Goal: Transaction & Acquisition: Purchase product/service

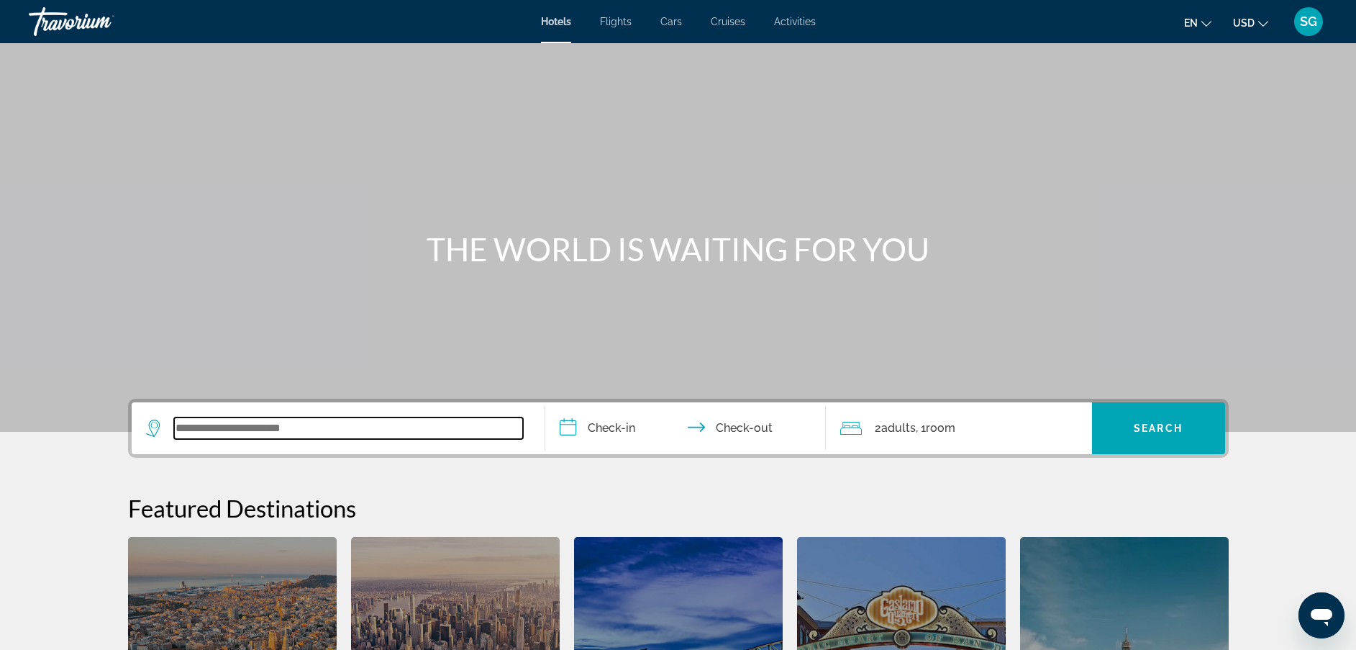
click at [353, 435] on input "Search widget" at bounding box center [348, 428] width 349 height 22
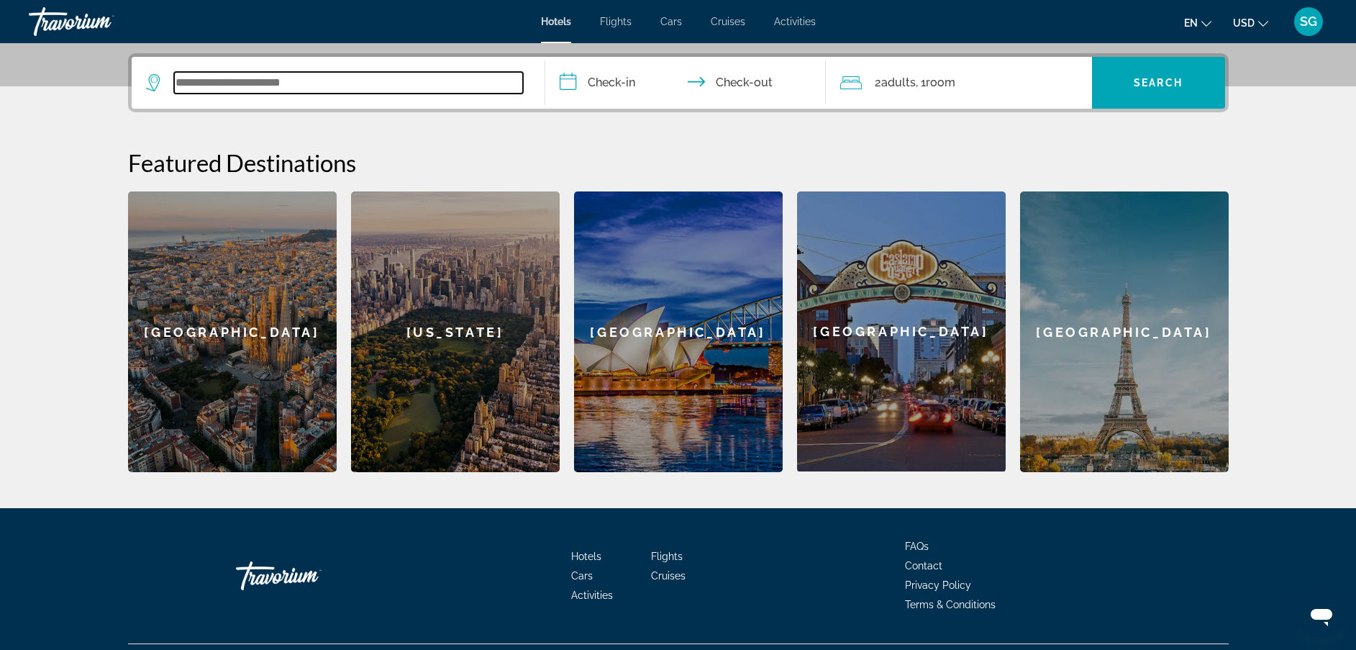
scroll to position [352, 0]
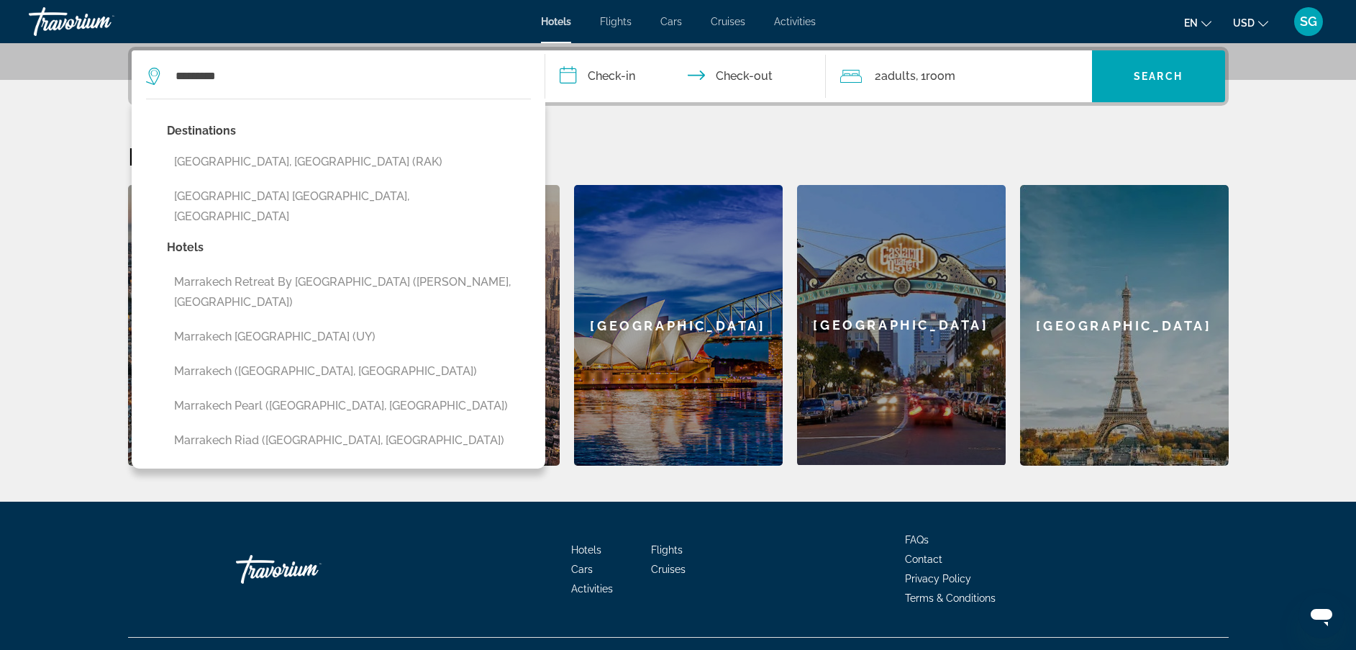
click at [309, 155] on button "Marrakech, Morocco (RAK)" at bounding box center [349, 161] width 364 height 27
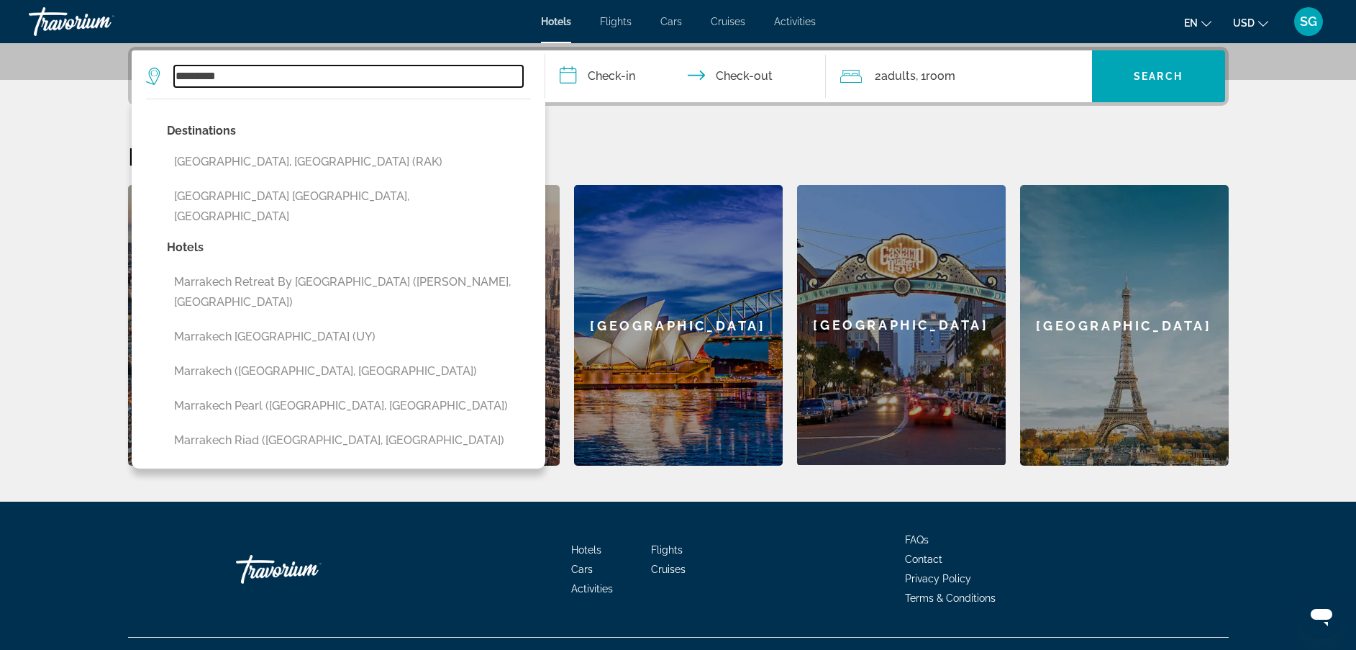
type input "**********"
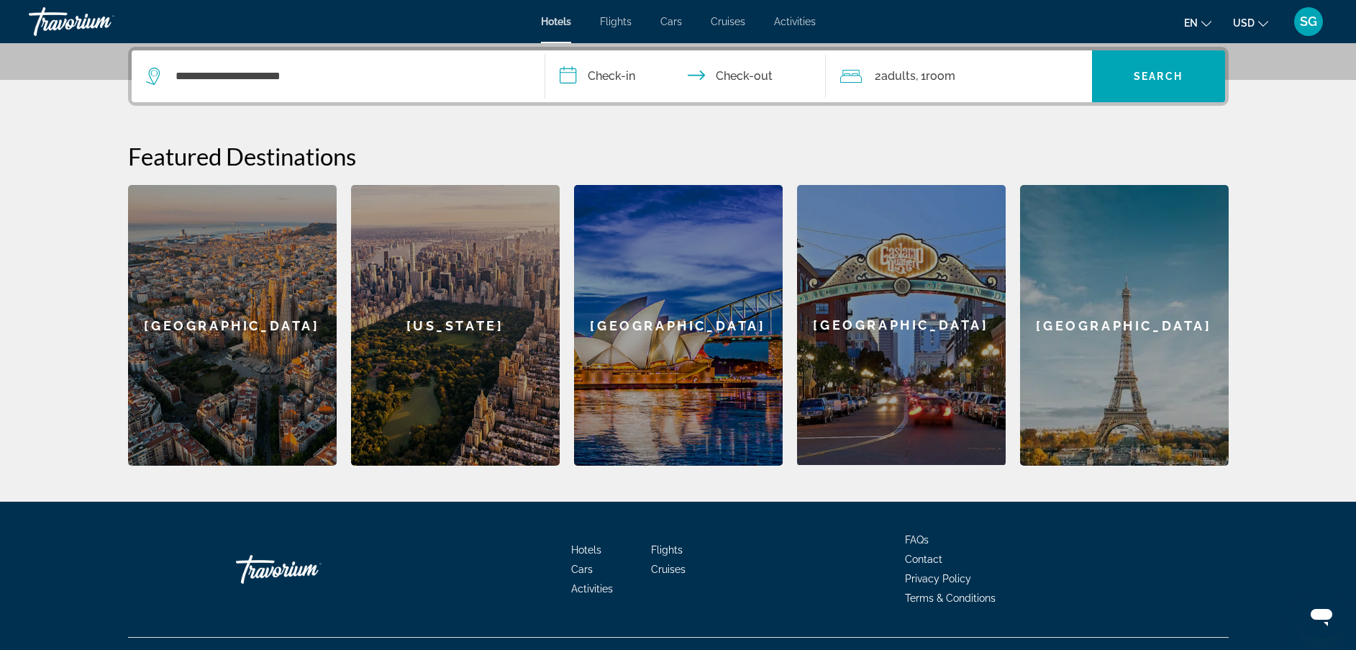
click at [609, 76] on input "**********" at bounding box center [688, 78] width 286 height 56
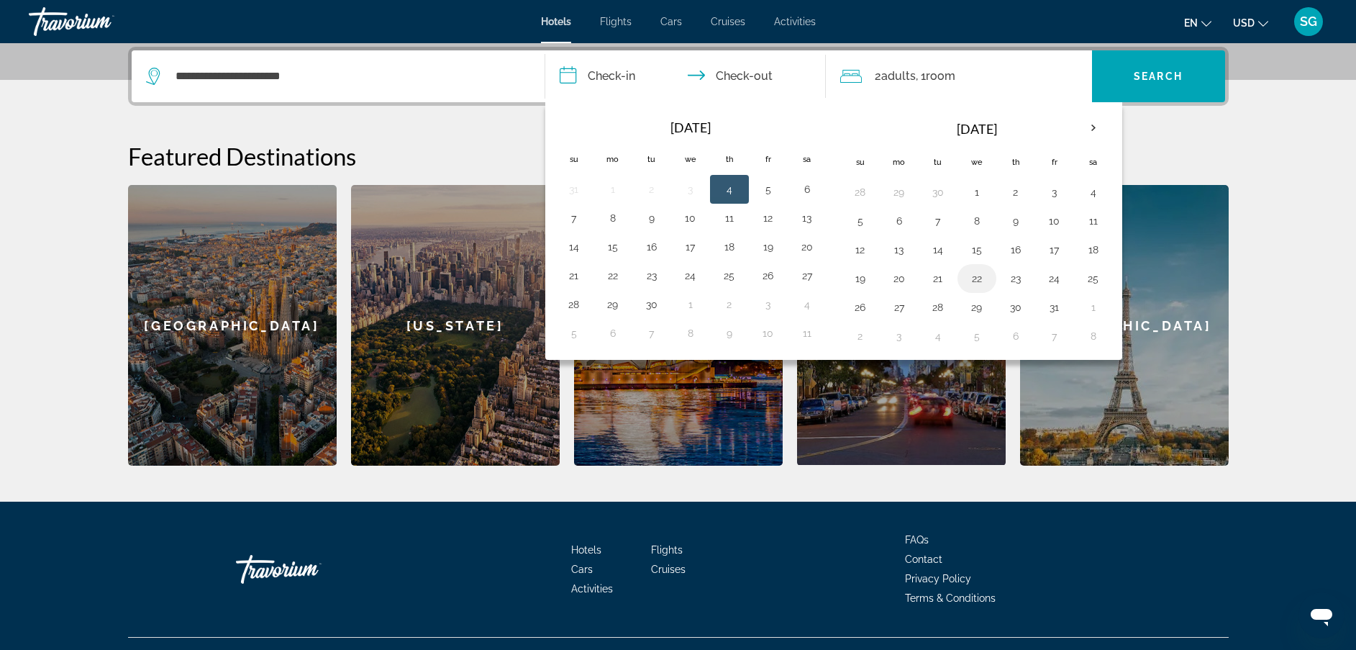
click at [984, 285] on button "22" at bounding box center [977, 278] width 23 height 20
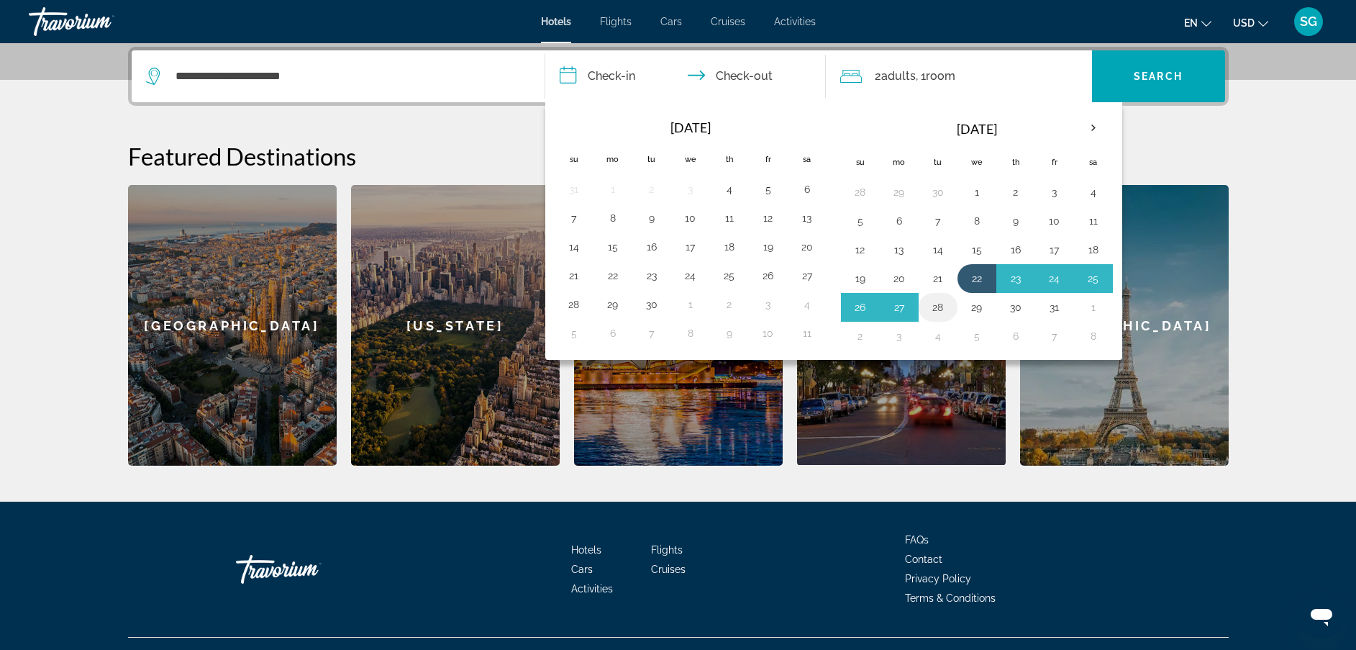
click at [933, 314] on button "28" at bounding box center [938, 307] width 23 height 20
type input "**********"
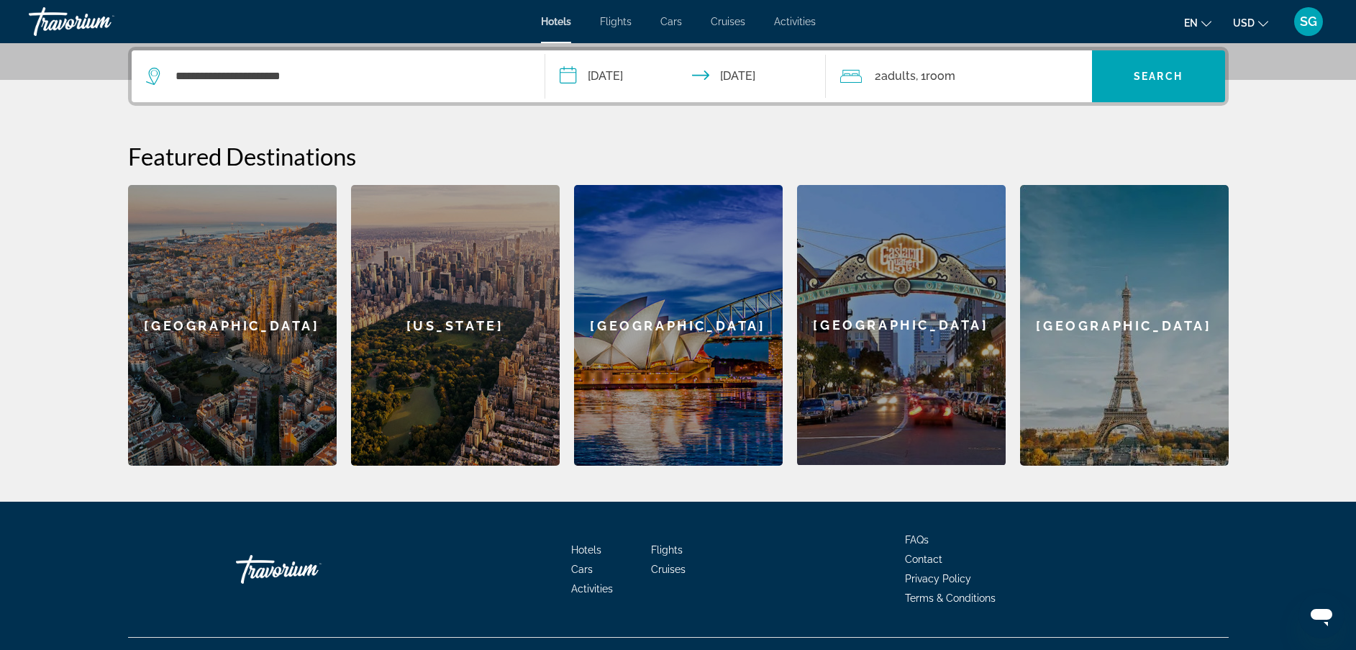
click at [963, 77] on div "2 Adult Adults , 1 Room rooms" at bounding box center [966, 76] width 252 height 20
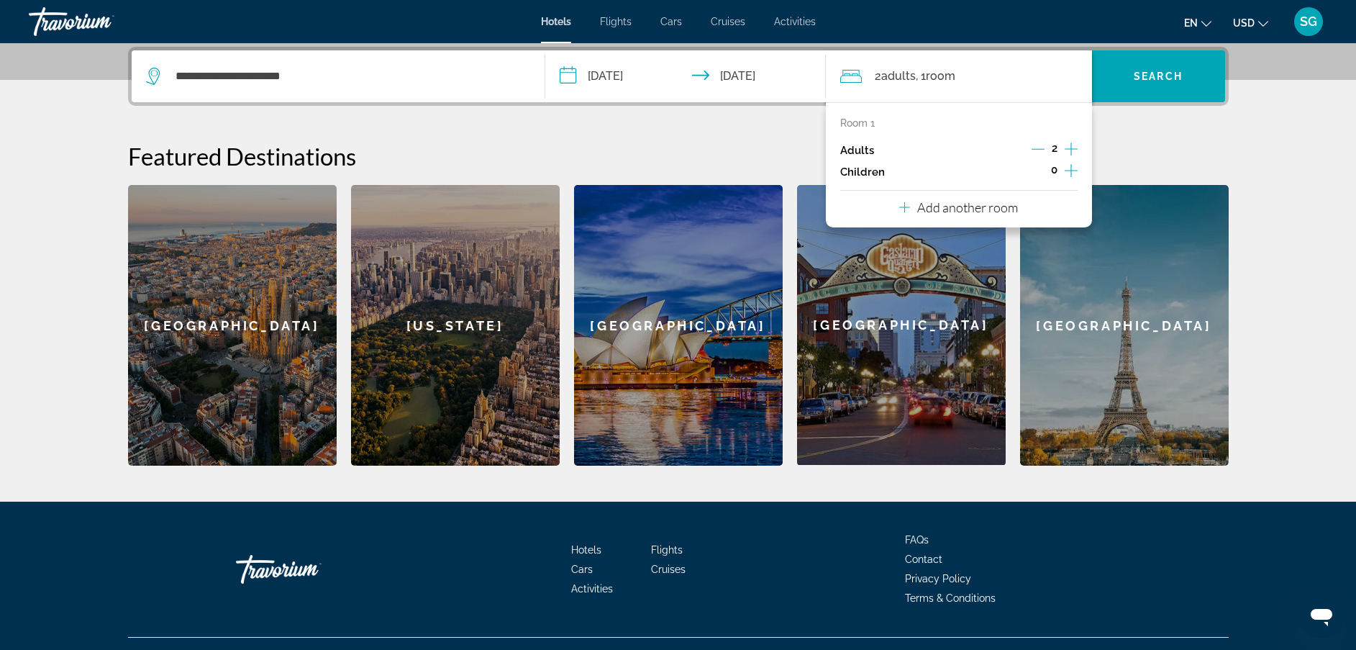
click at [1071, 170] on icon "Increment children" at bounding box center [1071, 170] width 13 height 13
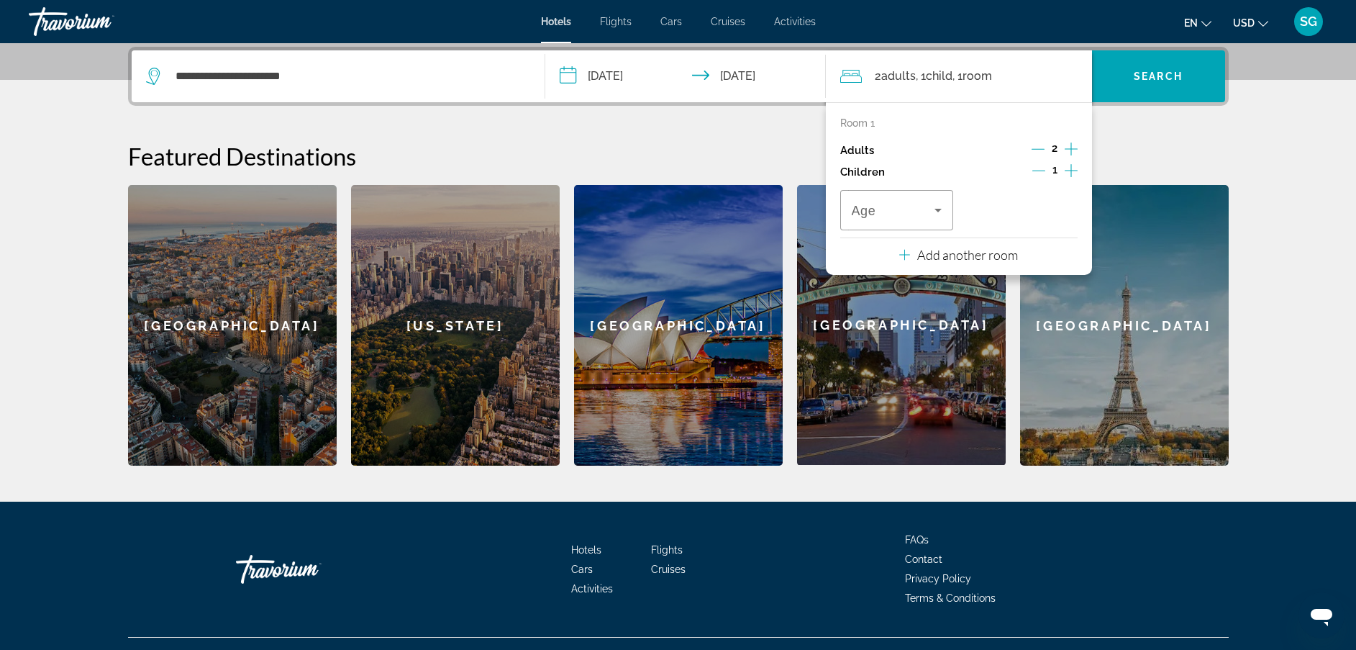
click at [1071, 170] on icon "Increment children" at bounding box center [1071, 170] width 13 height 13
click at [933, 217] on icon "Travelers: 2 adults, 2 children" at bounding box center [938, 209] width 17 height 17
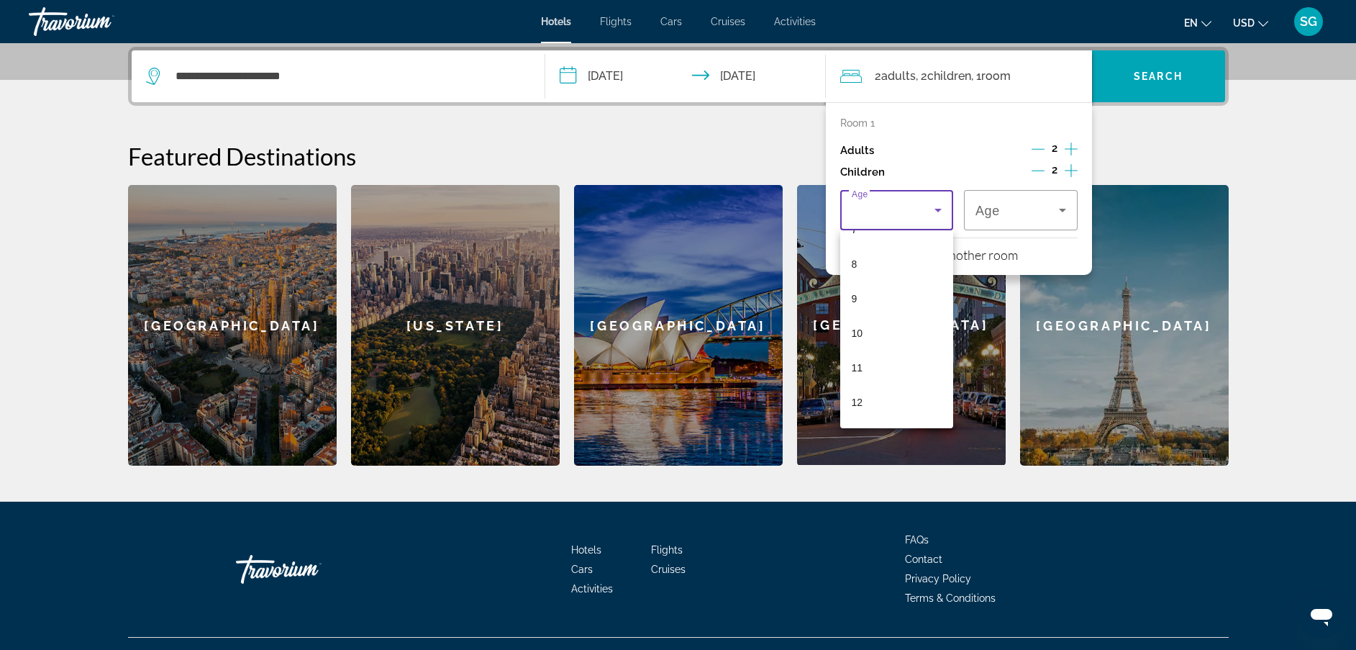
scroll to position [312, 0]
click at [889, 326] on mat-option "11" at bounding box center [897, 321] width 114 height 35
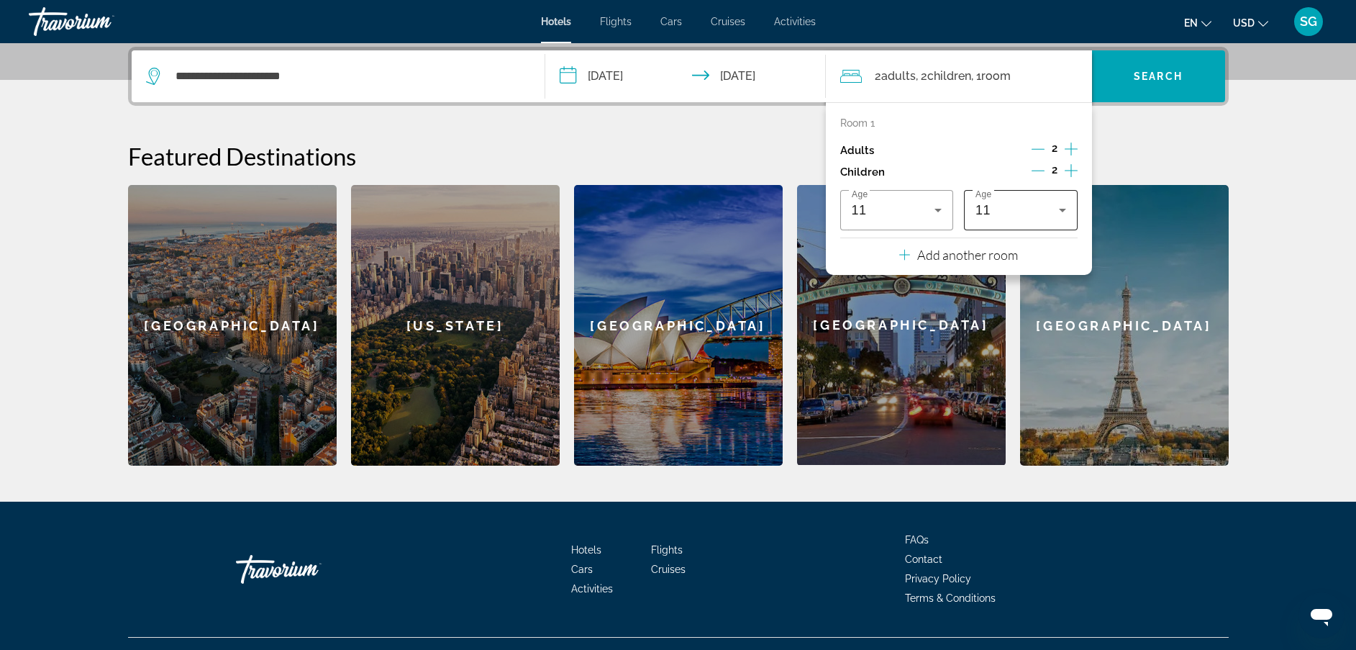
click at [1055, 219] on div "11" at bounding box center [1021, 210] width 91 height 40
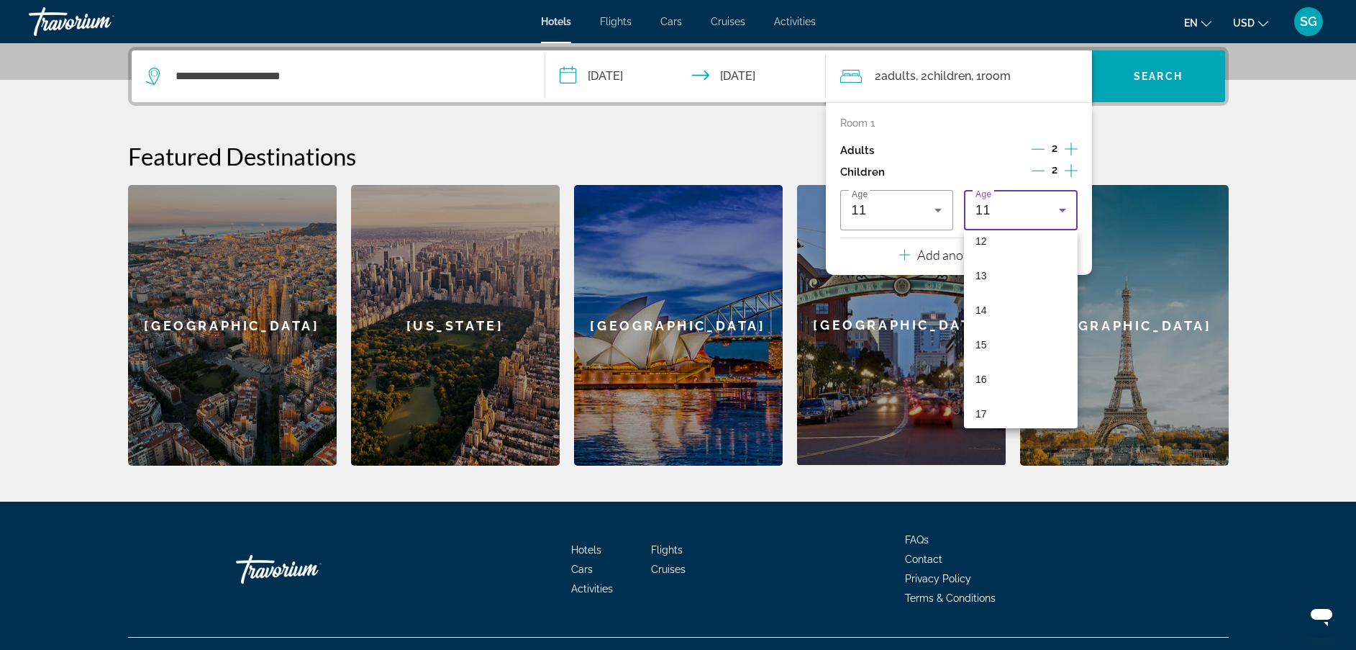
scroll to position [430, 0]
click at [1009, 404] on mat-option "17" at bounding box center [1021, 411] width 114 height 35
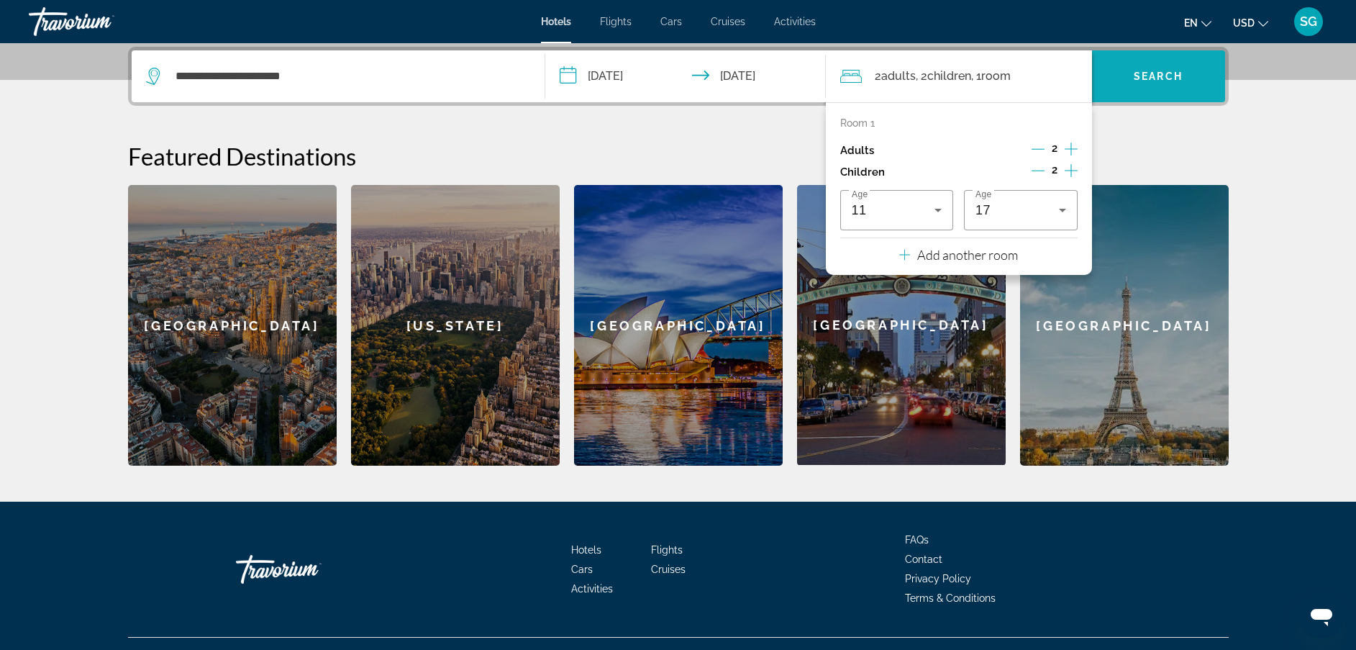
click at [1153, 69] on span "Search widget" at bounding box center [1158, 76] width 133 height 35
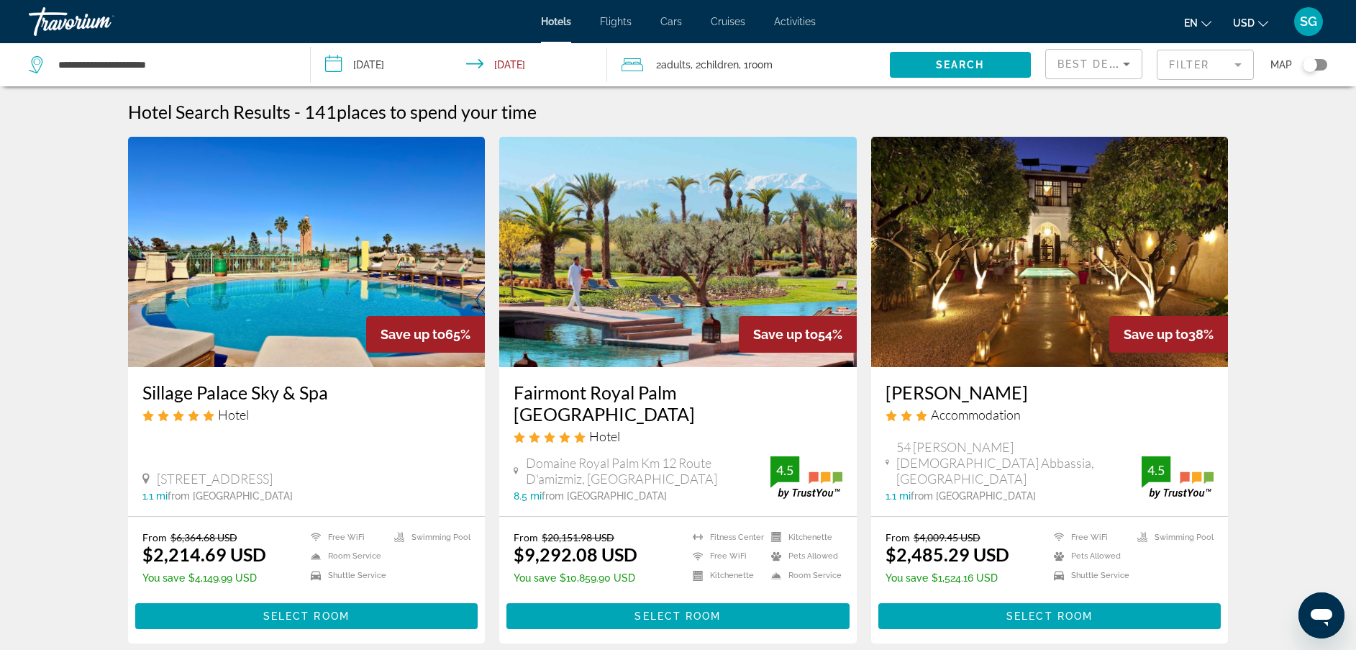
click at [1255, 25] on button "USD USD ($) MXN (Mex$) CAD (Can$) GBP (£) EUR (€) AUD (A$) NZD (NZ$) CNY (CN¥)" at bounding box center [1250, 22] width 35 height 21
click at [1213, 131] on button "EUR (€)" at bounding box center [1222, 132] width 71 height 19
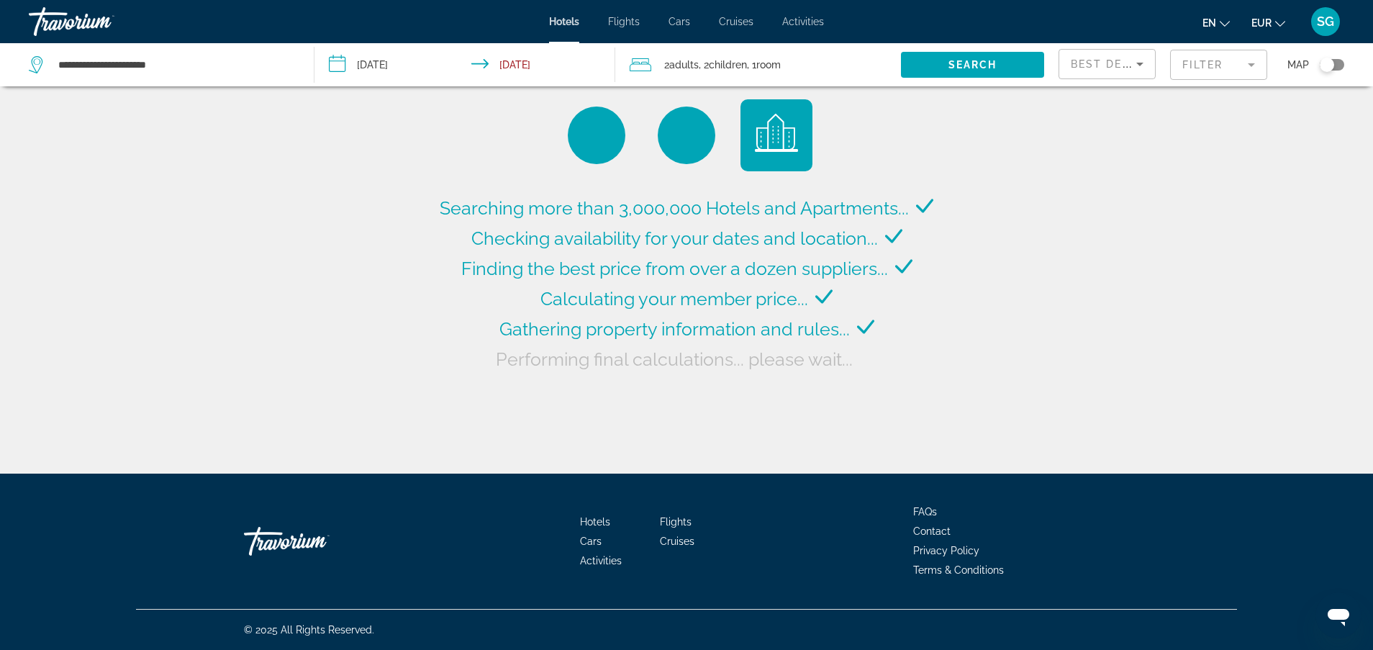
click at [1210, 61] on mat-form-field "Filter" at bounding box center [1218, 65] width 97 height 30
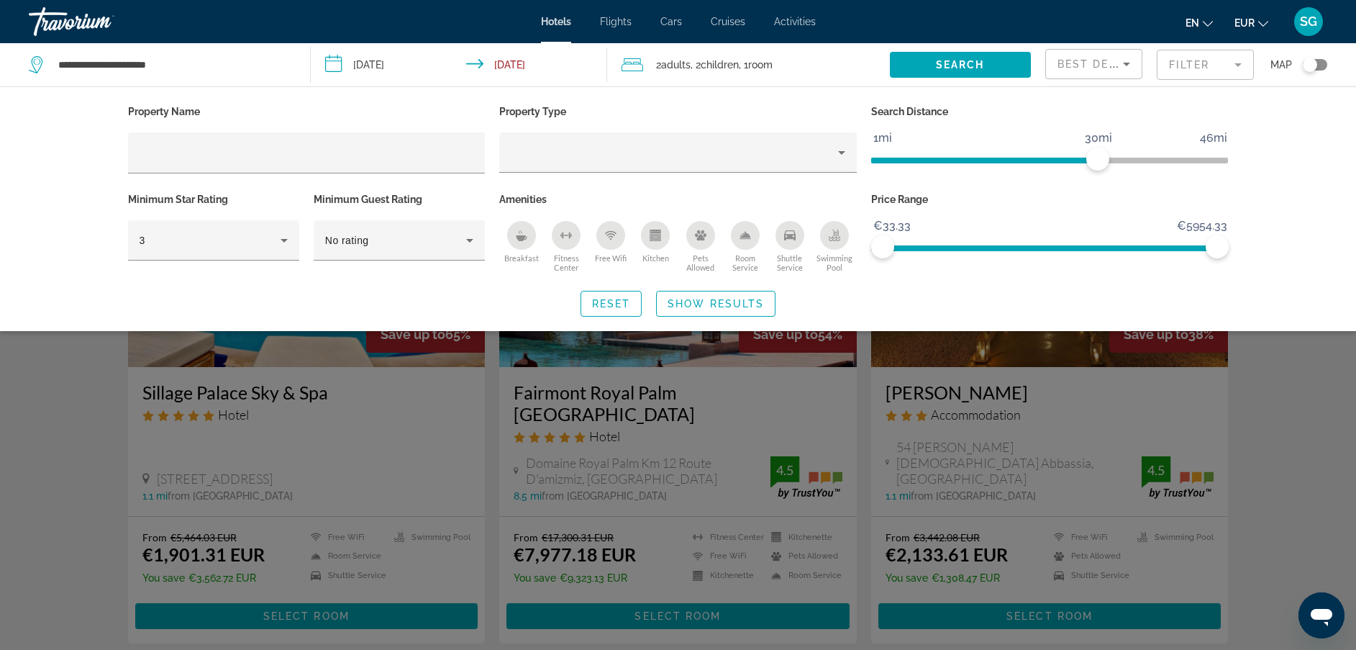
click at [843, 242] on div "Swimming Pool" at bounding box center [834, 235] width 29 height 29
click at [740, 302] on span "Show Results" at bounding box center [716, 304] width 96 height 12
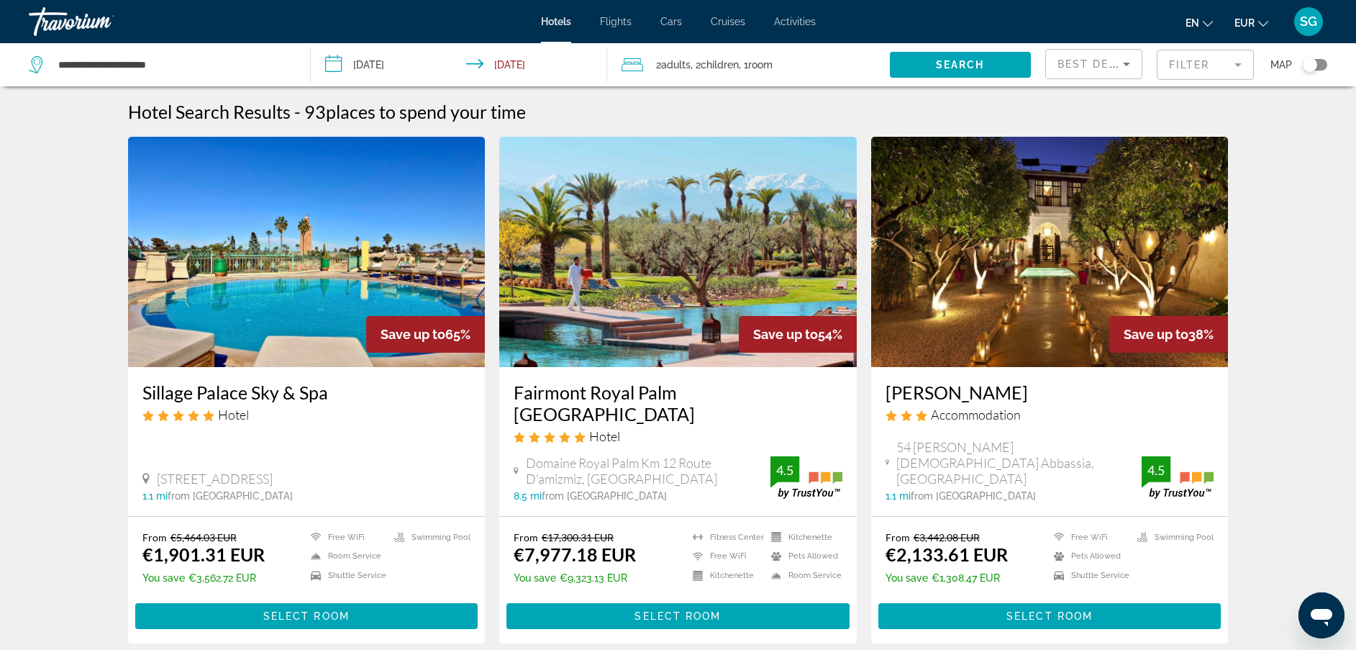
click at [1211, 69] on mat-form-field "Filter" at bounding box center [1205, 65] width 97 height 30
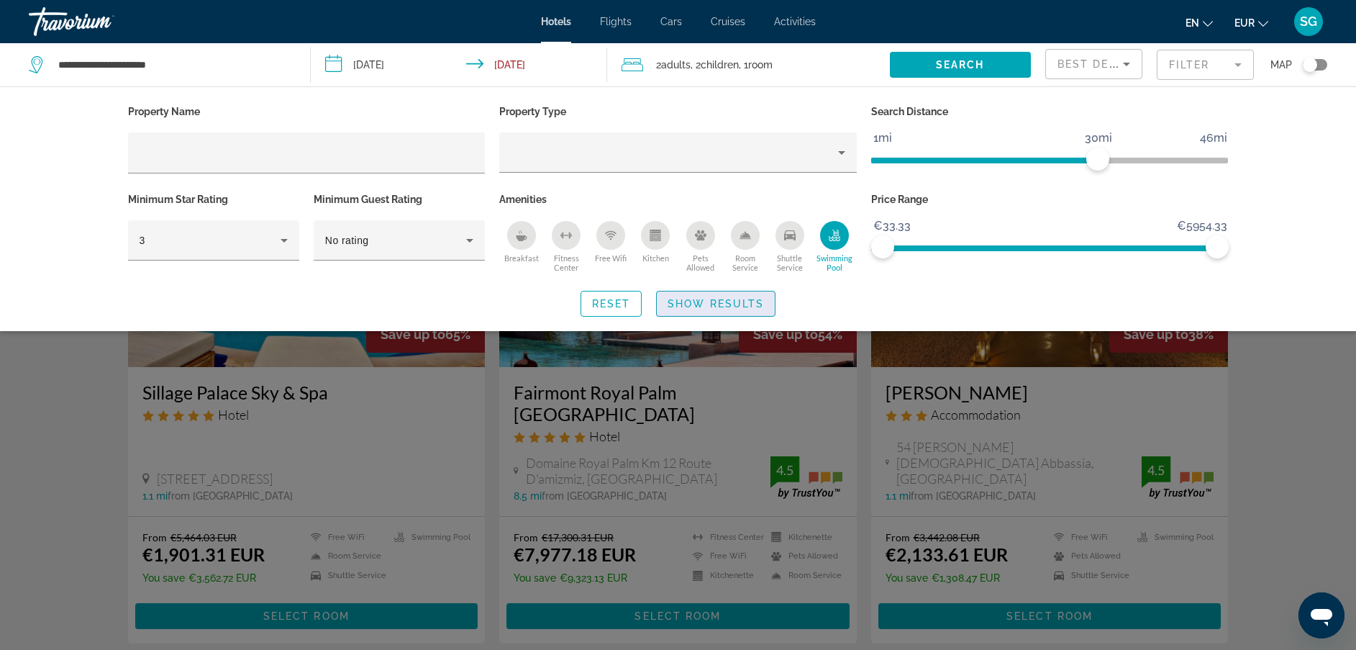
click at [744, 298] on span "Show Results" at bounding box center [716, 304] width 96 height 12
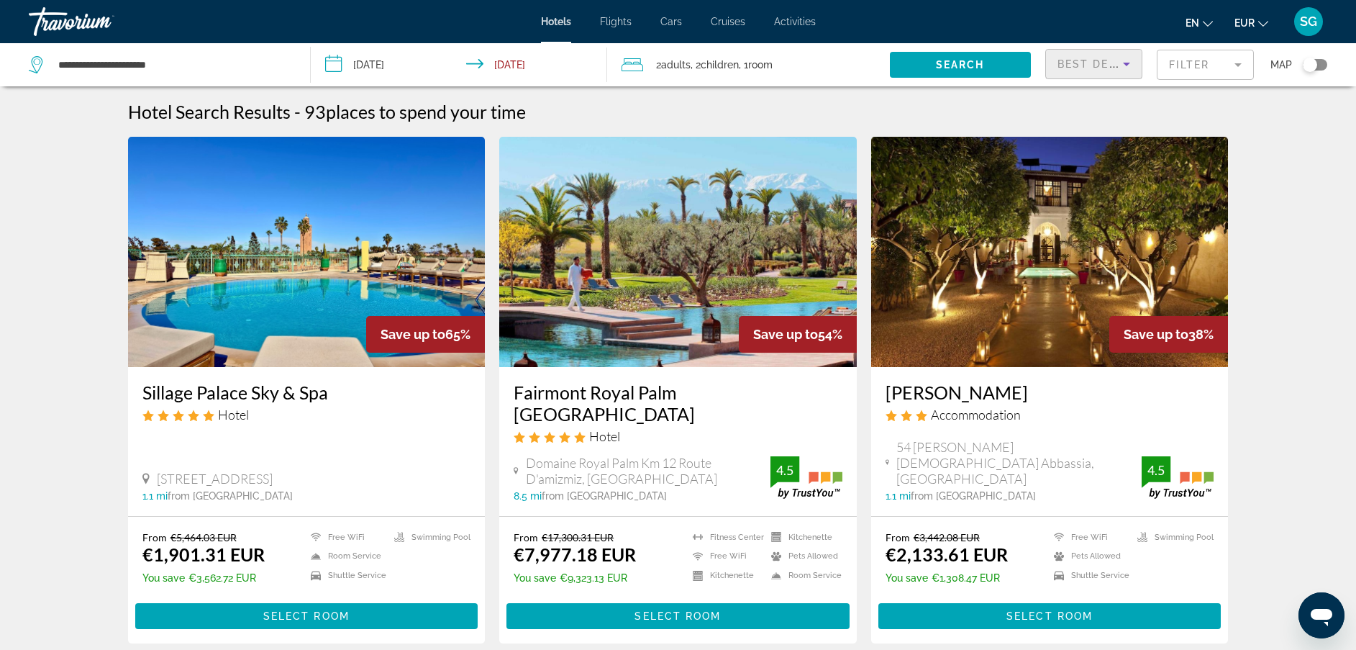
click at [1117, 70] on div "Best Deals" at bounding box center [1090, 63] width 65 height 17
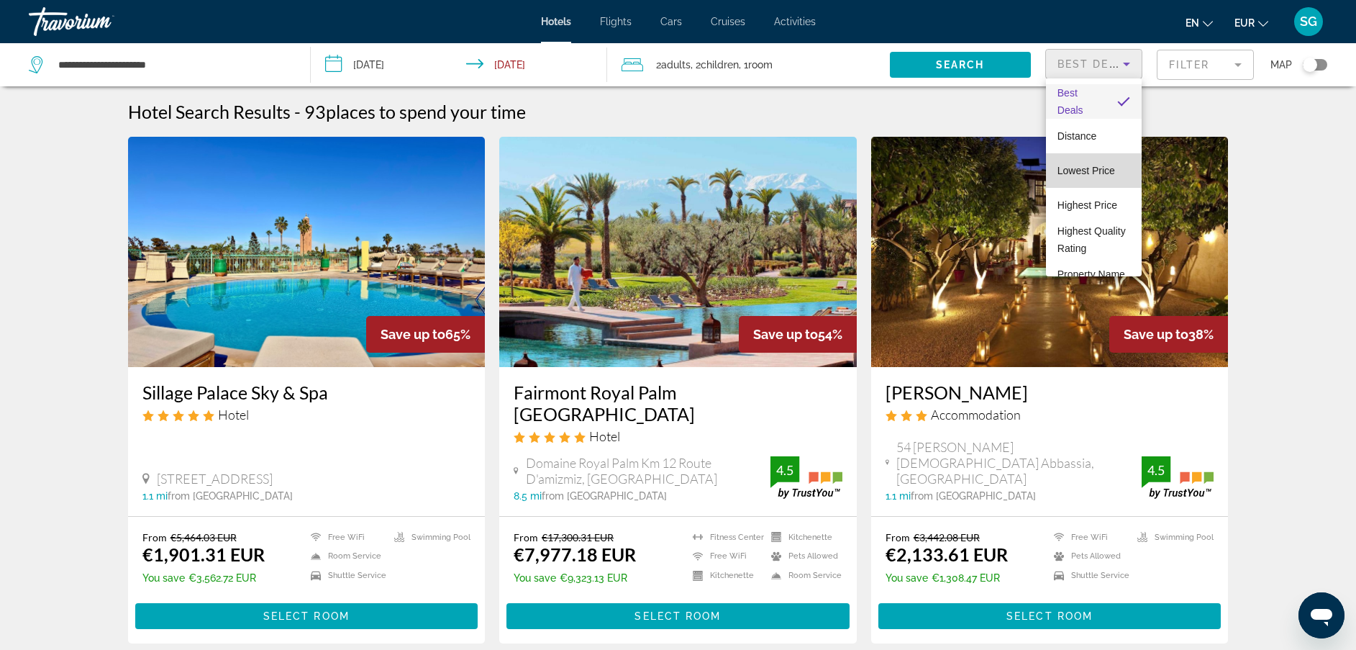
click at [1101, 173] on span "Lowest Price" at bounding box center [1087, 170] width 58 height 17
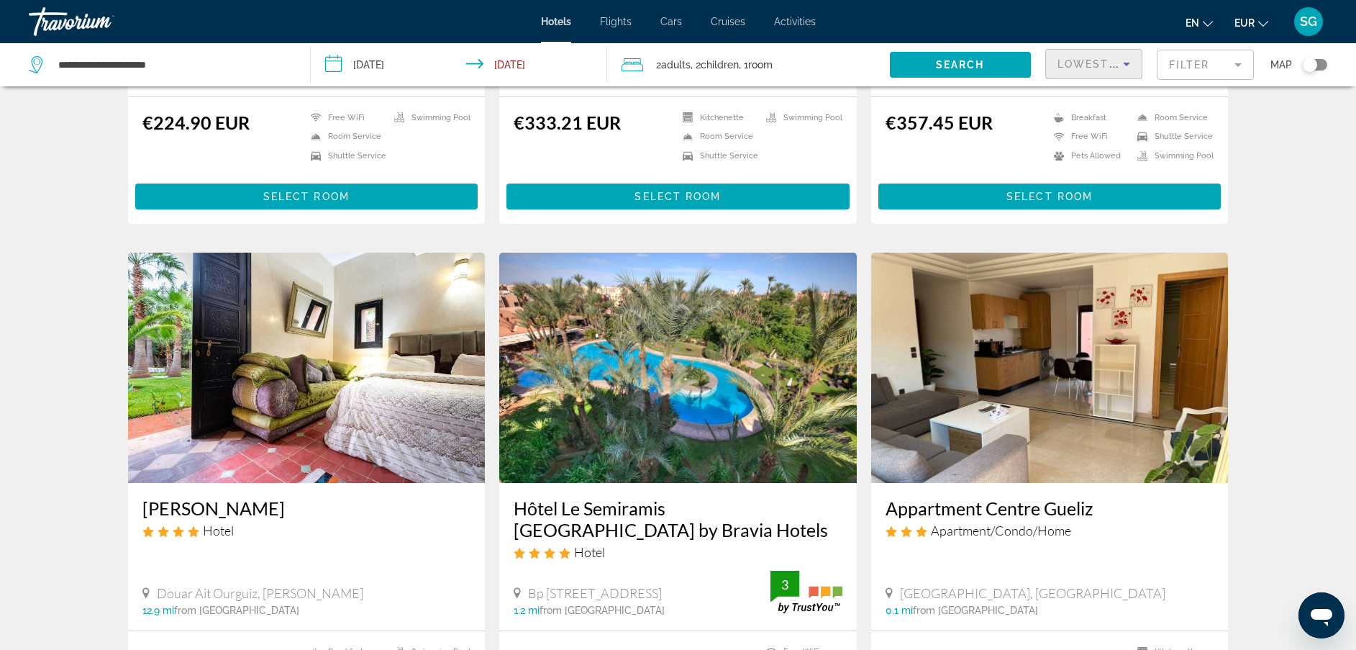
scroll to position [408, 0]
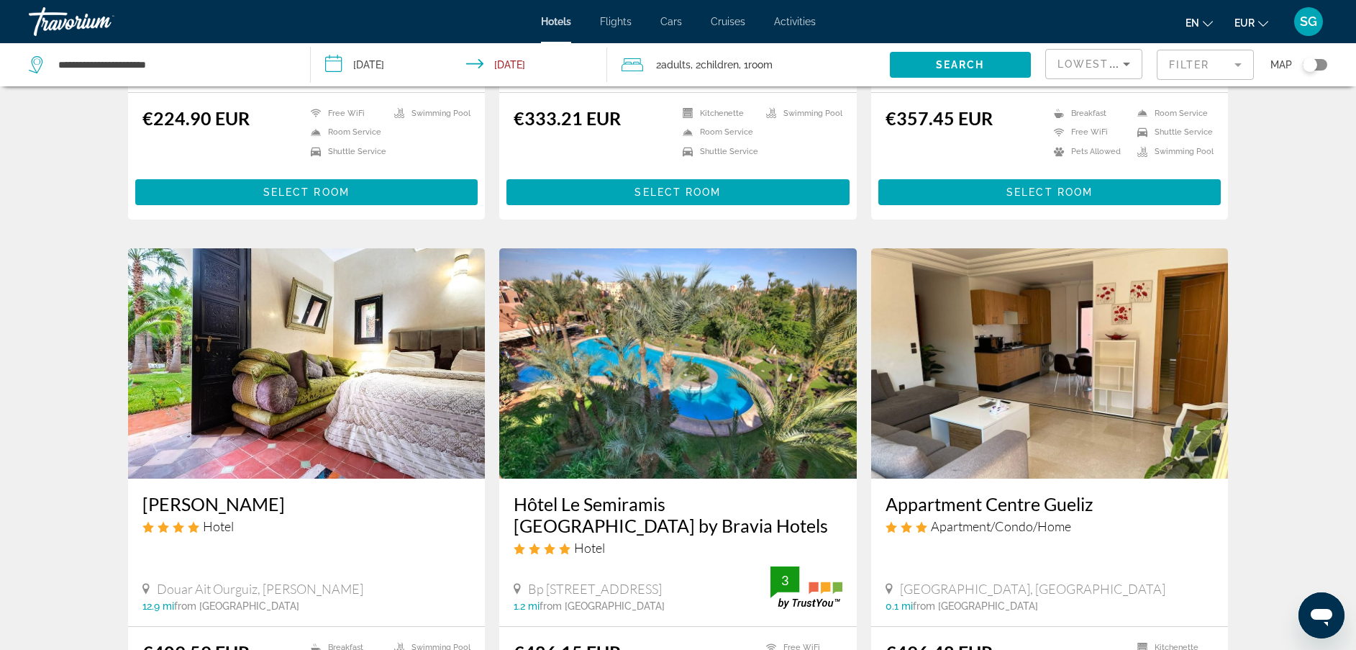
click at [711, 390] on img "Main content" at bounding box center [678, 363] width 358 height 230
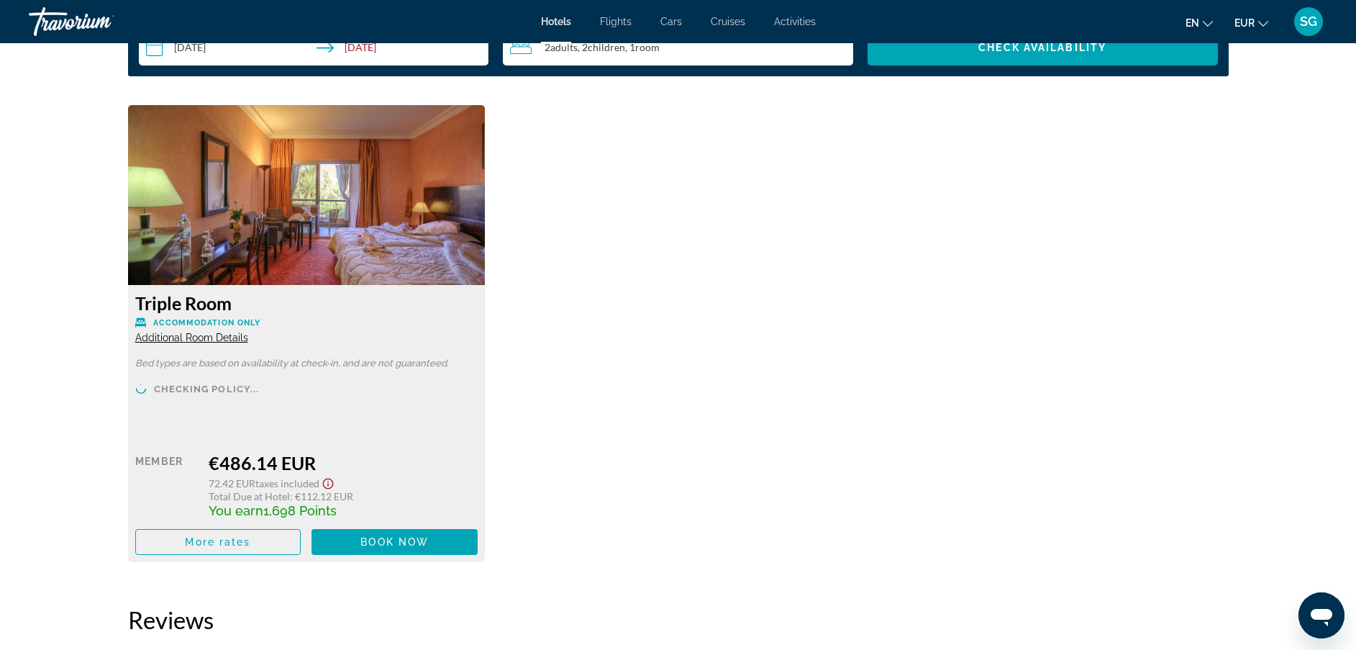
scroll to position [1879, 0]
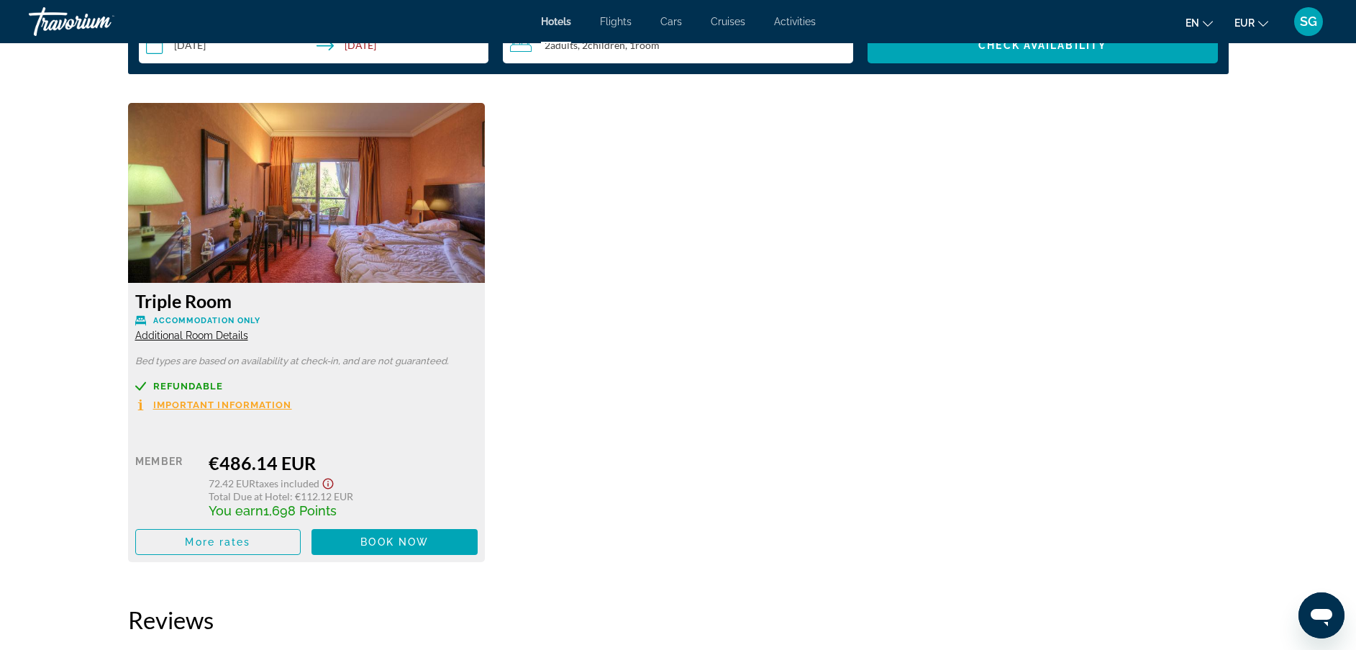
click at [195, 334] on span "Additional Room Details" at bounding box center [191, 336] width 113 height 12
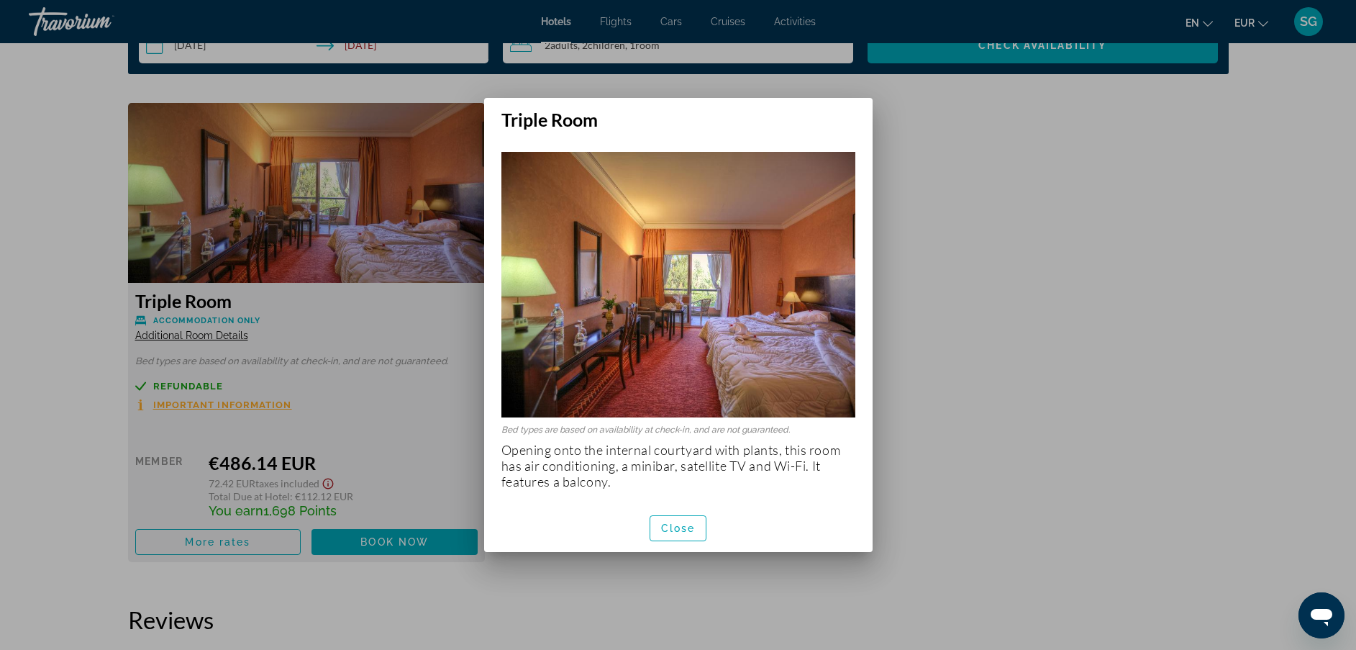
scroll to position [0, 0]
click at [683, 525] on span "Close" at bounding box center [678, 528] width 35 height 12
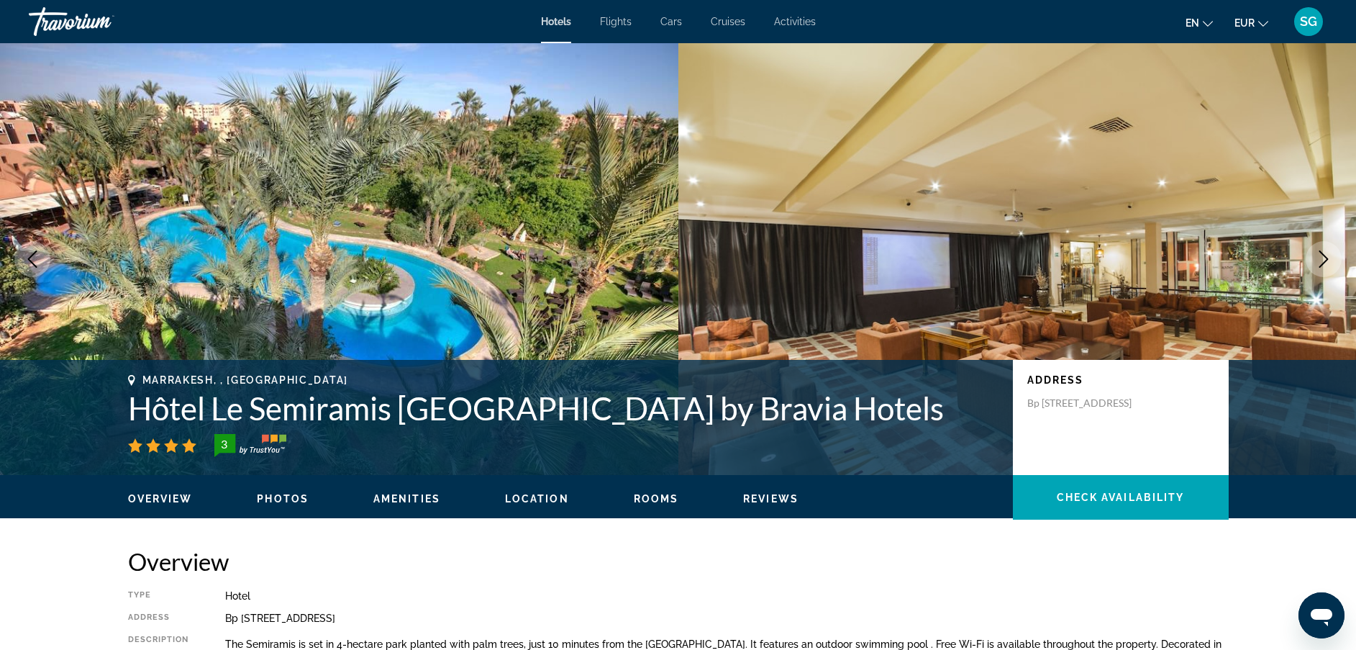
scroll to position [1879, 0]
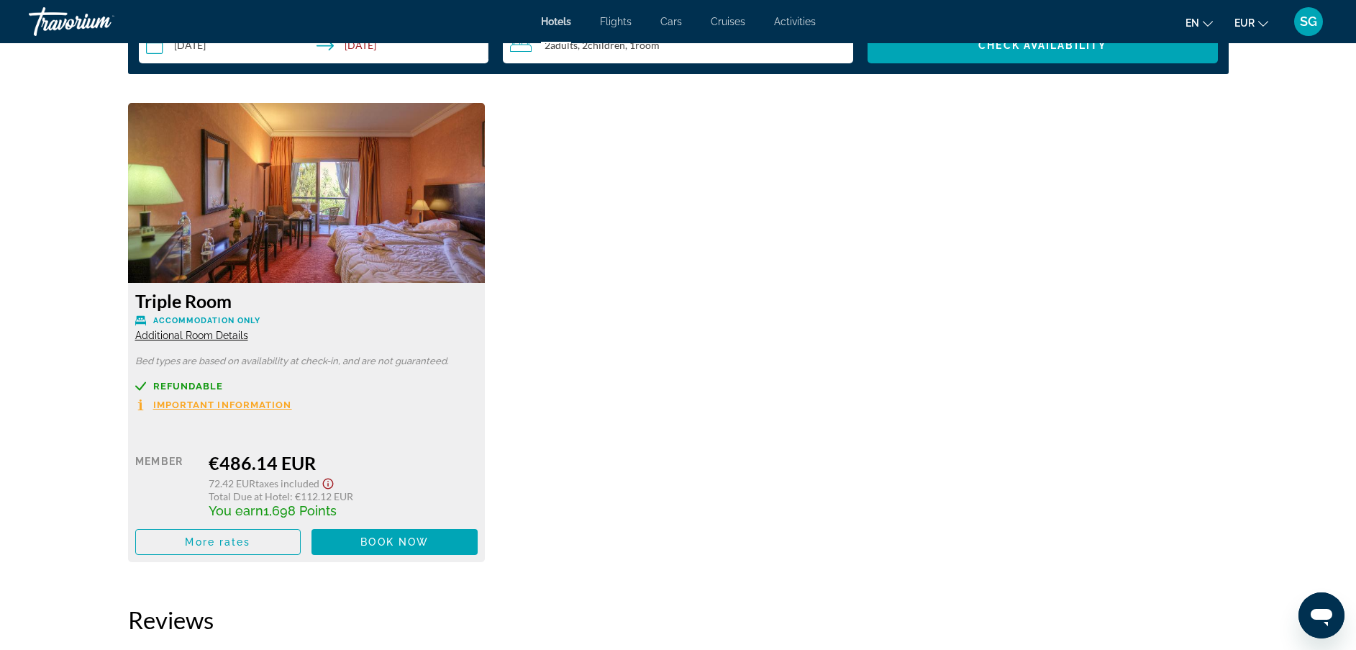
click at [220, 406] on span "Important Information" at bounding box center [222, 404] width 139 height 9
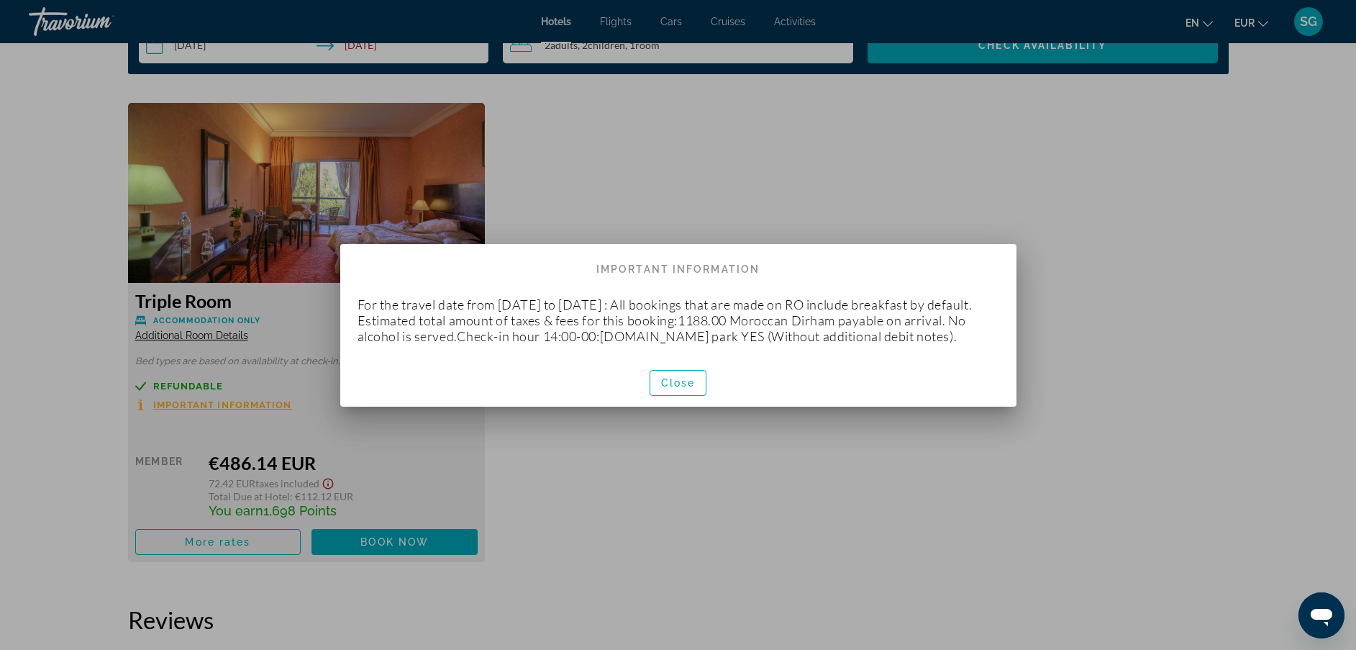
scroll to position [0, 0]
click at [671, 380] on span "Close" at bounding box center [678, 383] width 35 height 12
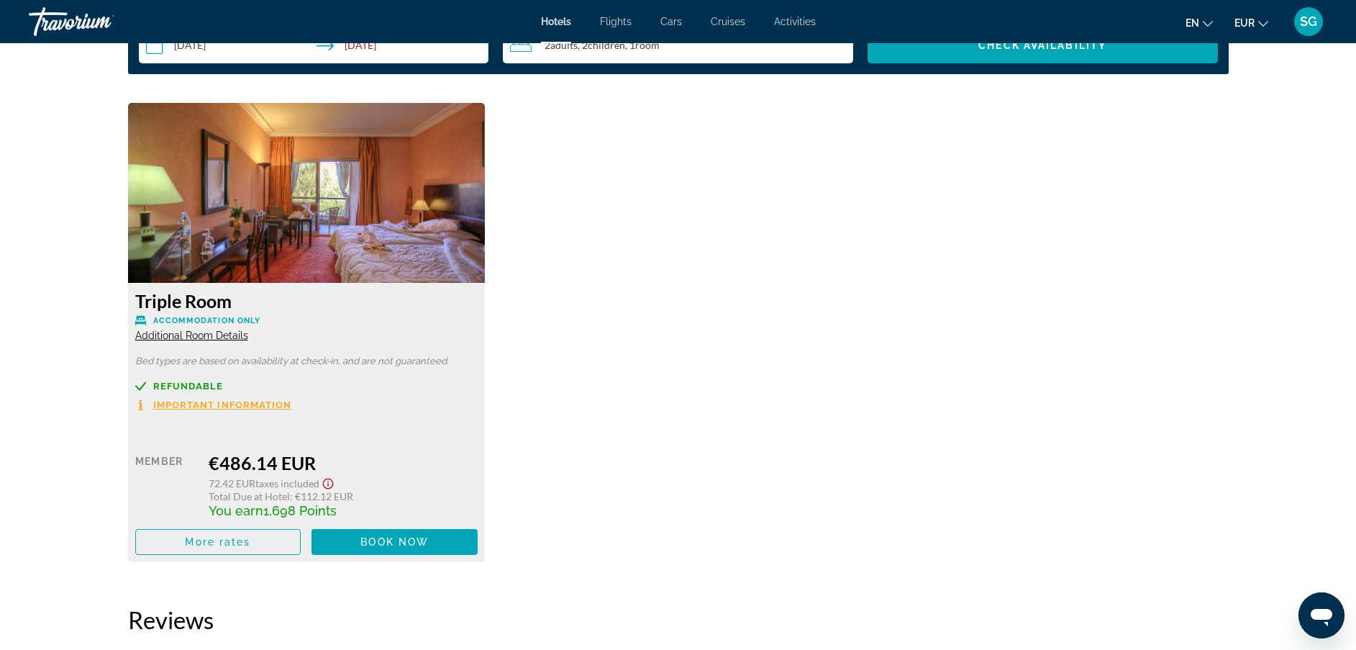
scroll to position [1759, 0]
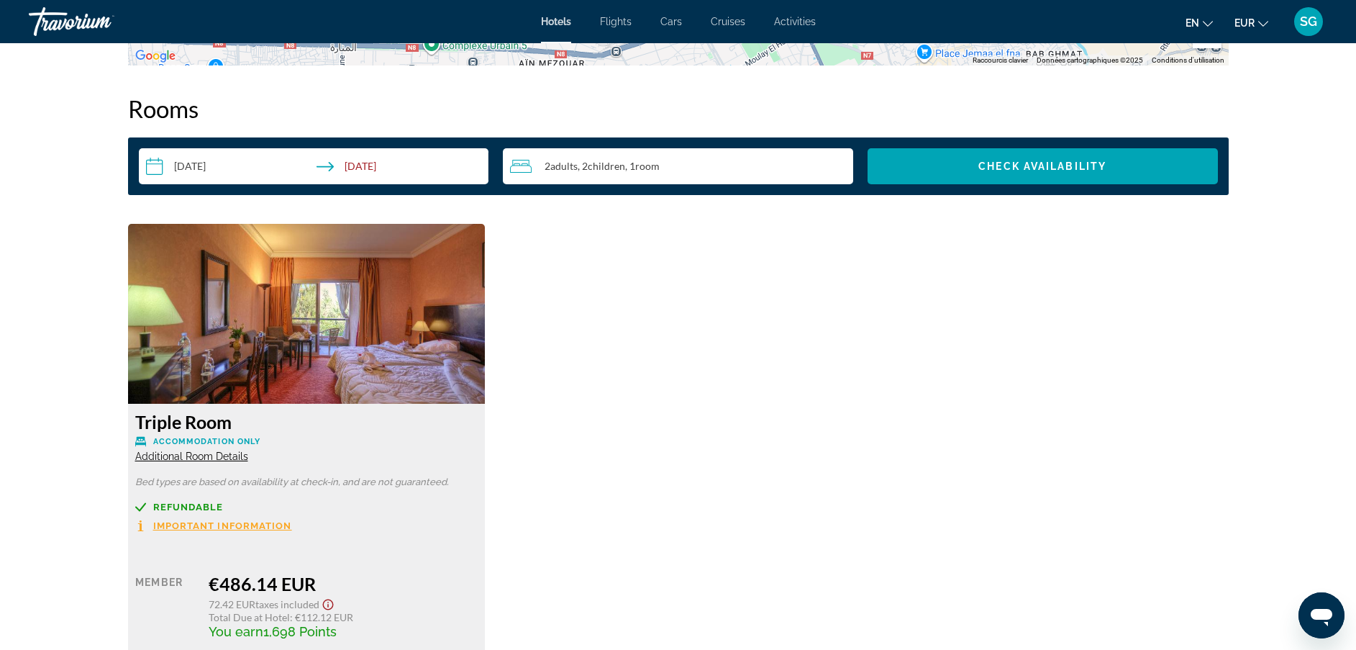
click at [719, 171] on div "2 Adult Adults , 2 Child Children , 1 Room rooms" at bounding box center [681, 166] width 343 height 17
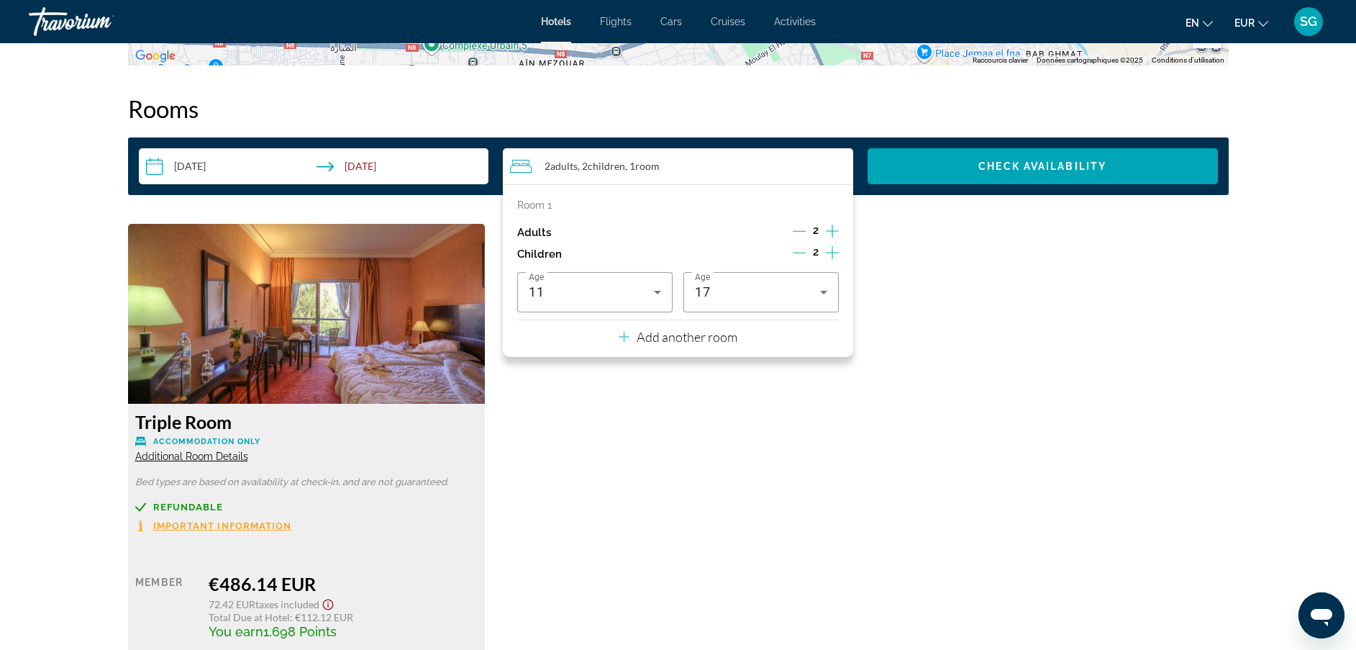
click at [606, 504] on div "Triple Room Accommodation Only Additional Room Details Bed types are based on a…" at bounding box center [678, 460] width 1115 height 473
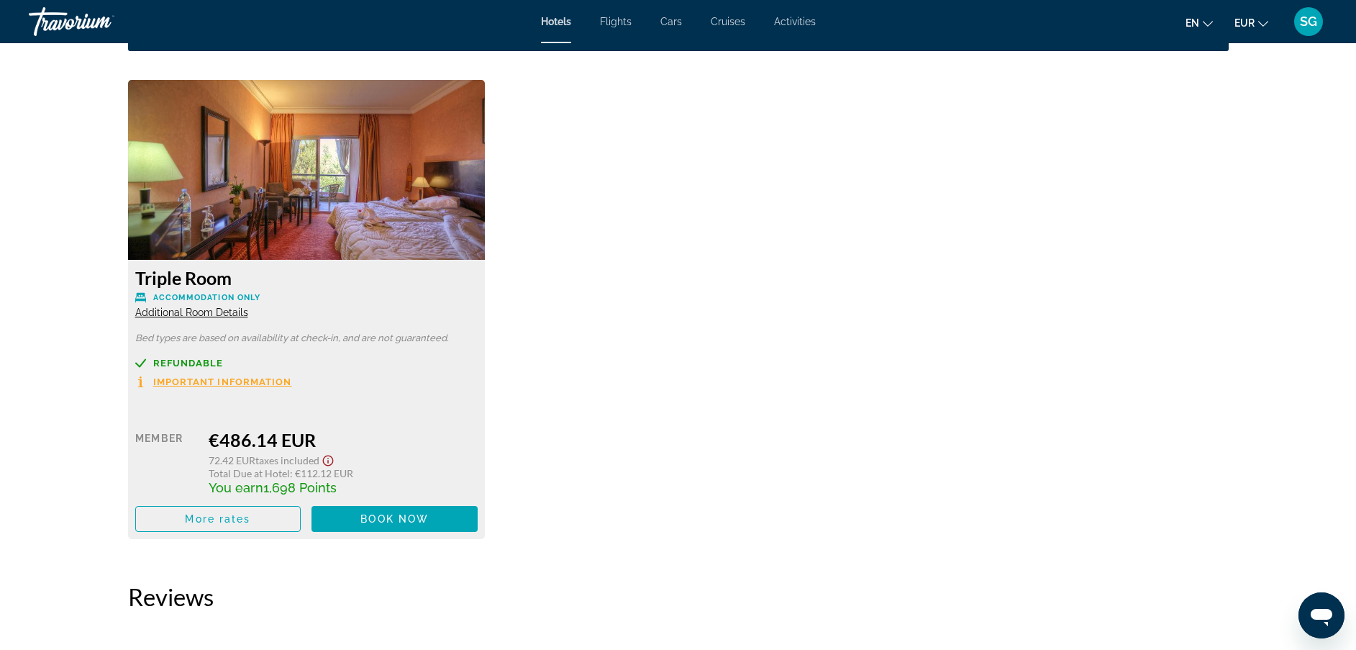
scroll to position [1913, 0]
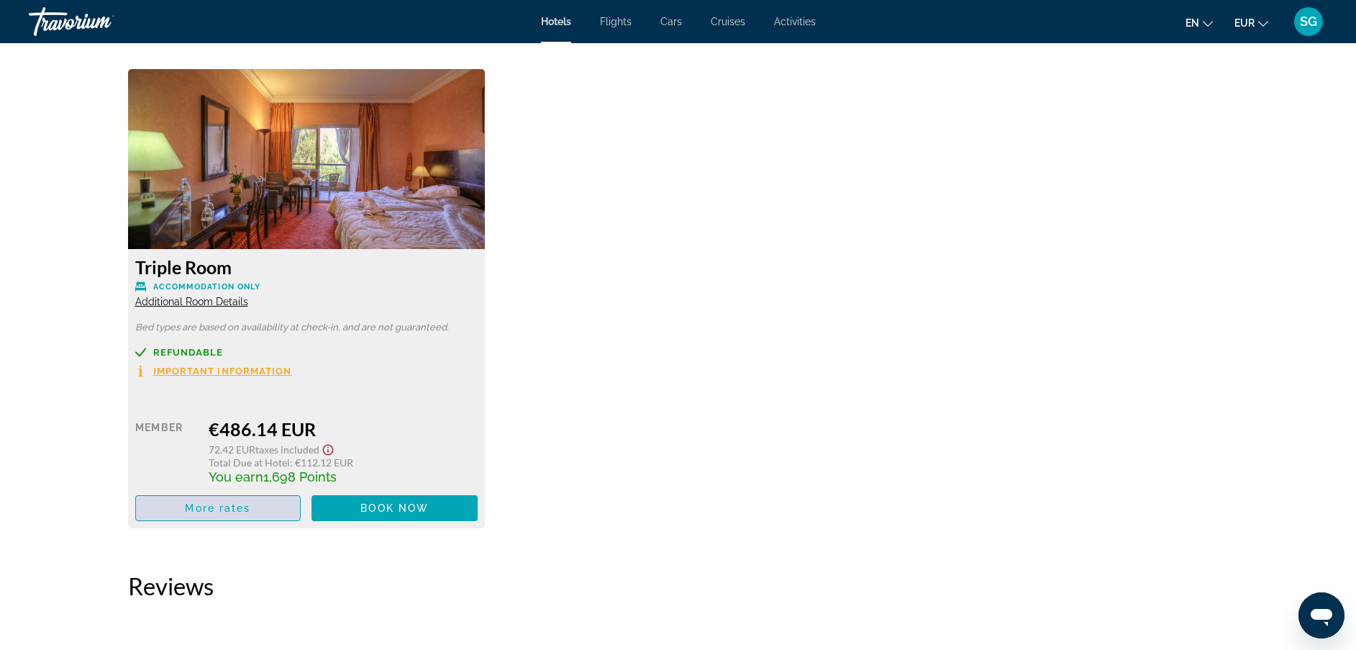
click at [207, 504] on span "More rates" at bounding box center [217, 508] width 65 height 12
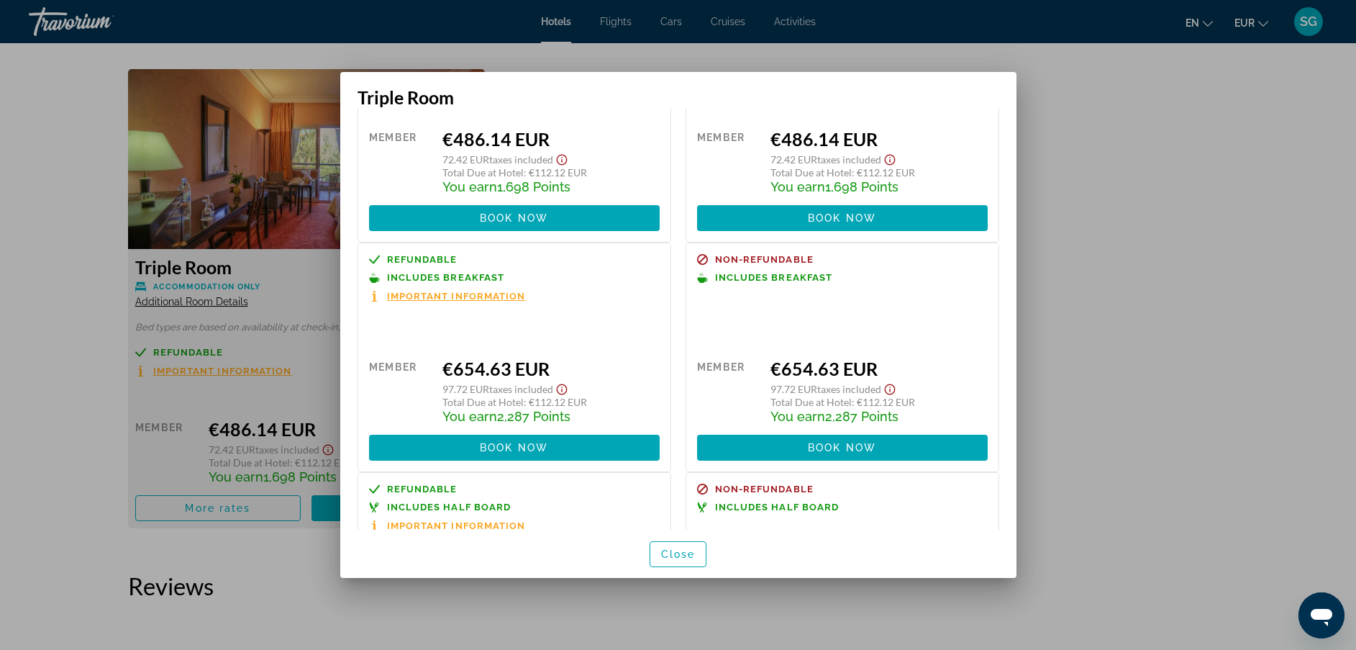
scroll to position [137, 0]
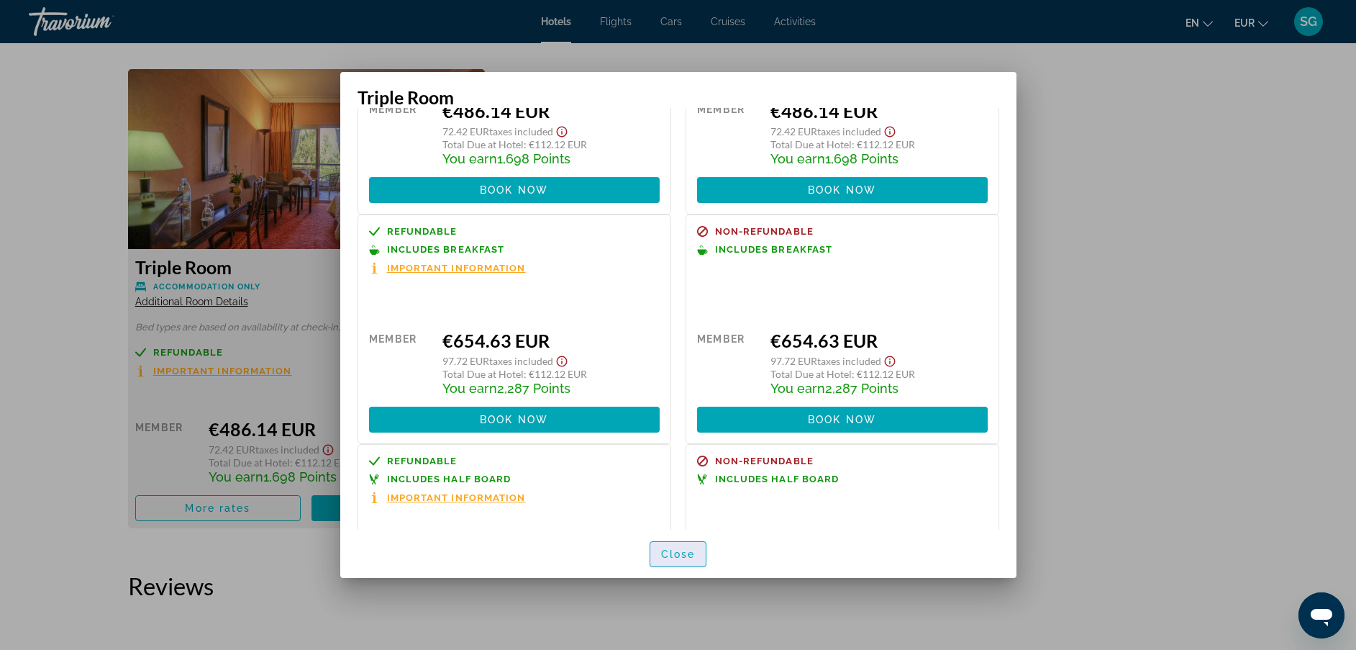
click at [676, 552] on span "Close" at bounding box center [678, 554] width 35 height 12
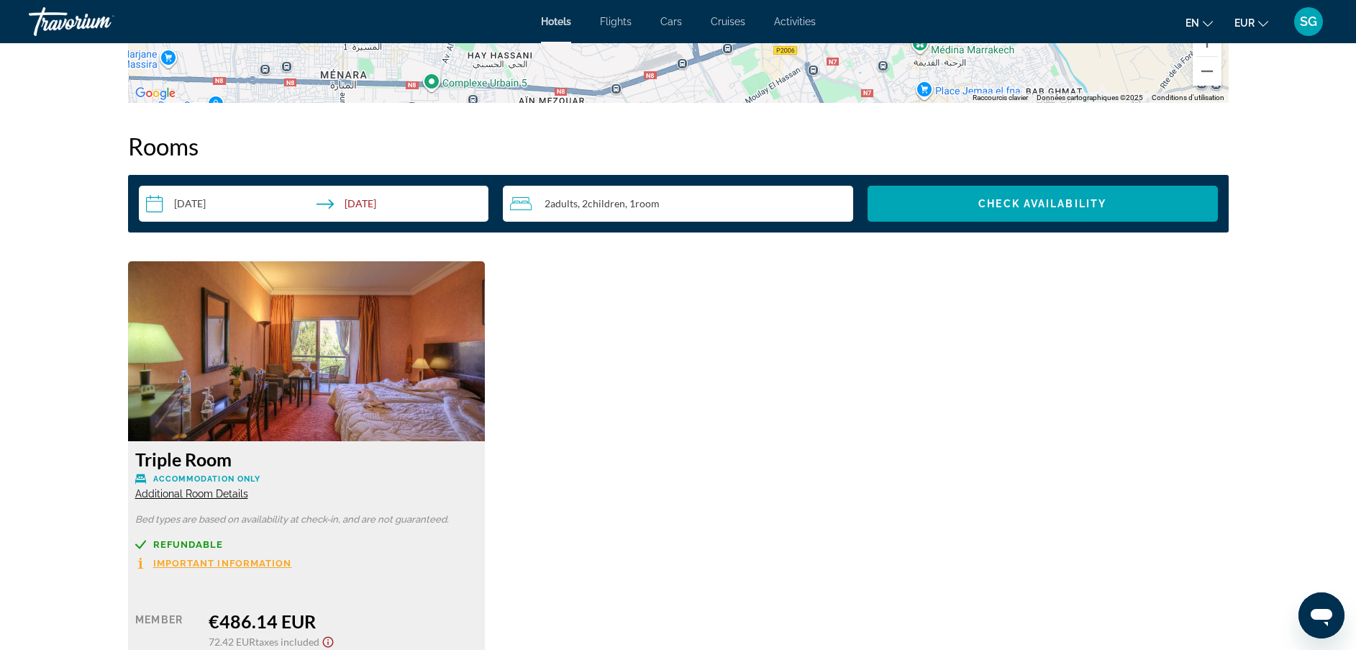
scroll to position [1676, 0]
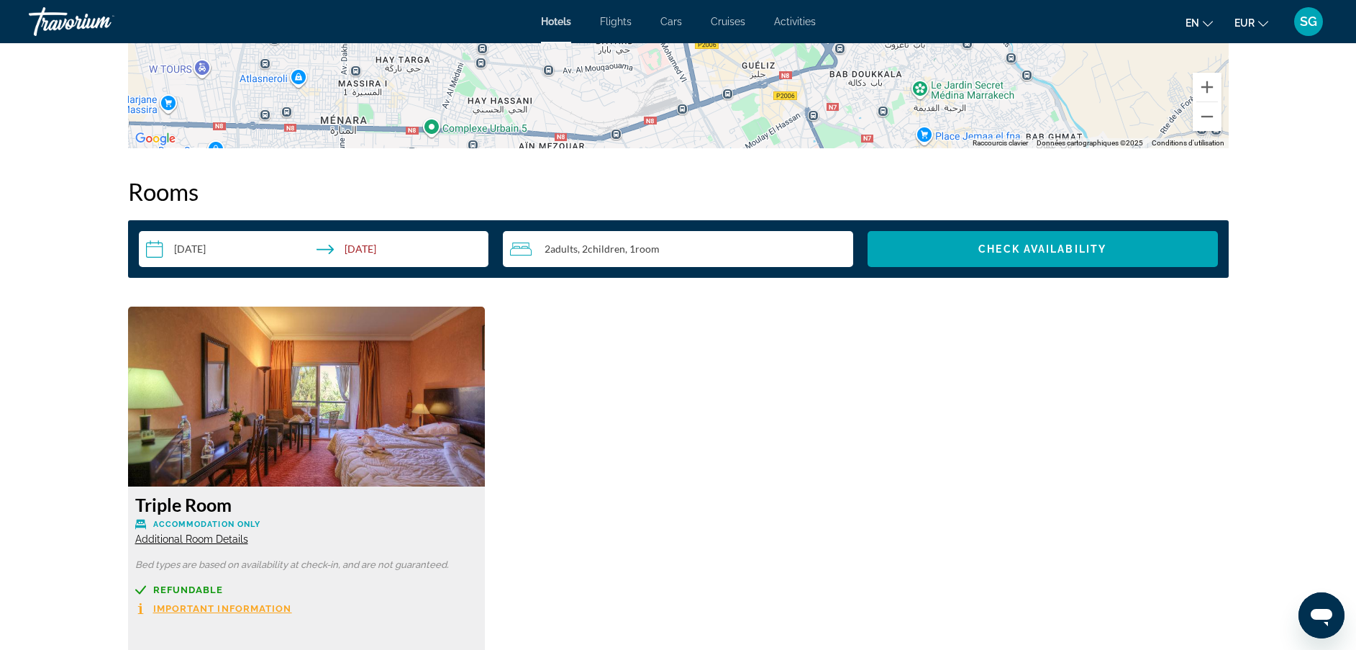
click at [678, 250] on div "2 Adult Adults , 2 Child Children , 1 Room rooms" at bounding box center [681, 248] width 343 height 17
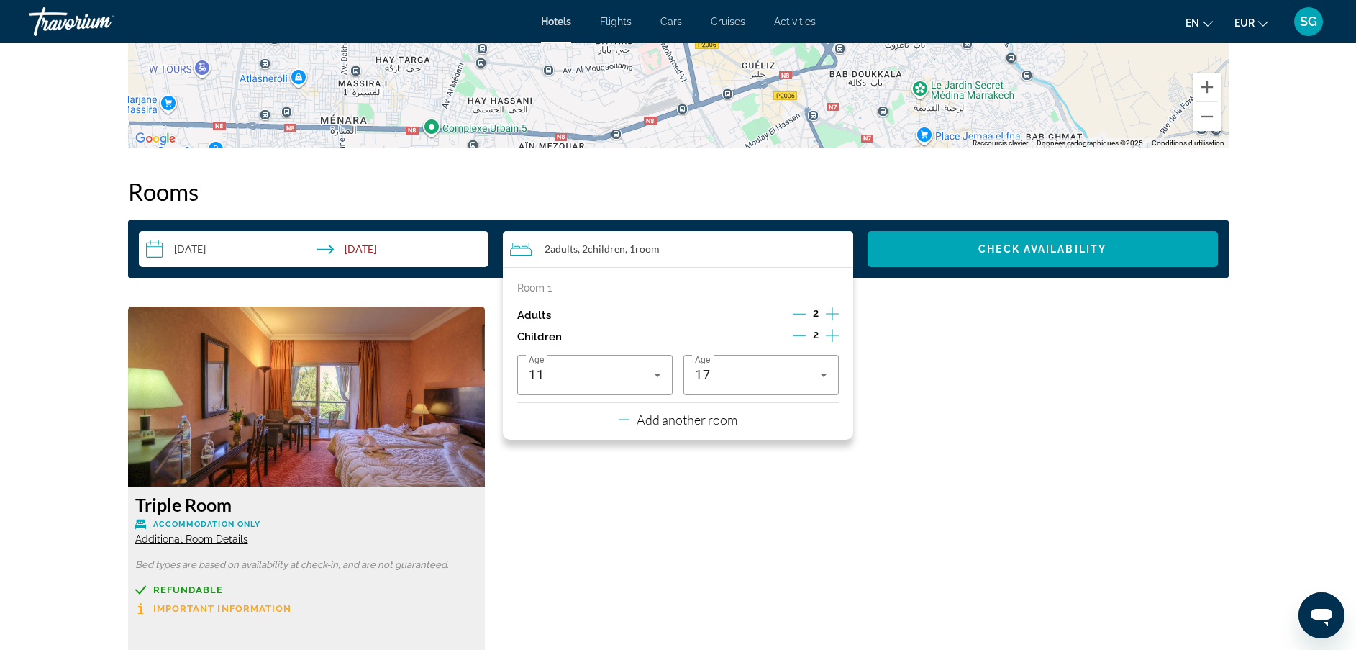
click at [732, 417] on p "Add another room" at bounding box center [687, 420] width 101 height 16
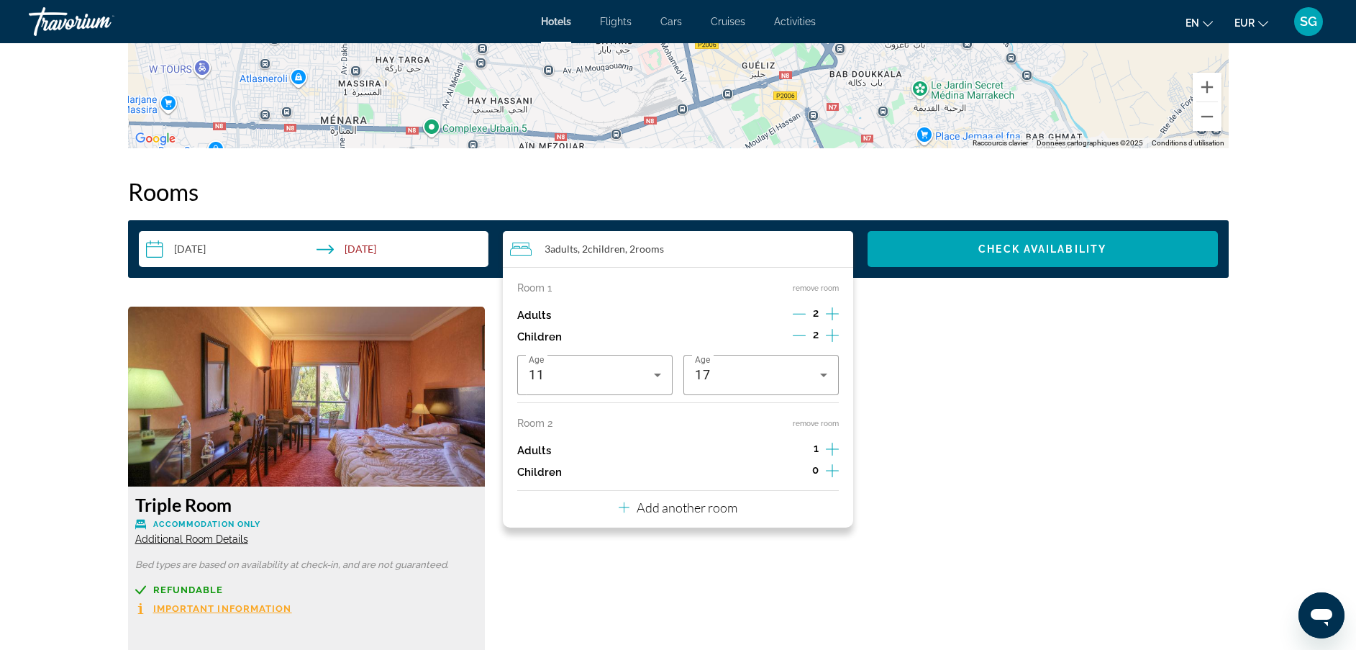
click at [803, 335] on icon "Decrement children" at bounding box center [799, 335] width 13 height 1
click at [799, 309] on icon "Decrement adults" at bounding box center [799, 313] width 13 height 13
click at [834, 344] on icon "Increment children" at bounding box center [832, 335] width 13 height 17
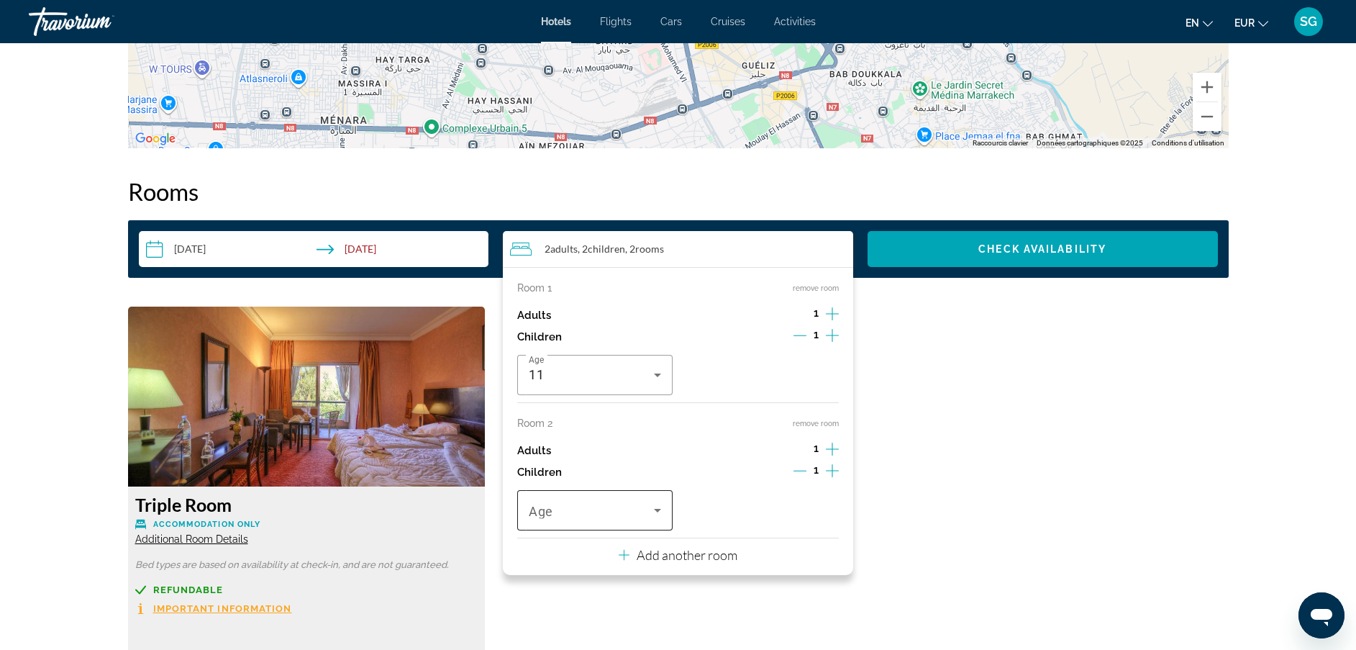
click at [620, 526] on div "Travelers: 2 adults, 2 children" at bounding box center [595, 510] width 132 height 40
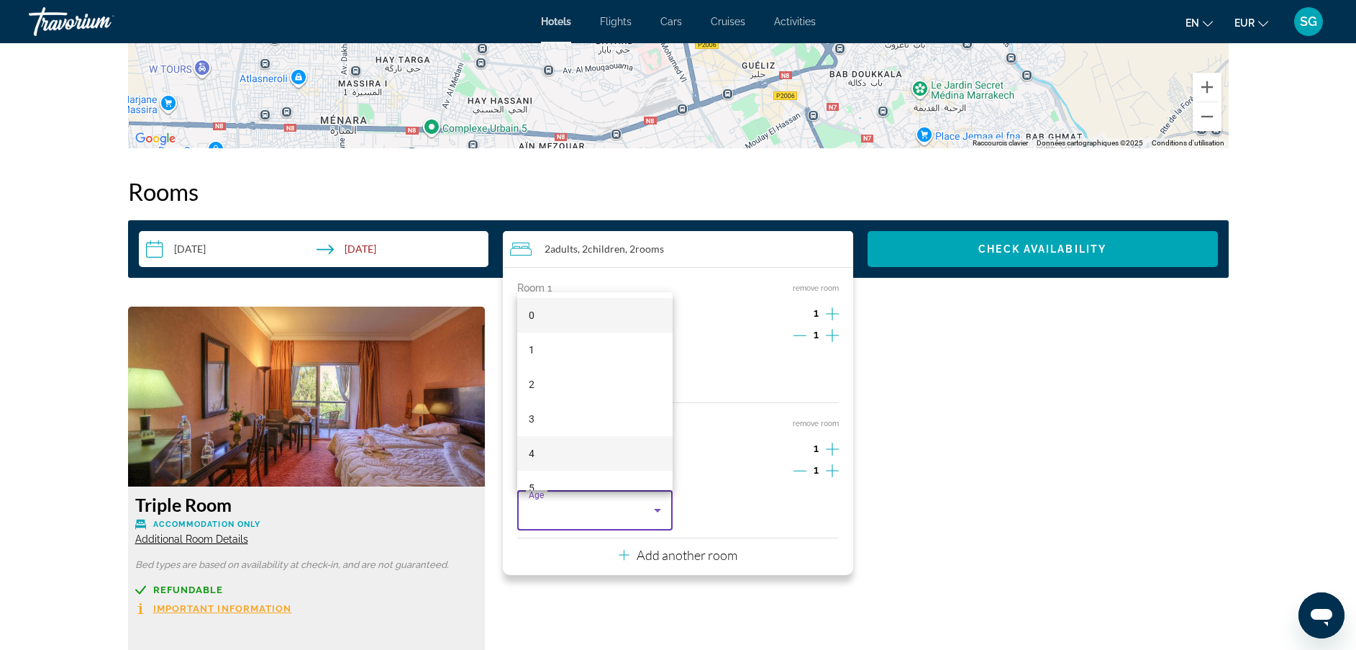
scroll to position [435, 0]
click at [567, 464] on mat-option "17" at bounding box center [594, 467] width 155 height 35
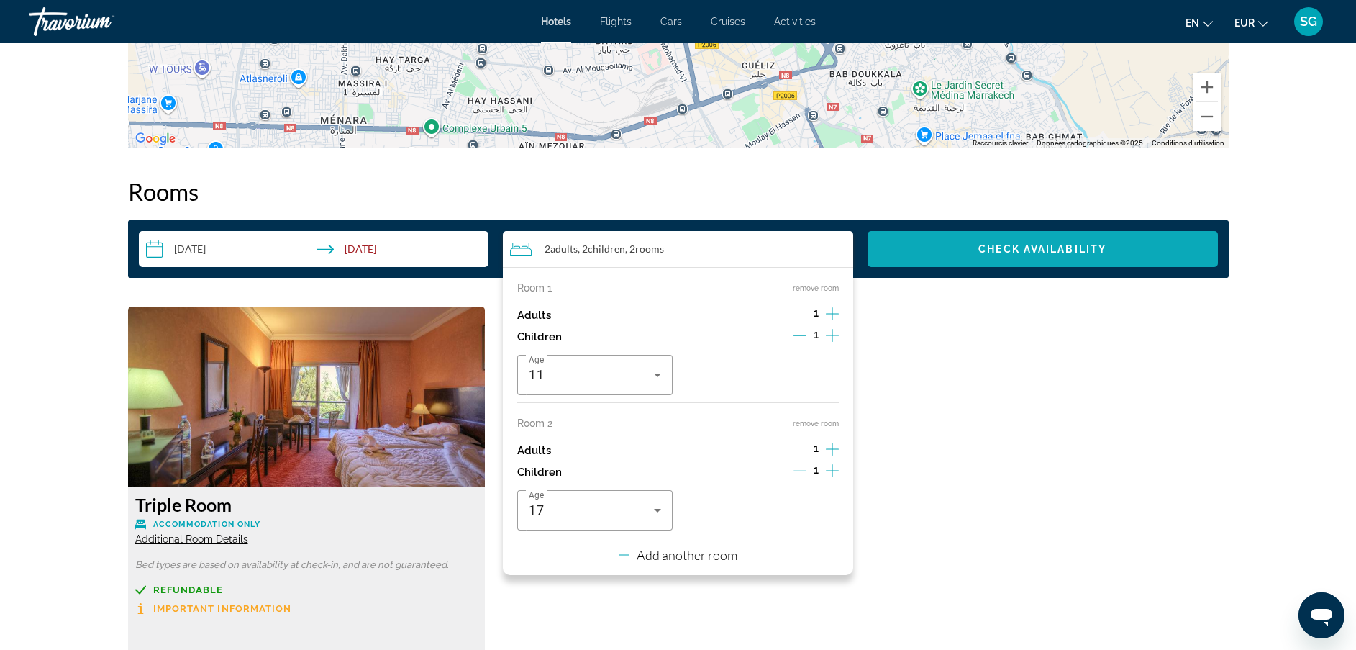
click at [997, 257] on span "Search widget" at bounding box center [1043, 249] width 350 height 35
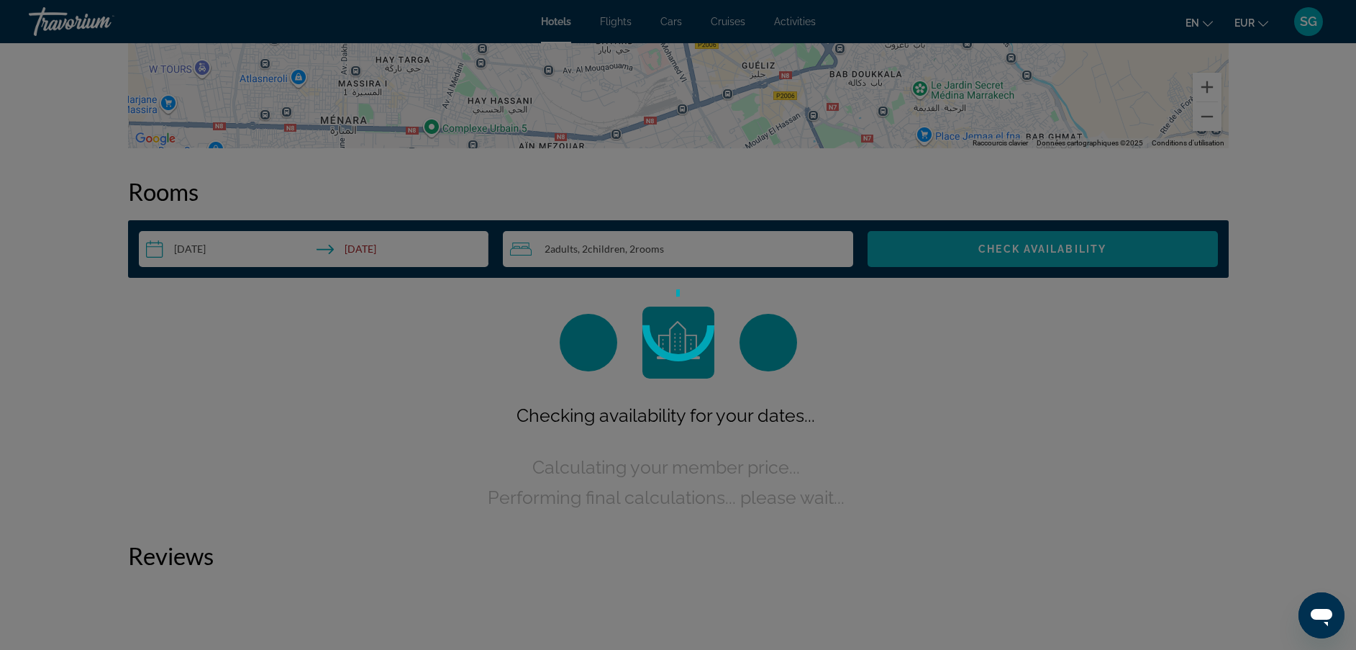
scroll to position [27, 0]
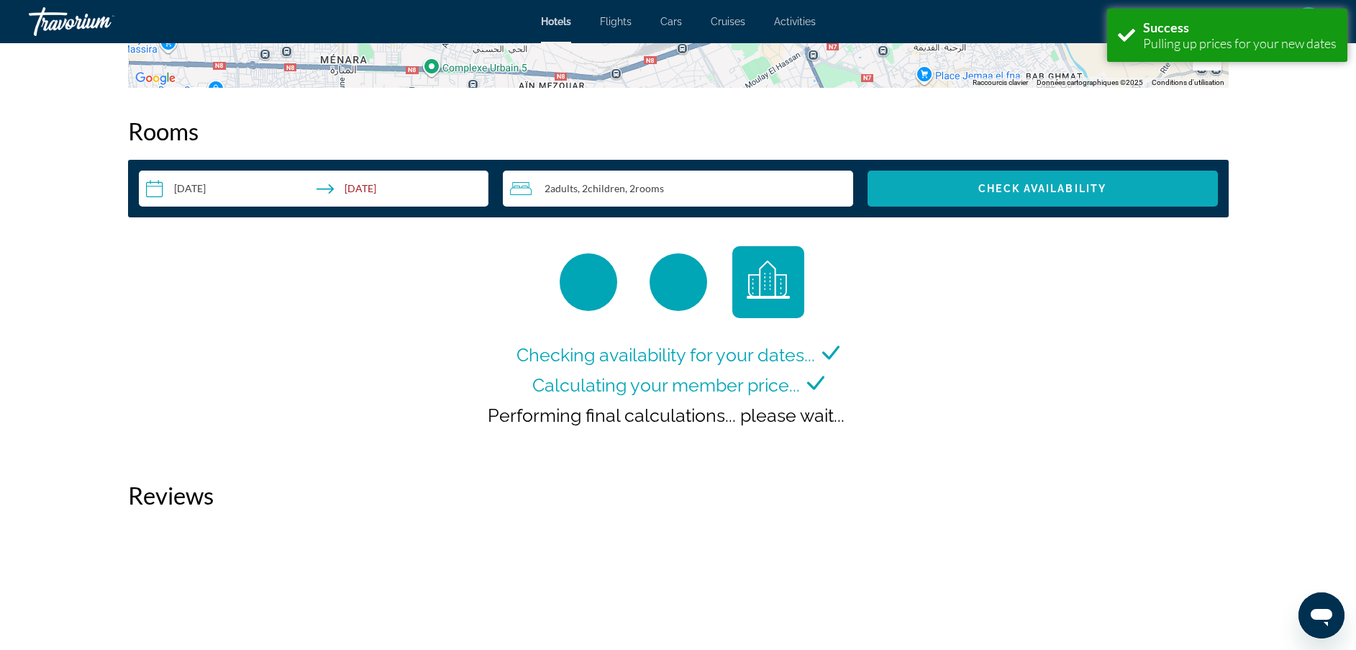
scroll to position [1735, 0]
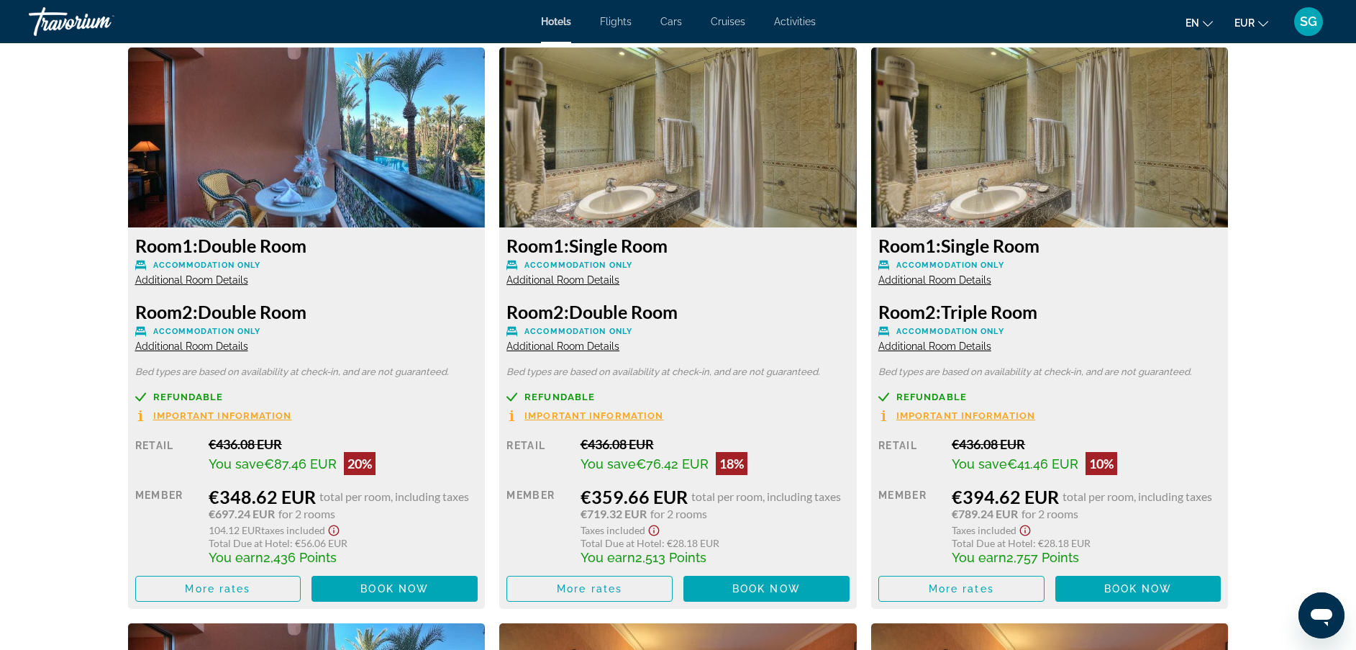
scroll to position [1929, 0]
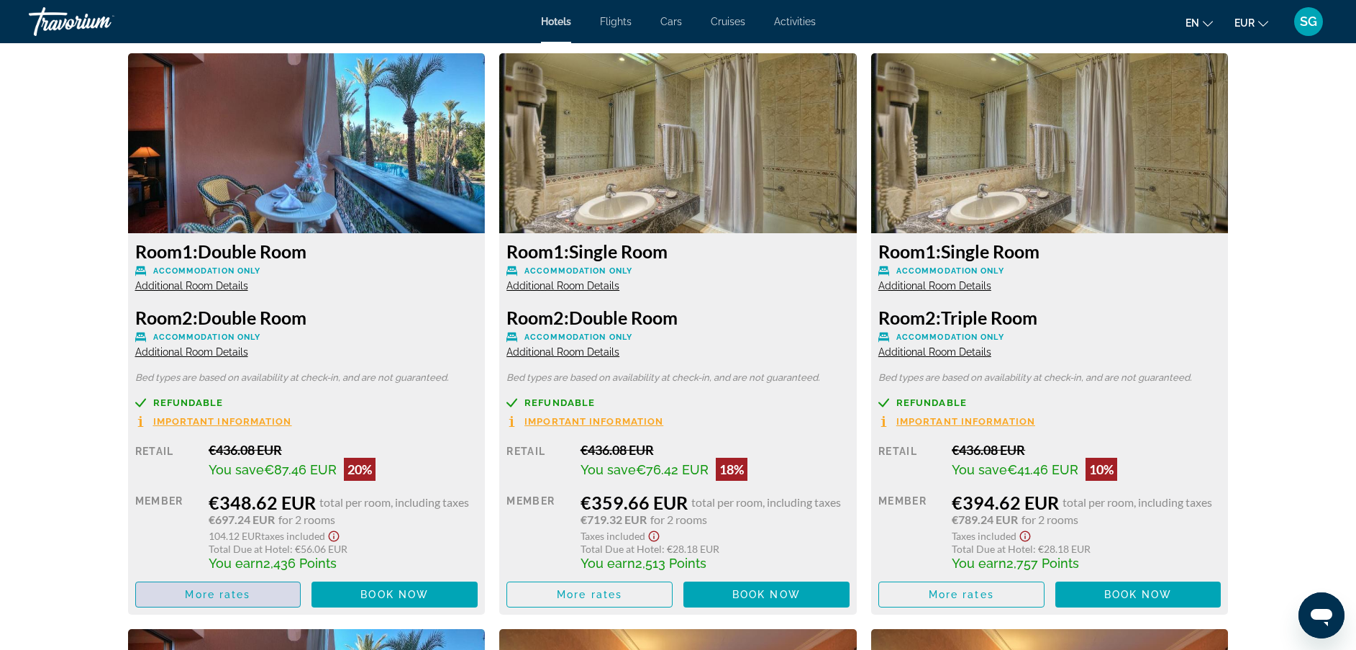
click at [258, 591] on span "Main content" at bounding box center [218, 594] width 165 height 35
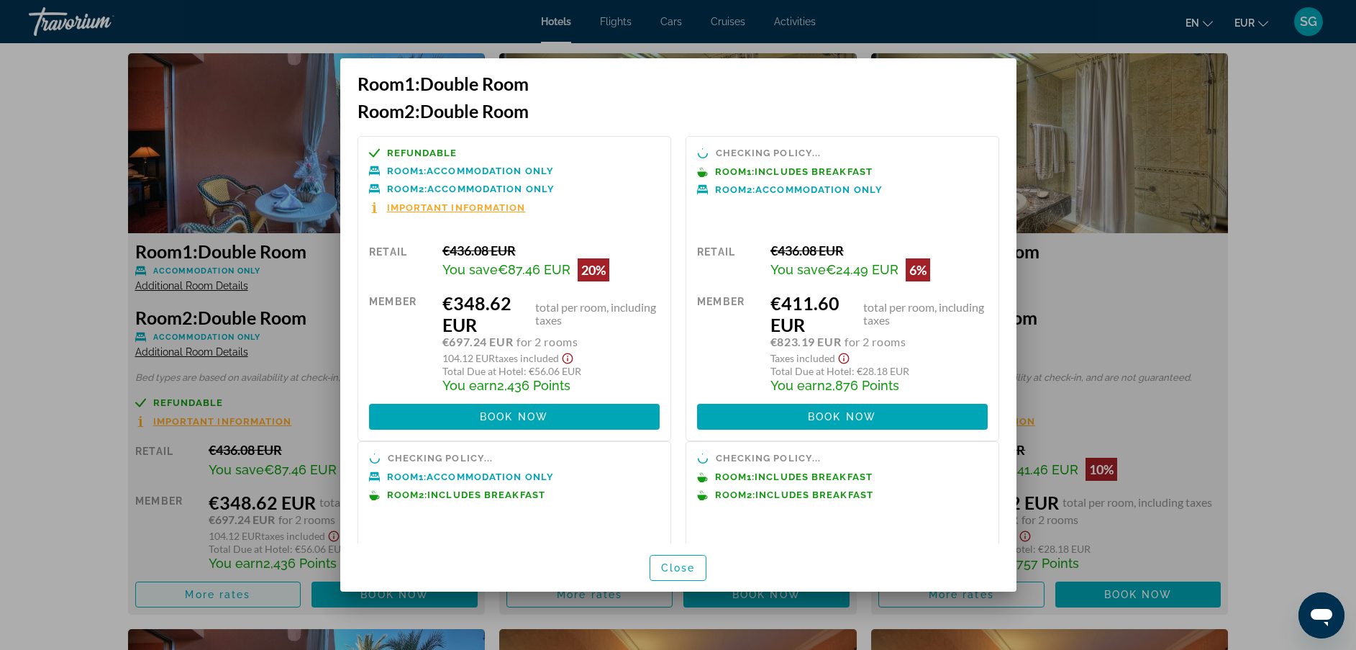
scroll to position [0, 0]
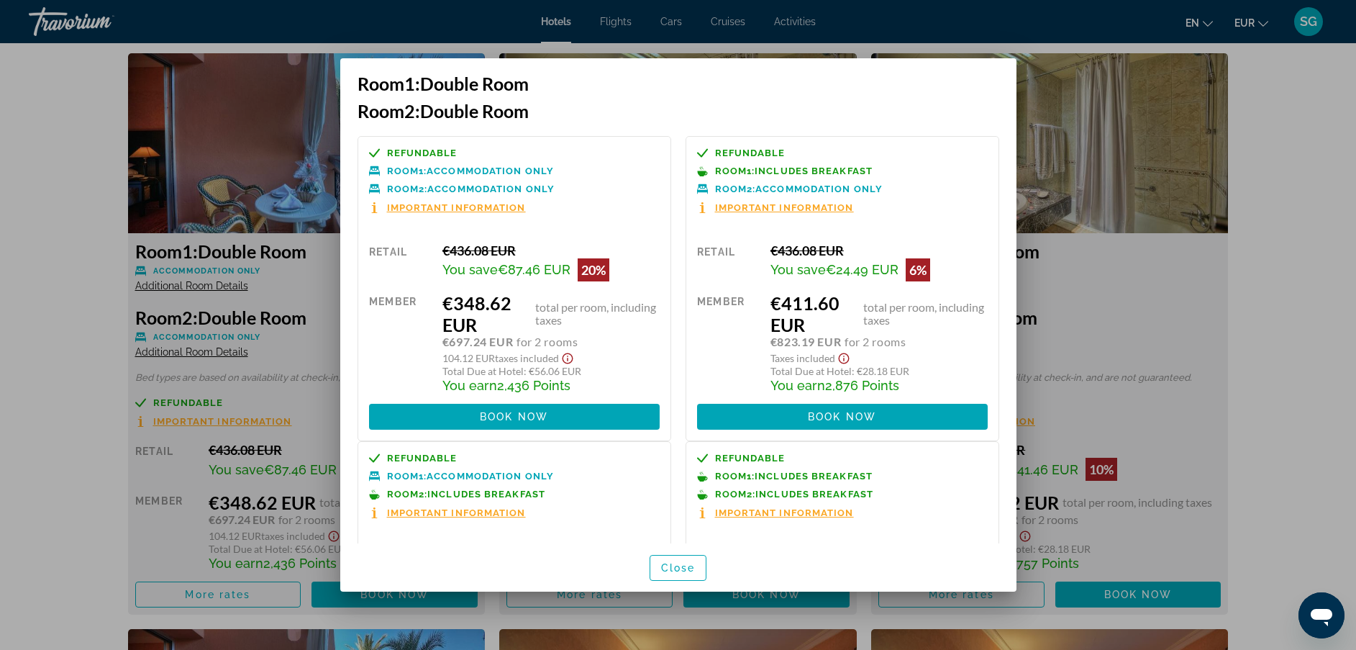
click at [644, 331] on div "€348.62 EUR total per room, including taxes" at bounding box center [551, 313] width 217 height 43
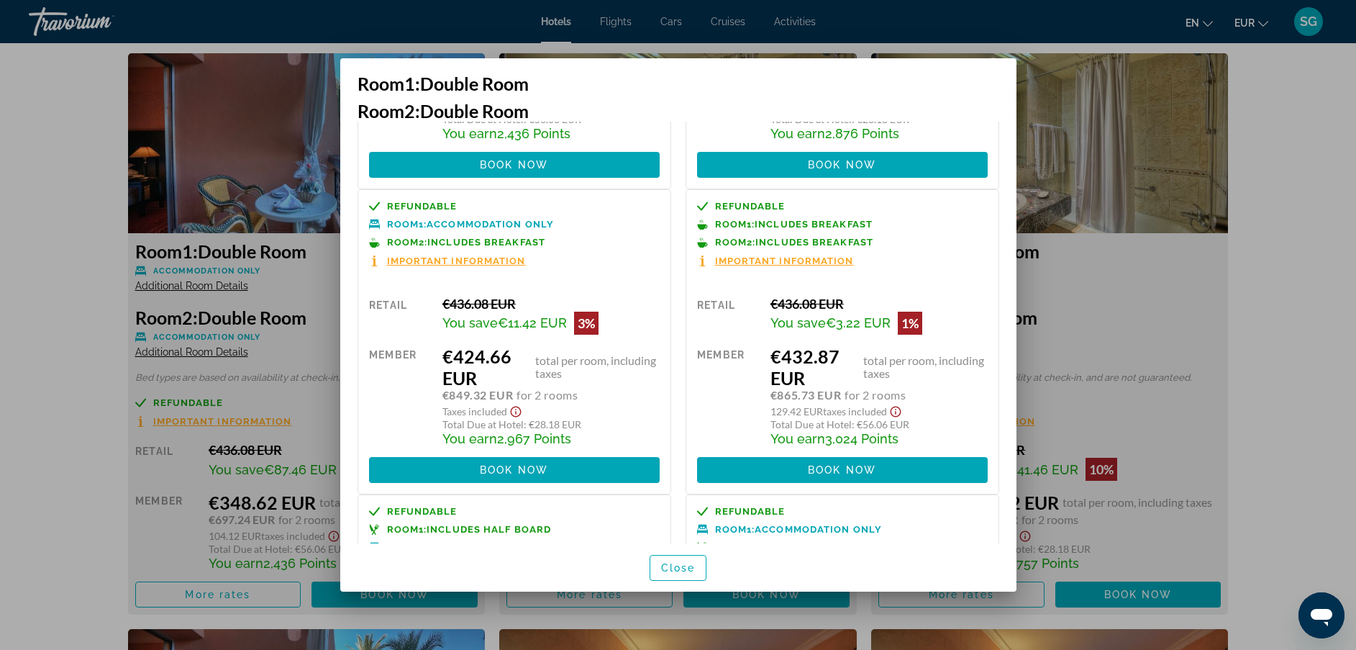
scroll to position [253, 0]
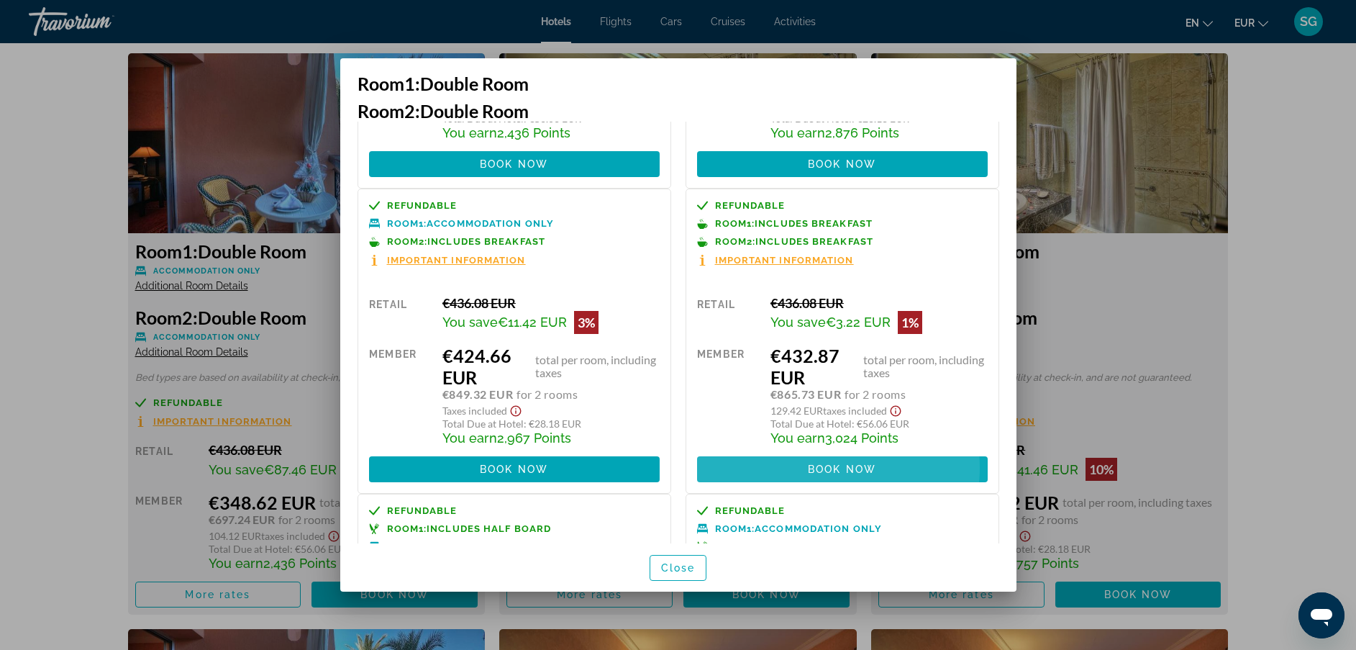
click at [816, 468] on span "Book now" at bounding box center [842, 469] width 68 height 12
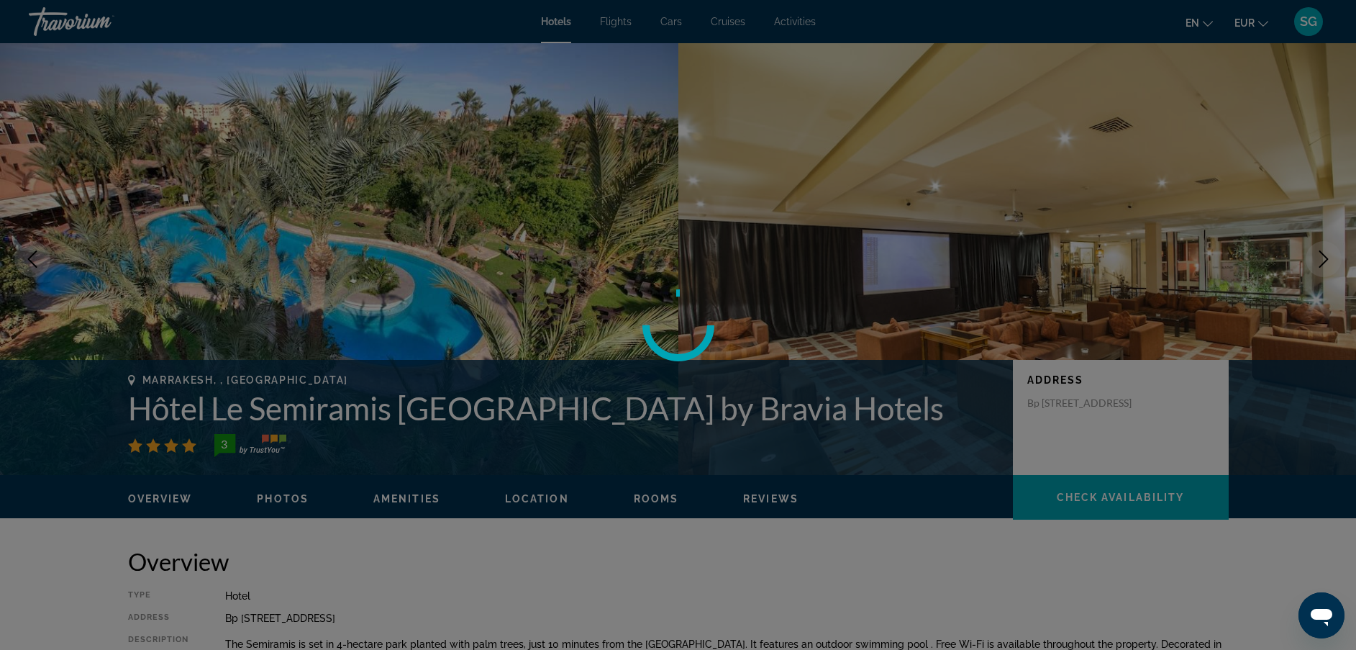
scroll to position [1929, 0]
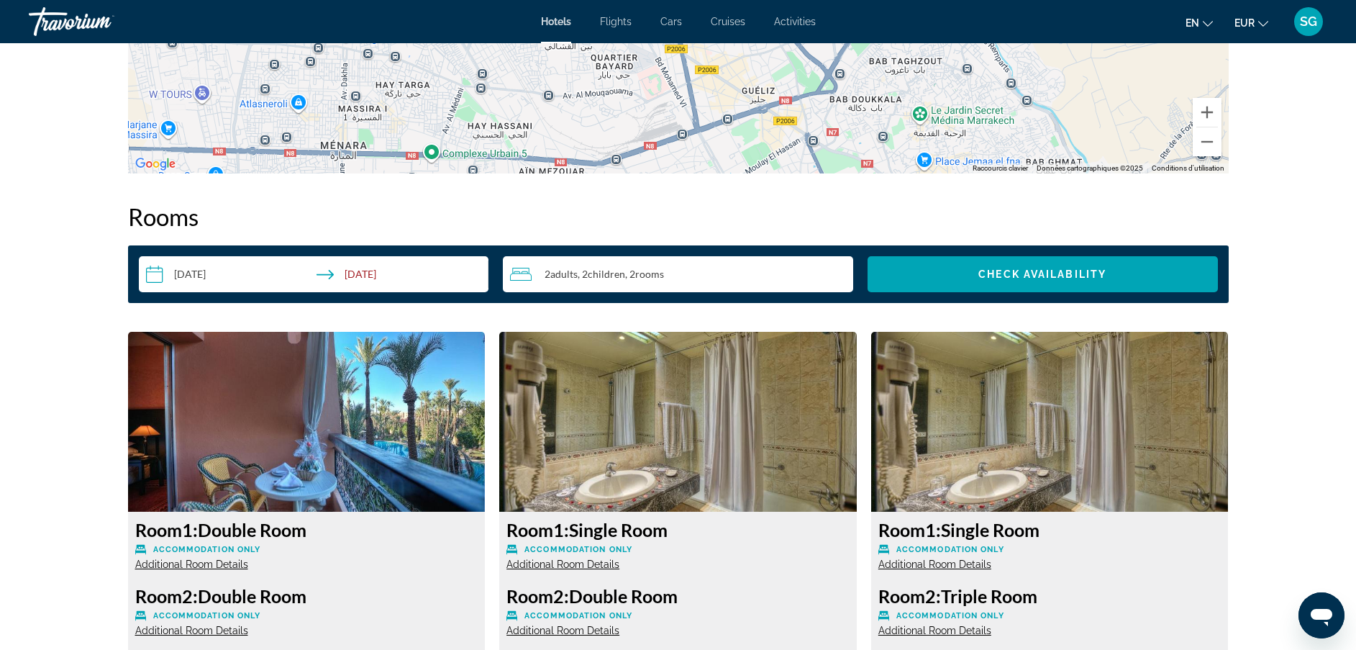
scroll to position [1625, 0]
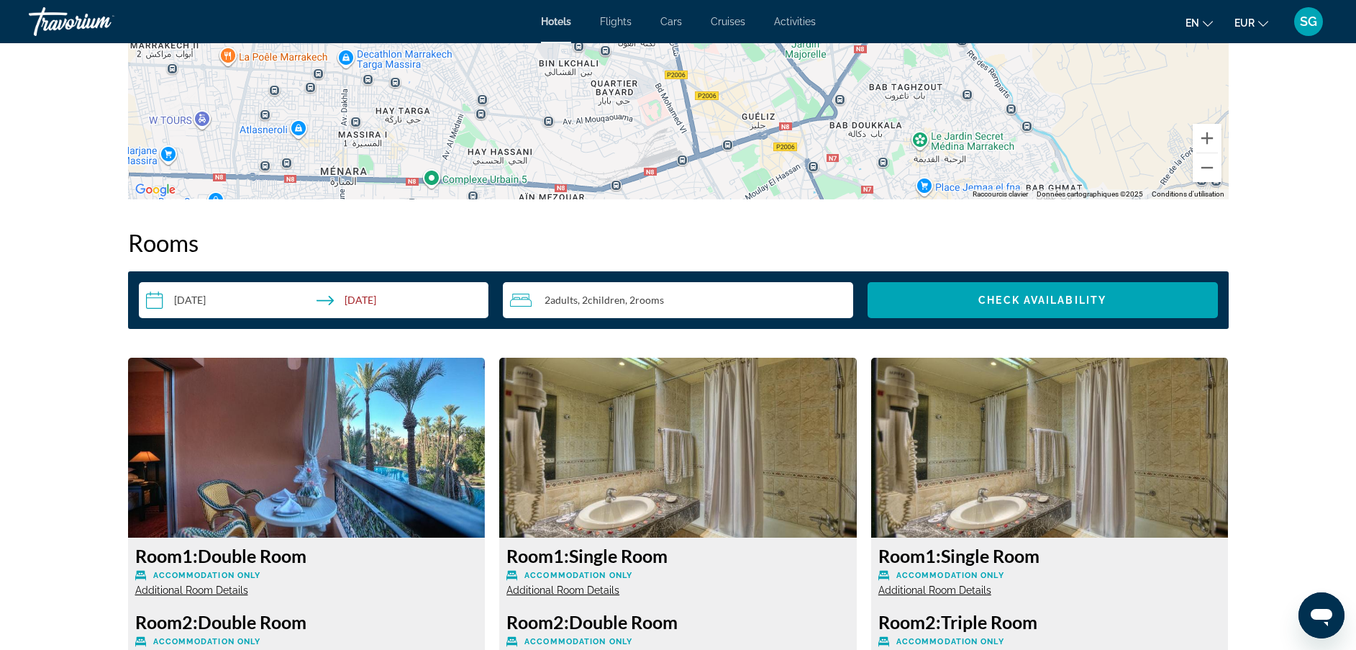
click at [658, 296] on span "rooms" at bounding box center [649, 300] width 29 height 12
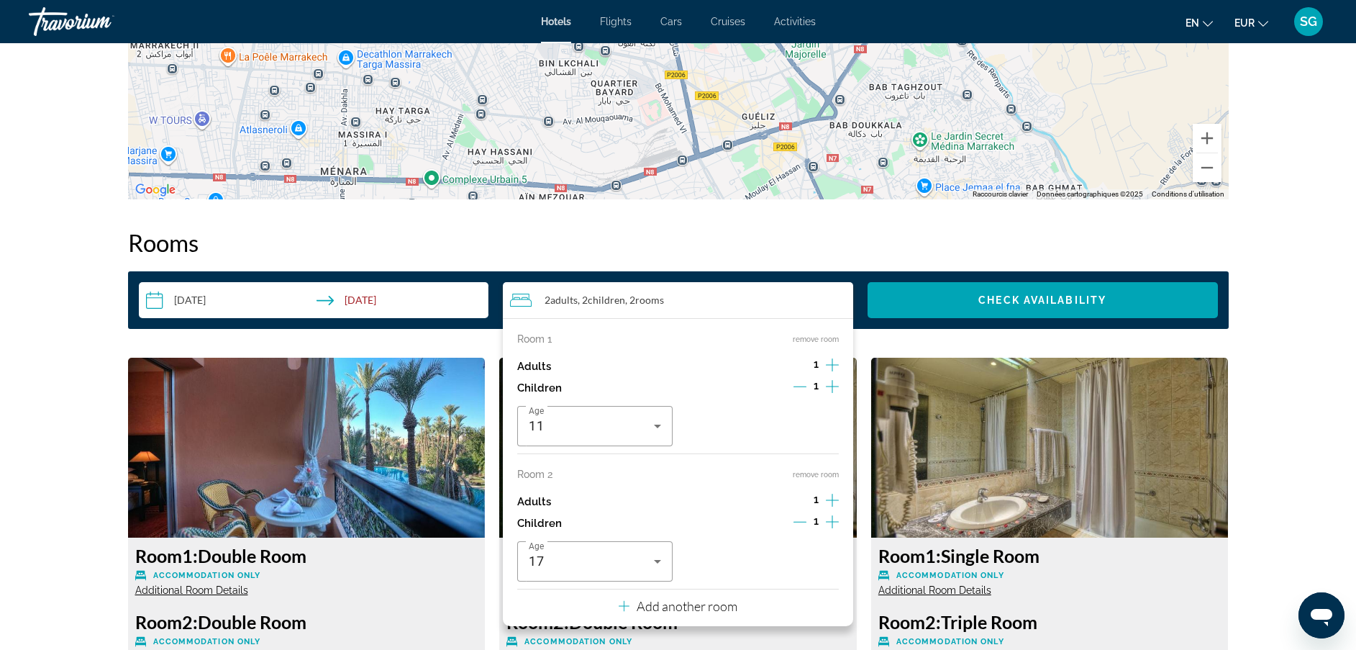
click at [822, 471] on button "remove room" at bounding box center [816, 474] width 46 height 9
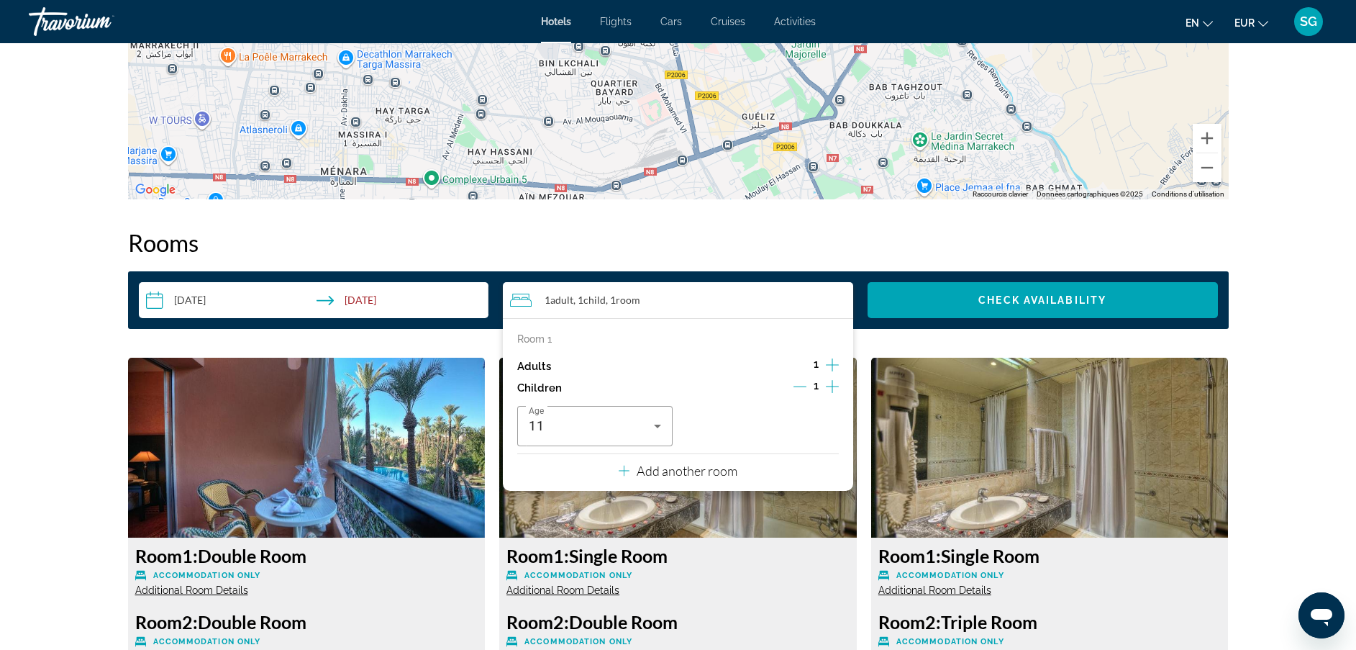
click at [831, 371] on icon "Increment adults" at bounding box center [832, 364] width 13 height 17
click at [835, 389] on icon "Increment children" at bounding box center [832, 386] width 13 height 17
click at [766, 425] on span "Travelers: 2 adults, 2 children" at bounding box center [757, 425] width 125 height 17
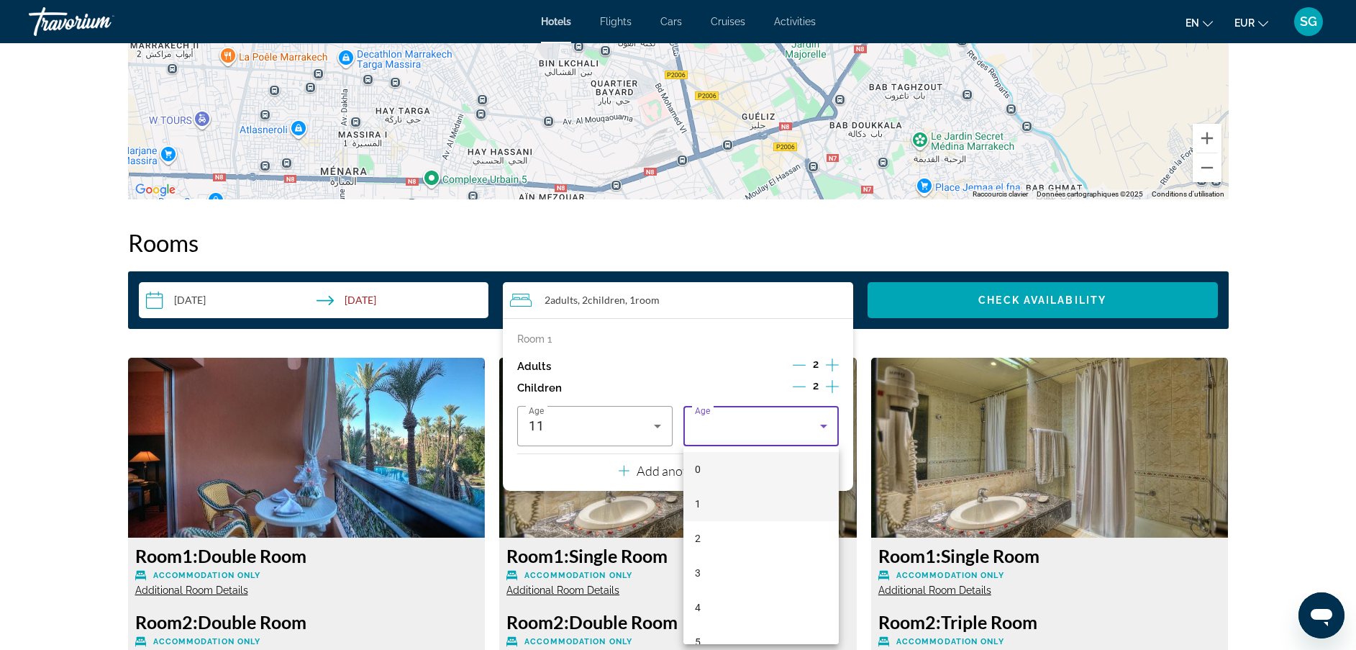
scroll to position [435, 0]
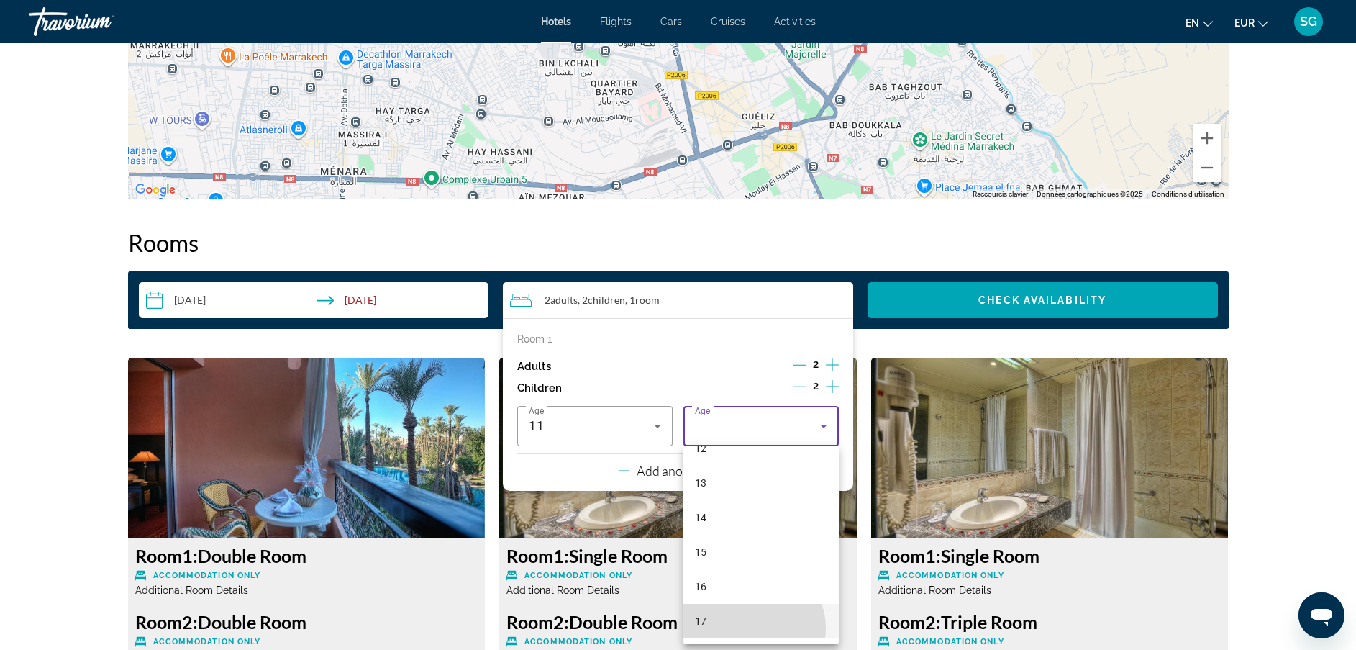
click at [750, 628] on mat-option "17" at bounding box center [761, 621] width 155 height 35
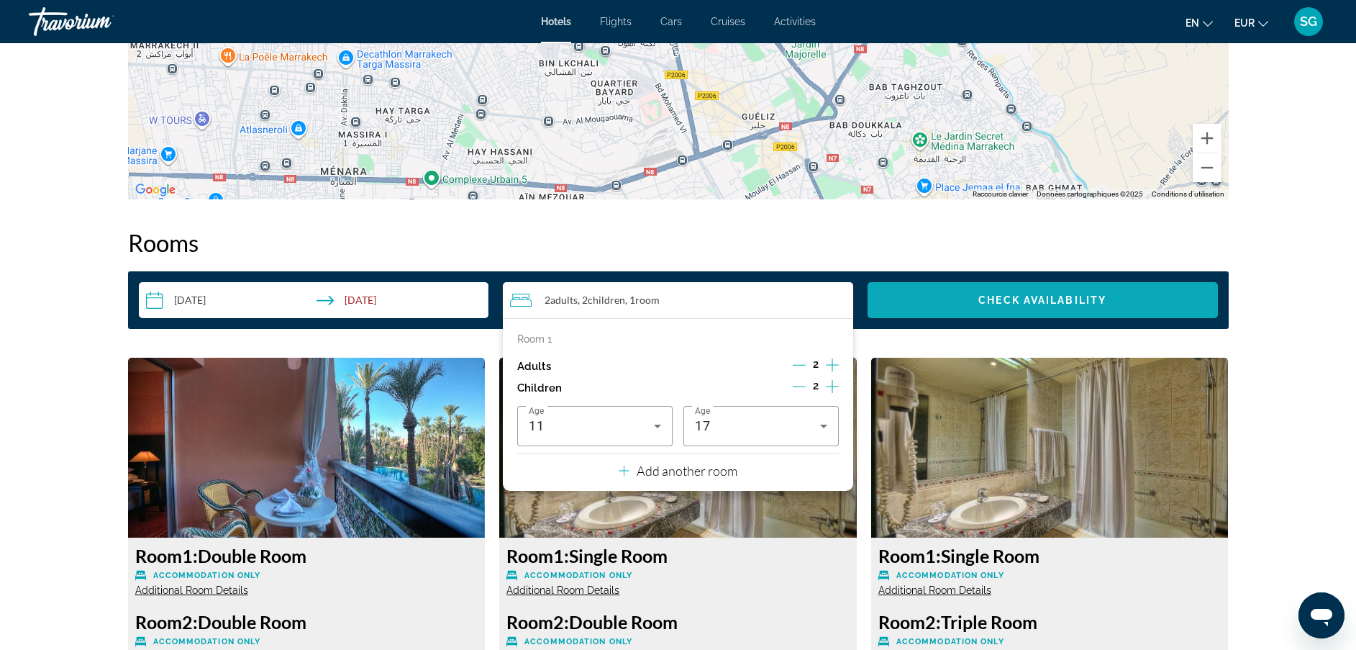
click at [1009, 305] on span "Check Availability" at bounding box center [1043, 300] width 128 height 12
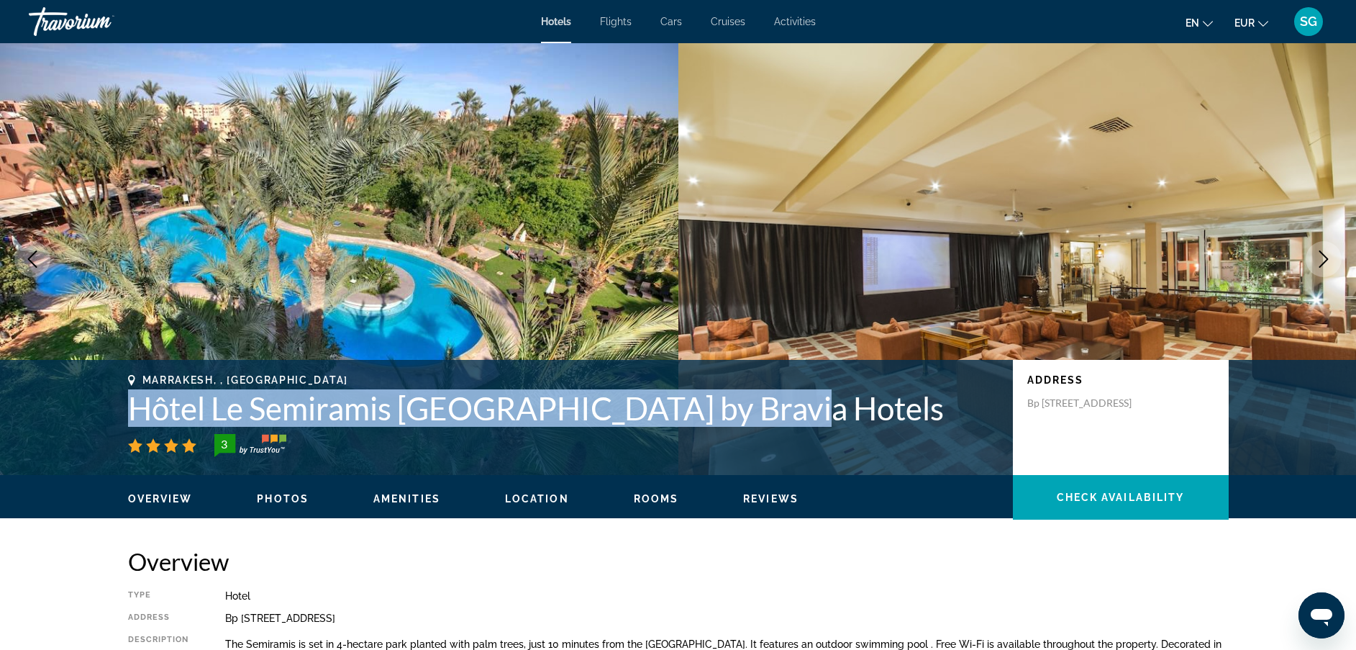
drag, startPoint x: 131, startPoint y: 412, endPoint x: 776, endPoint y: 418, distance: 645.5
click at [776, 418] on h1 "Hôtel Le Semiramis [GEOGRAPHIC_DATA] by Bravia Hotels" at bounding box center [563, 407] width 871 height 37
copy h1 "Hôtel Le Semiramis [GEOGRAPHIC_DATA] by Bravia Hotels"
click at [865, 422] on h1 "Hôtel Le Semiramis [GEOGRAPHIC_DATA] by Bravia Hotels" at bounding box center [563, 407] width 871 height 37
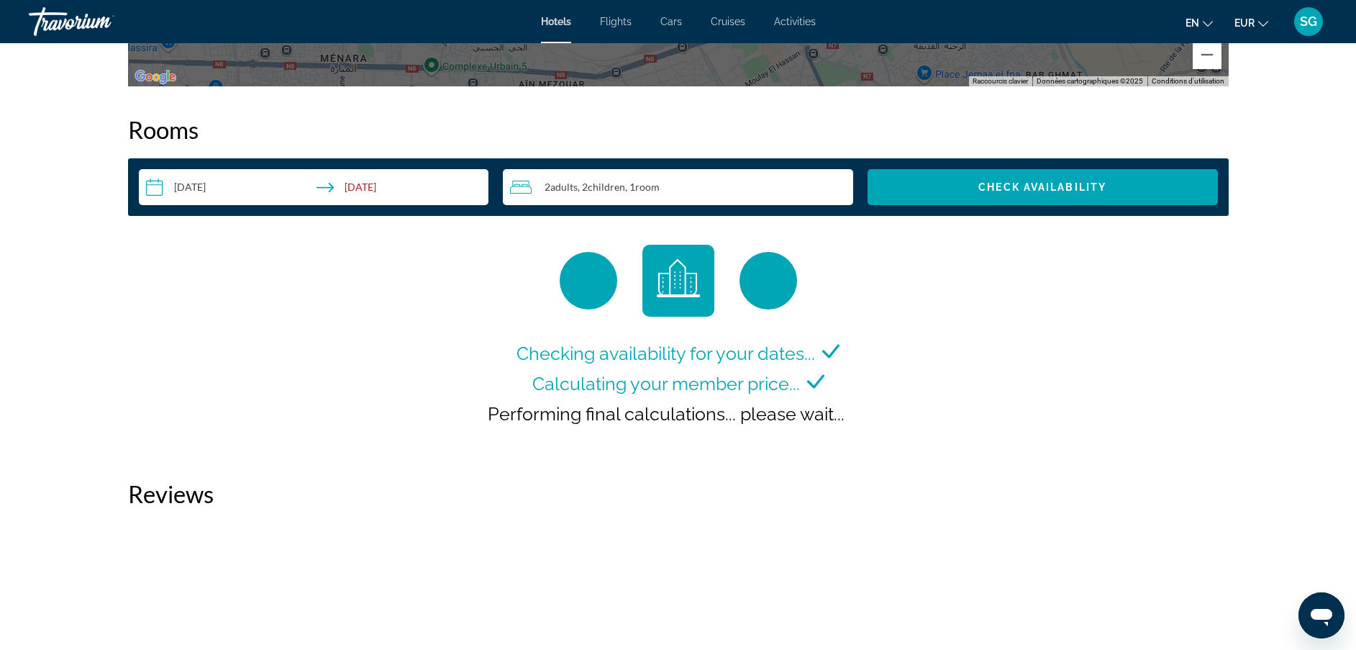
scroll to position [1739, 0]
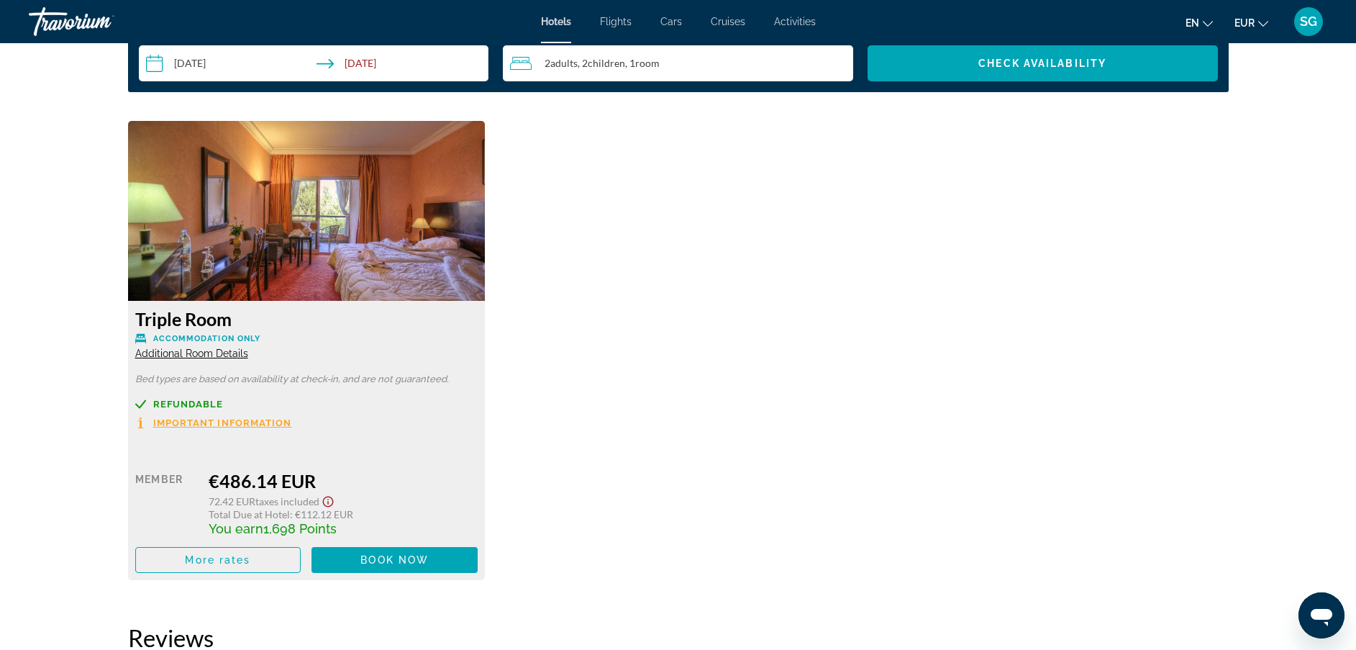
scroll to position [1877, 0]
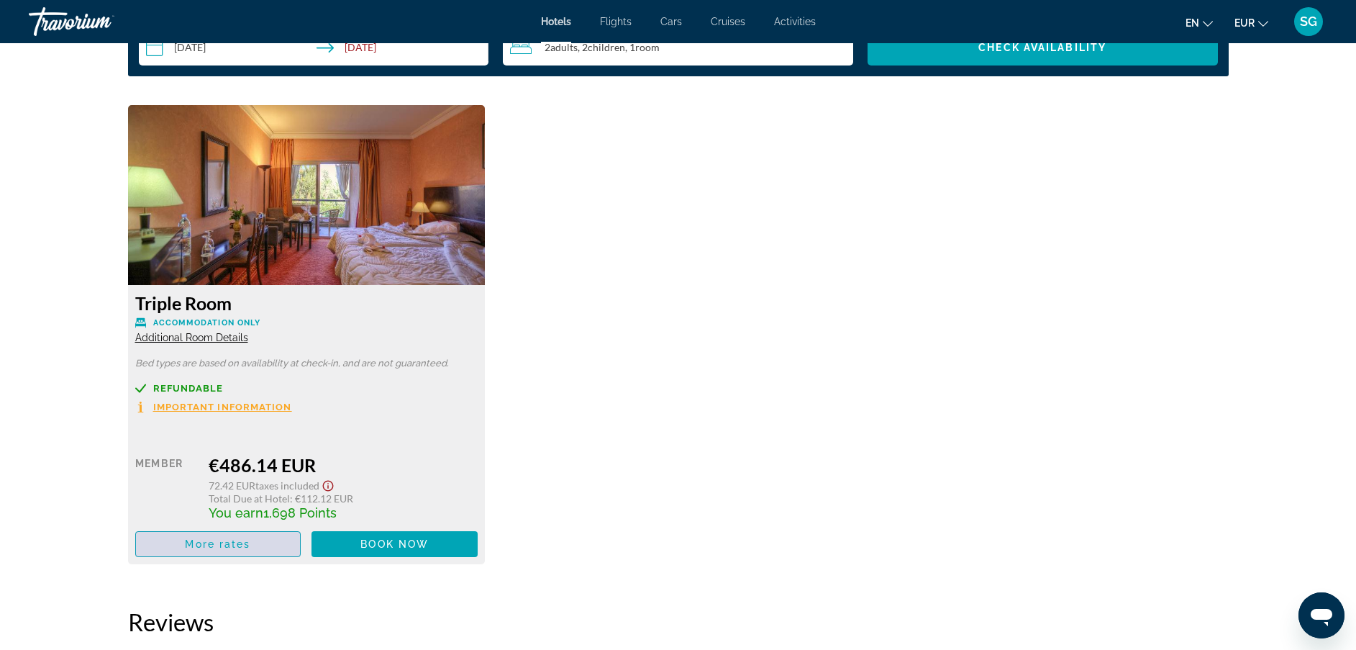
click at [252, 545] on span "Main content" at bounding box center [218, 544] width 165 height 35
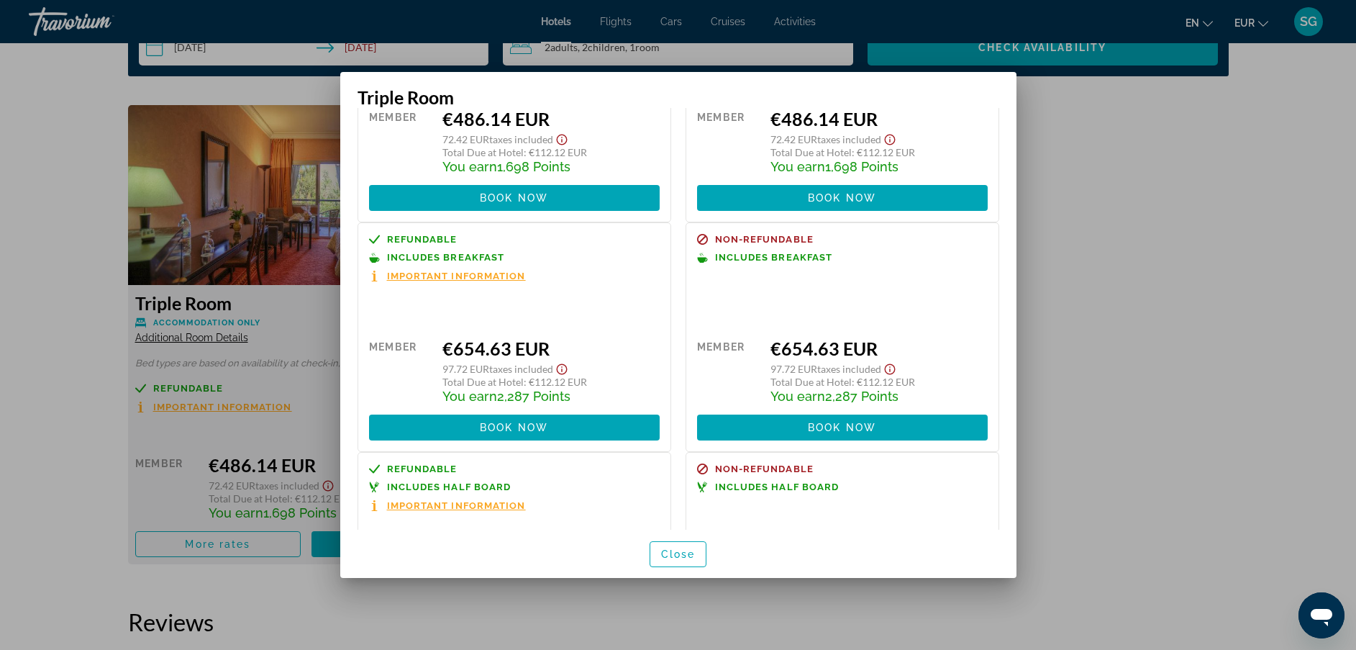
scroll to position [134, 0]
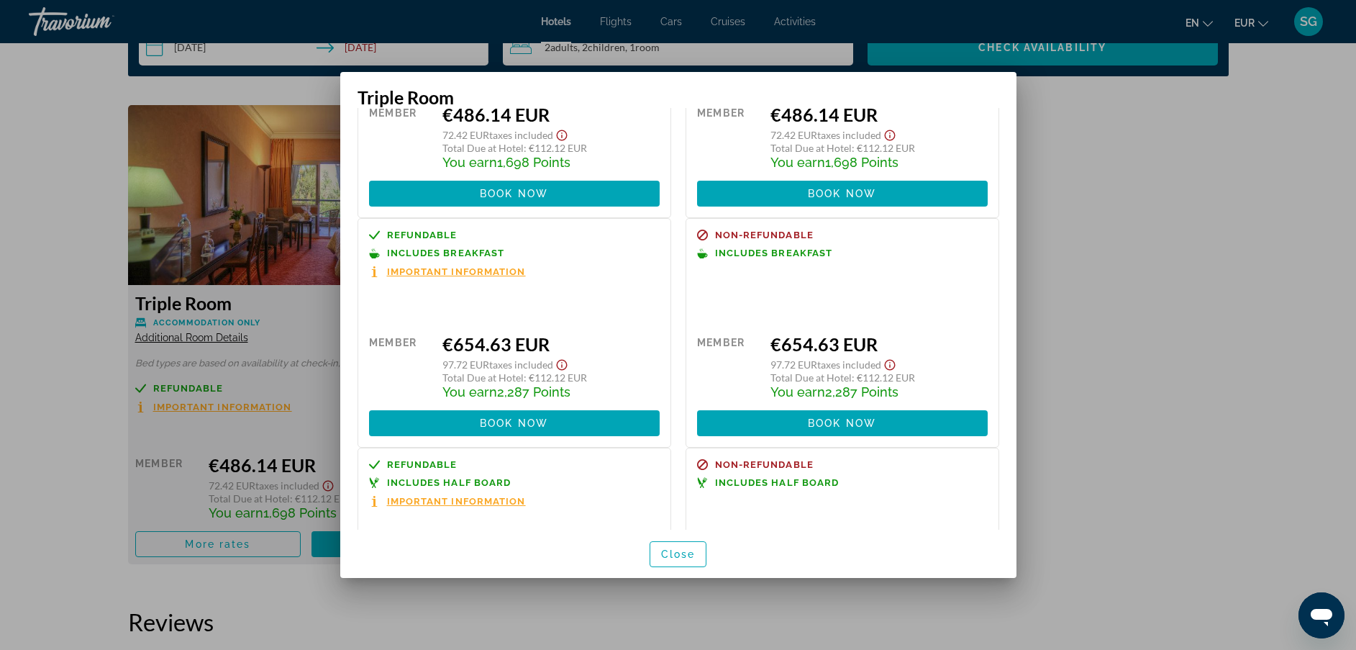
click at [437, 273] on span "Important Information" at bounding box center [456, 271] width 139 height 9
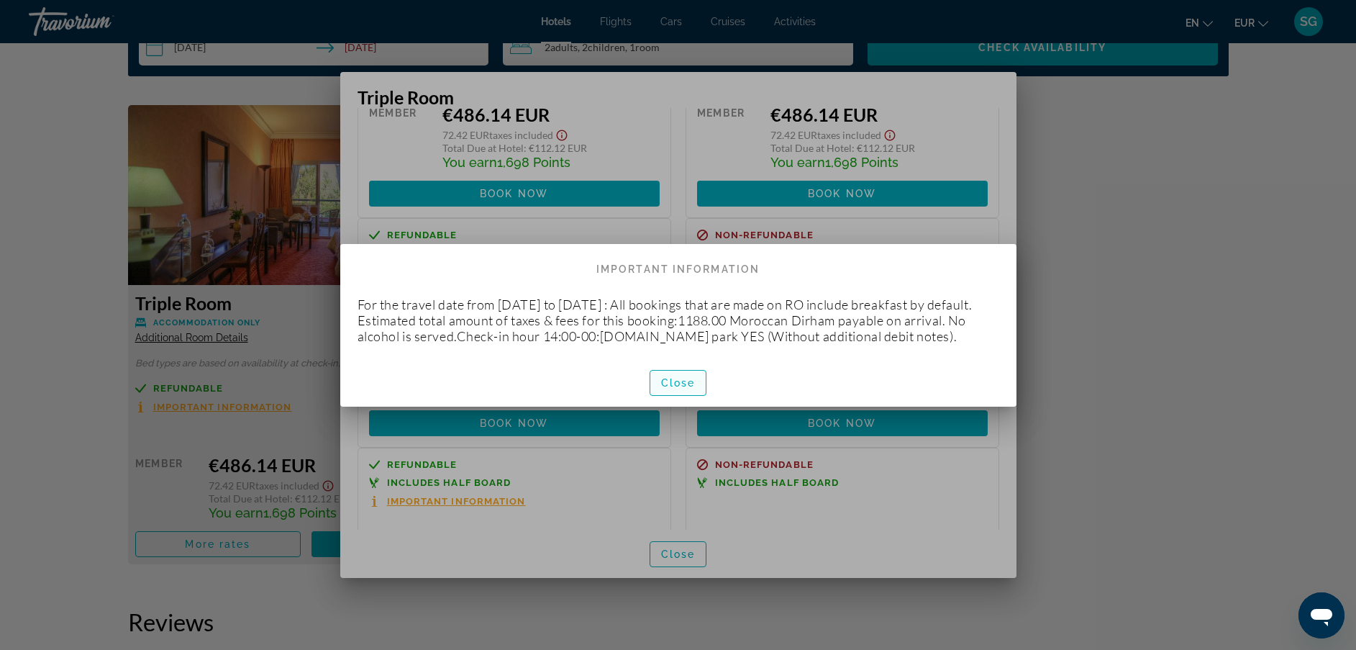
click at [683, 376] on span "button" at bounding box center [678, 383] width 56 height 35
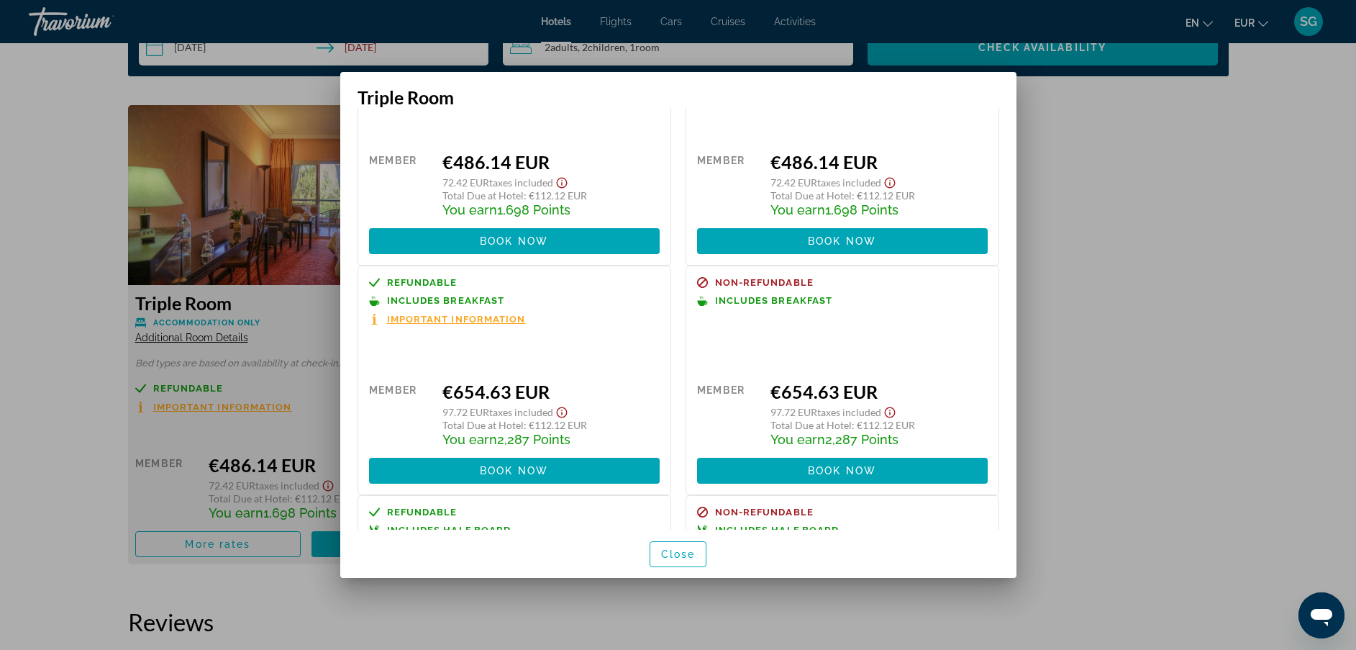
scroll to position [84, 0]
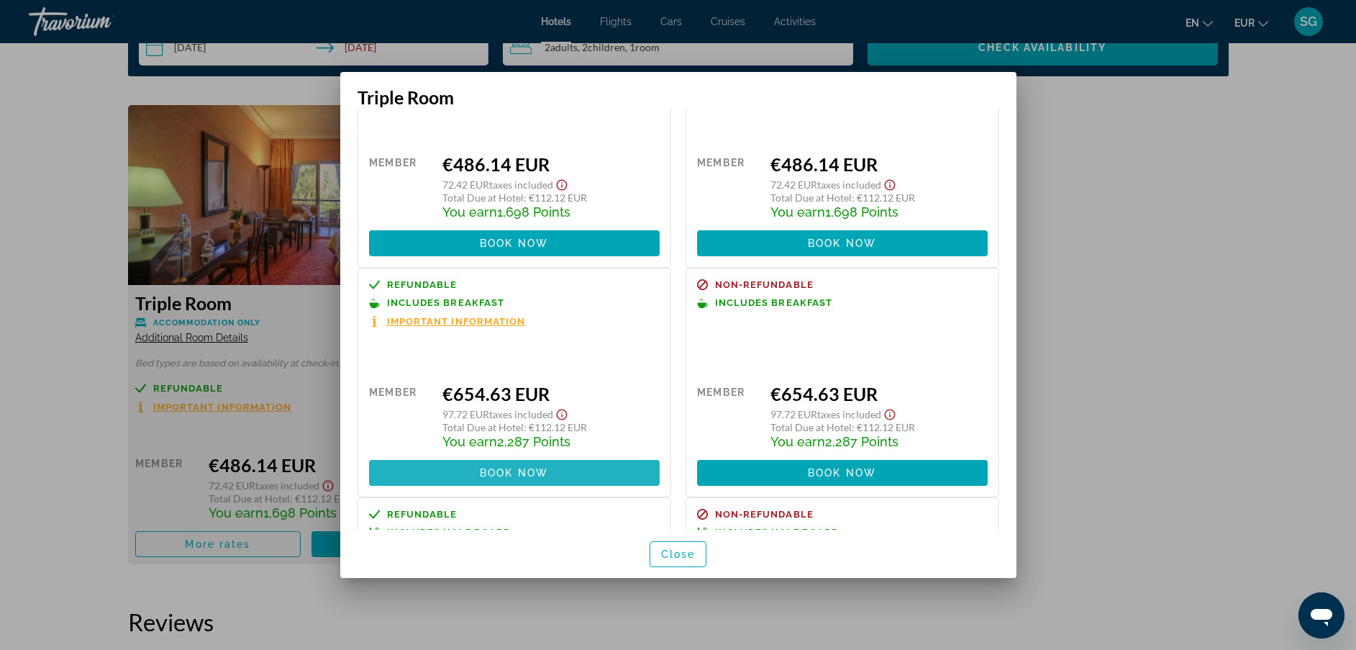
click at [556, 467] on span at bounding box center [514, 472] width 291 height 35
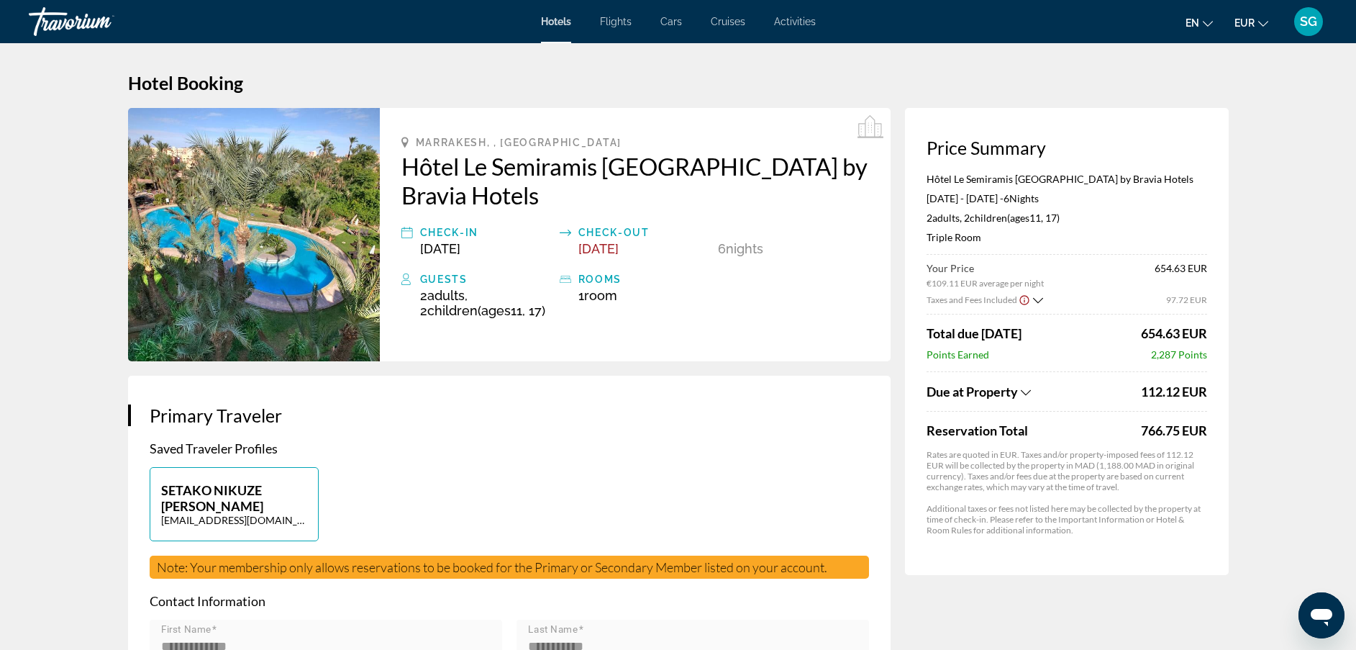
click at [1031, 390] on icon "Show Taxes and Fees breakdown" at bounding box center [1026, 392] width 10 height 12
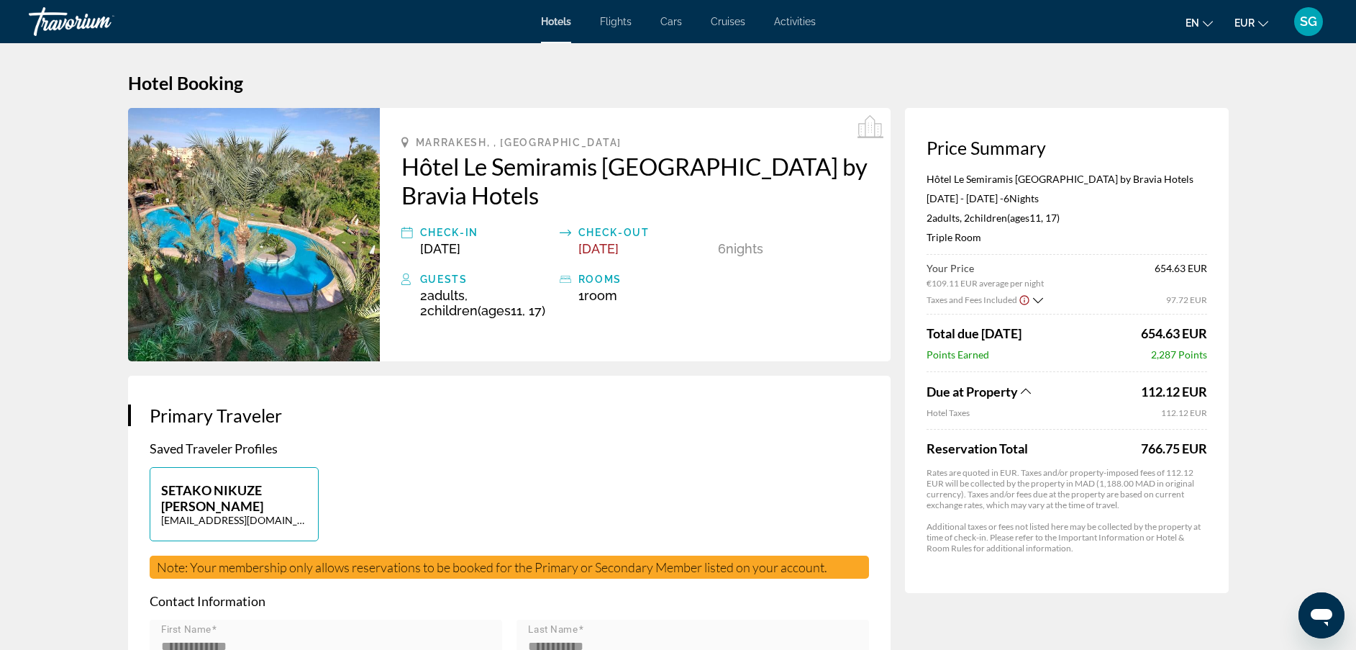
click at [1031, 390] on icon "Show Taxes and Fees breakdown" at bounding box center [1026, 391] width 10 height 12
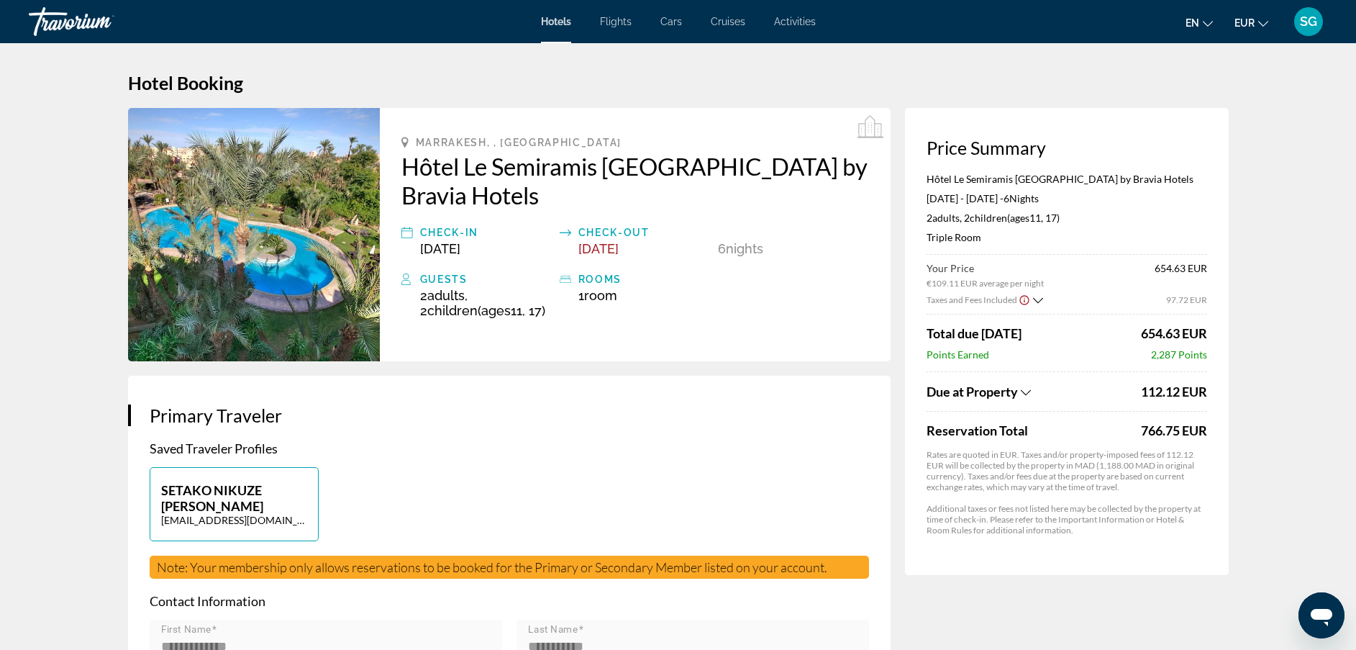
click at [1031, 390] on icon "Show Taxes and Fees breakdown" at bounding box center [1026, 392] width 10 height 12
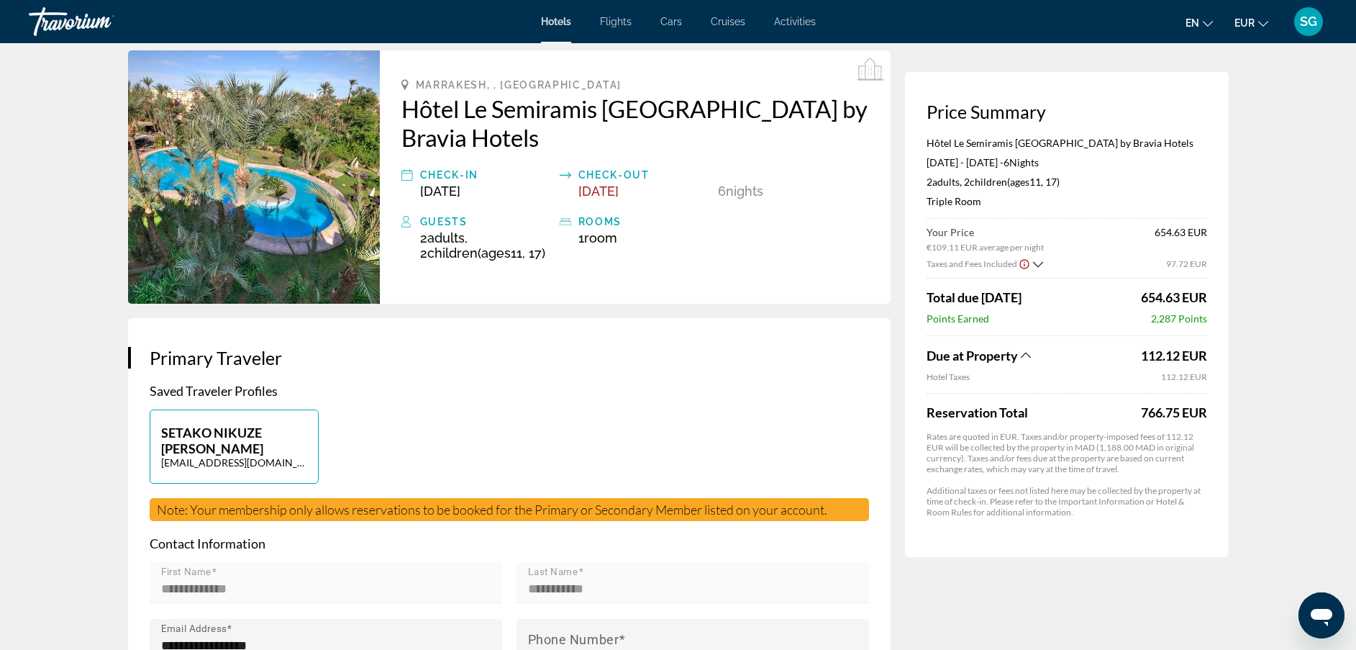
scroll to position [58, 0]
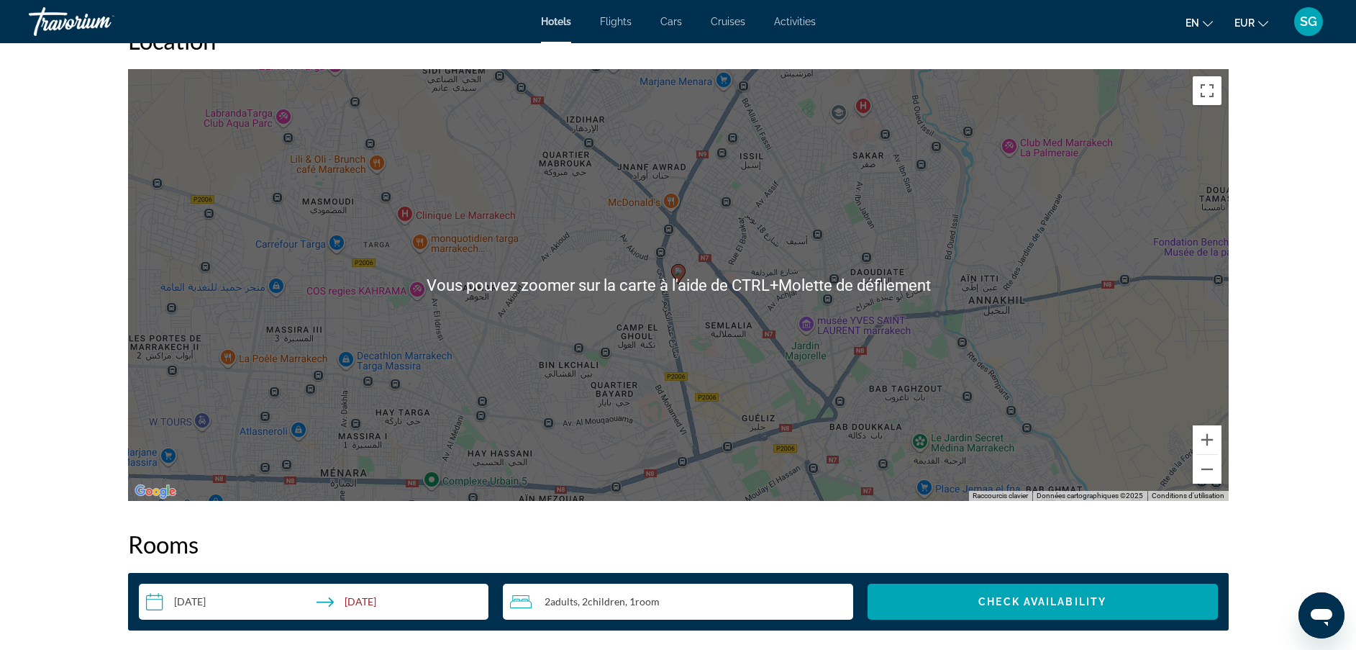
scroll to position [1304, 0]
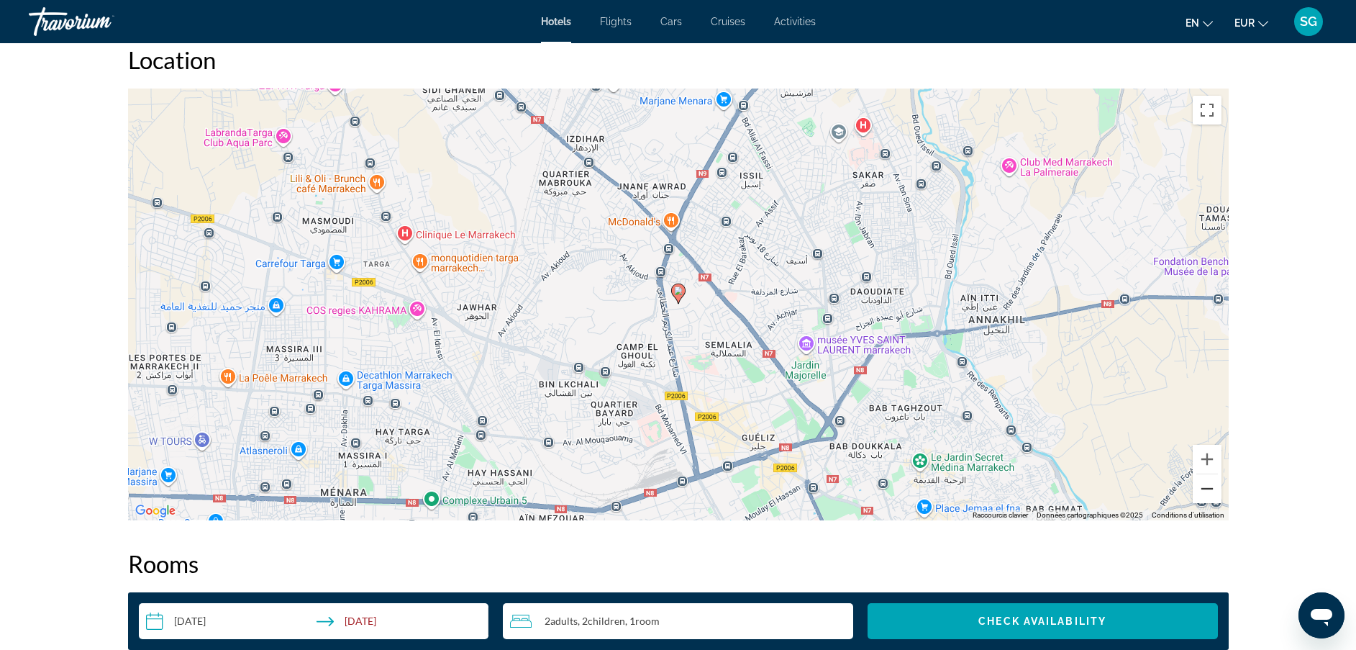
click at [1212, 496] on button "Zoom arrière" at bounding box center [1207, 488] width 29 height 29
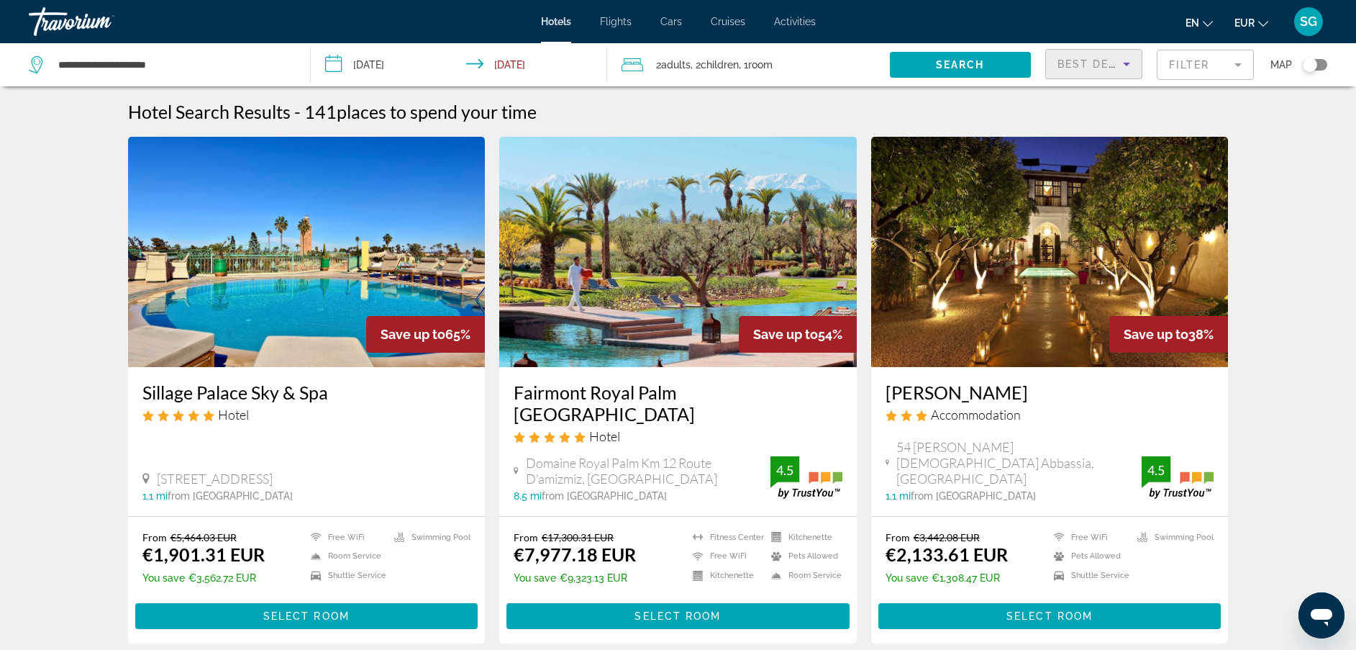
click at [1088, 67] on span "Best Deals" at bounding box center [1095, 64] width 75 height 12
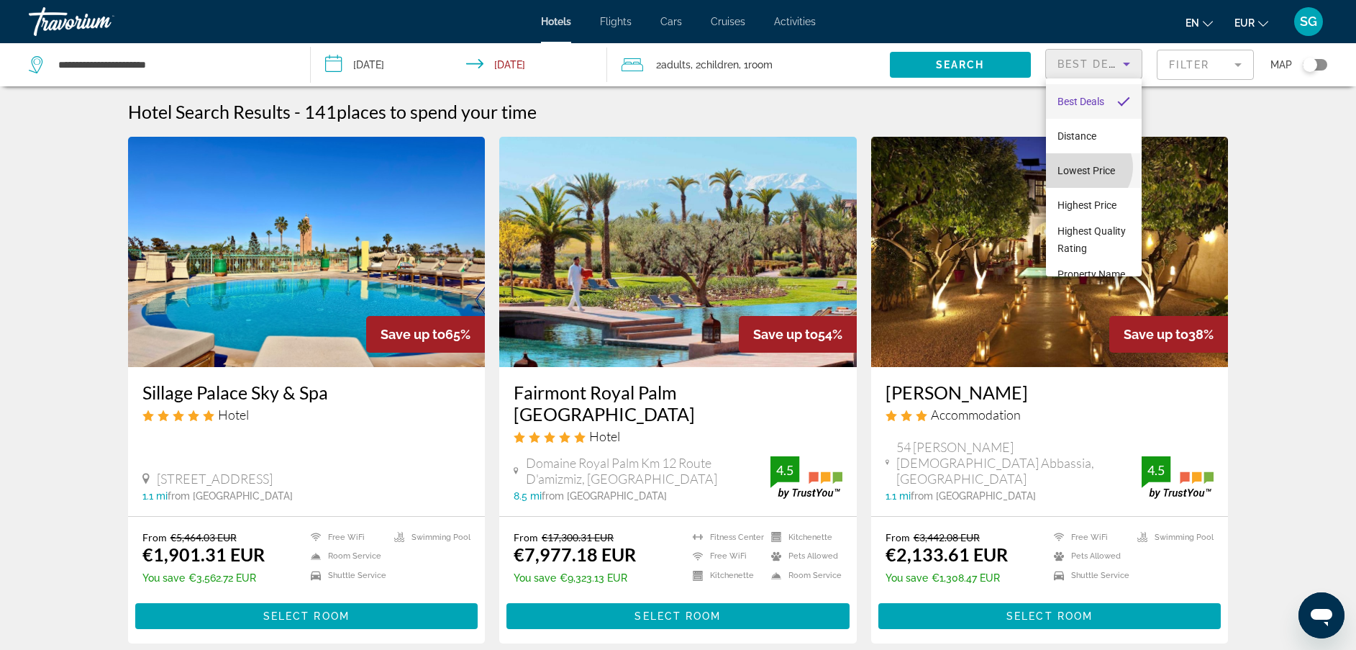
click at [1087, 167] on span "Lowest Price" at bounding box center [1087, 171] width 58 height 12
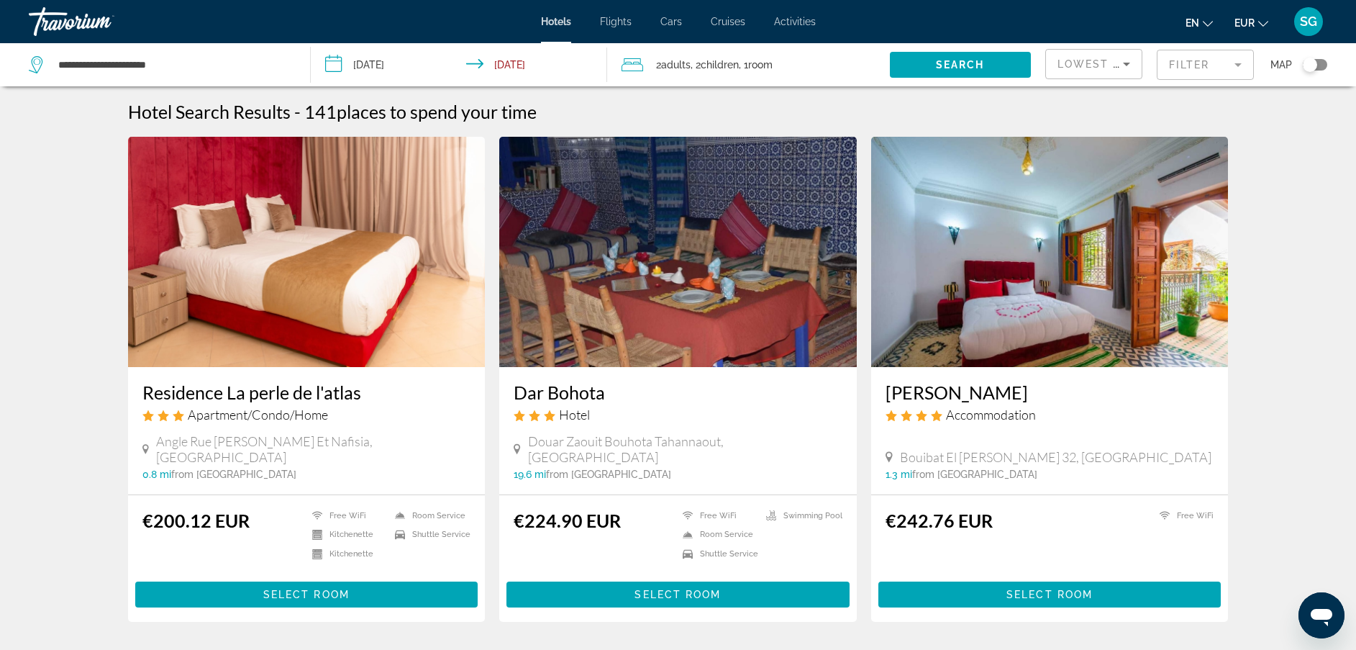
click at [1184, 68] on mat-form-field "Filter" at bounding box center [1205, 65] width 97 height 30
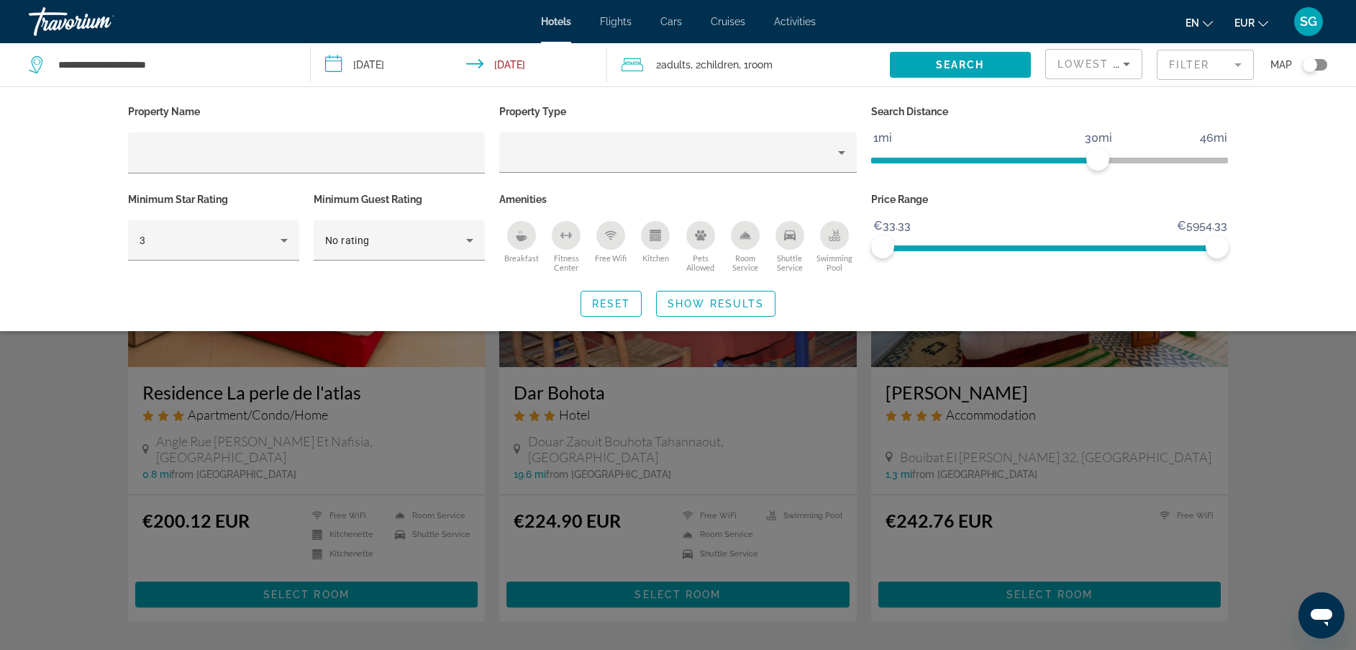
click at [833, 247] on div "Swimming Pool" at bounding box center [834, 235] width 29 height 29
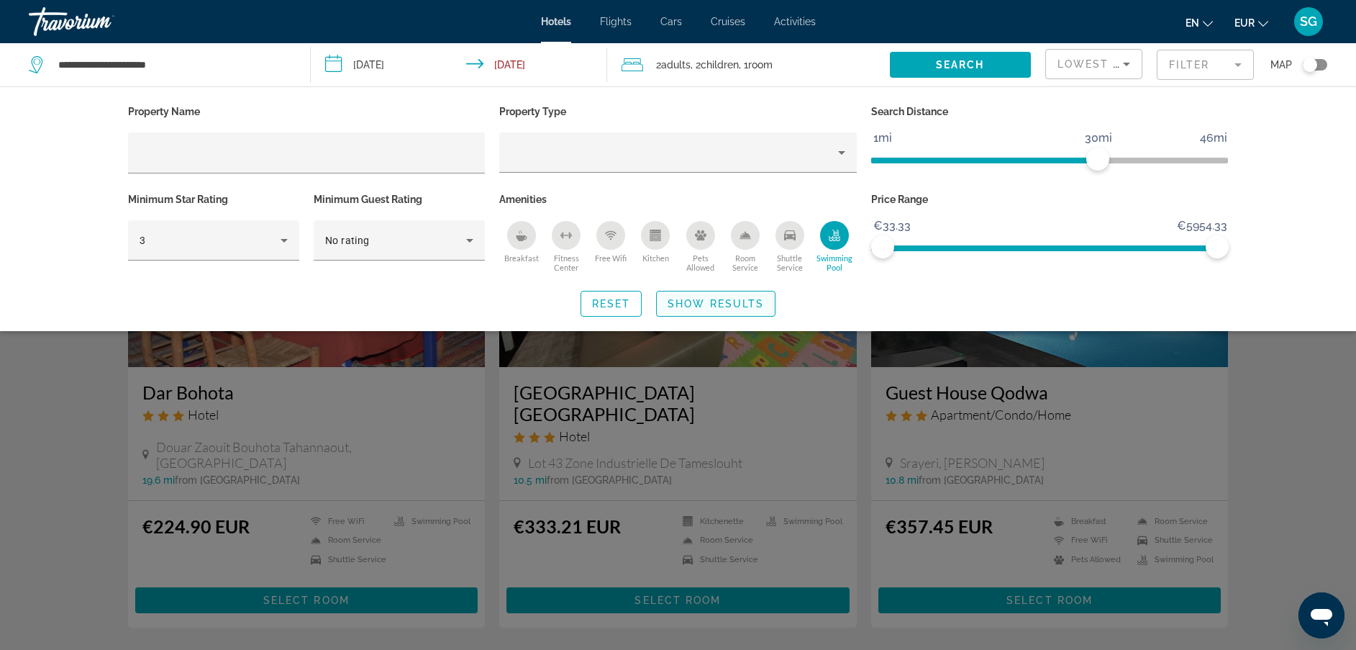
click at [705, 305] on span "Show Results" at bounding box center [716, 304] width 96 height 12
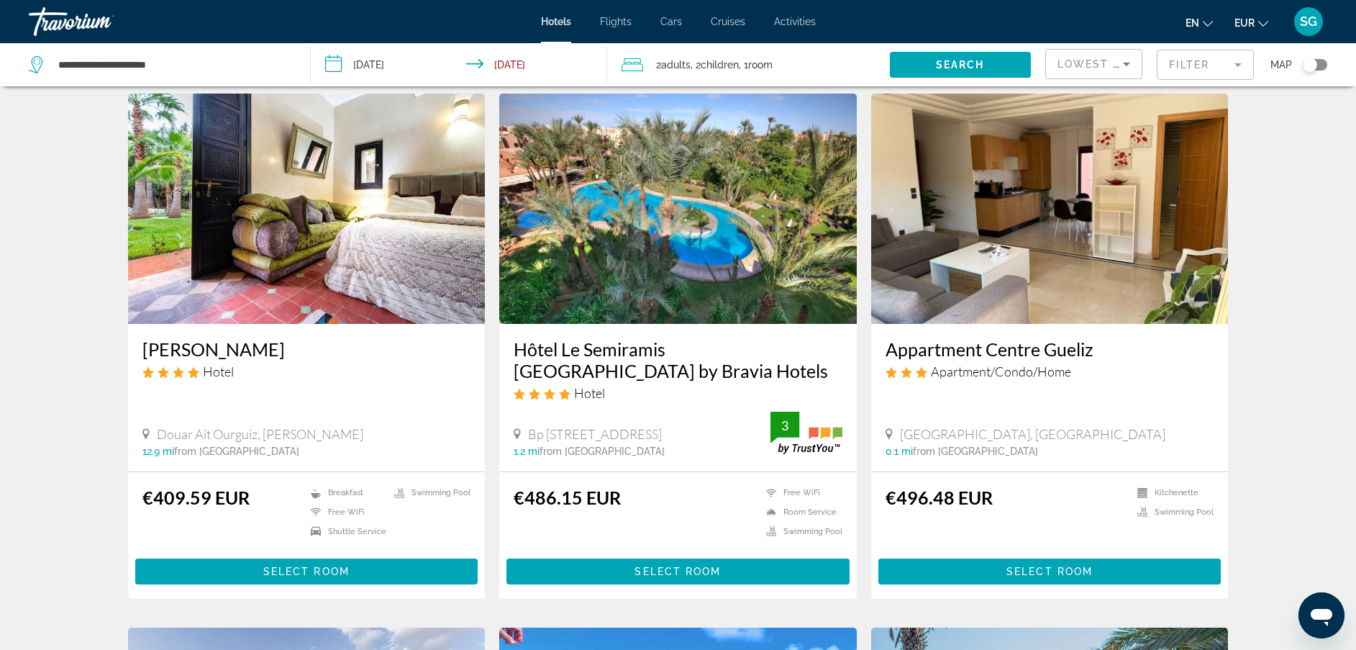
scroll to position [554, 0]
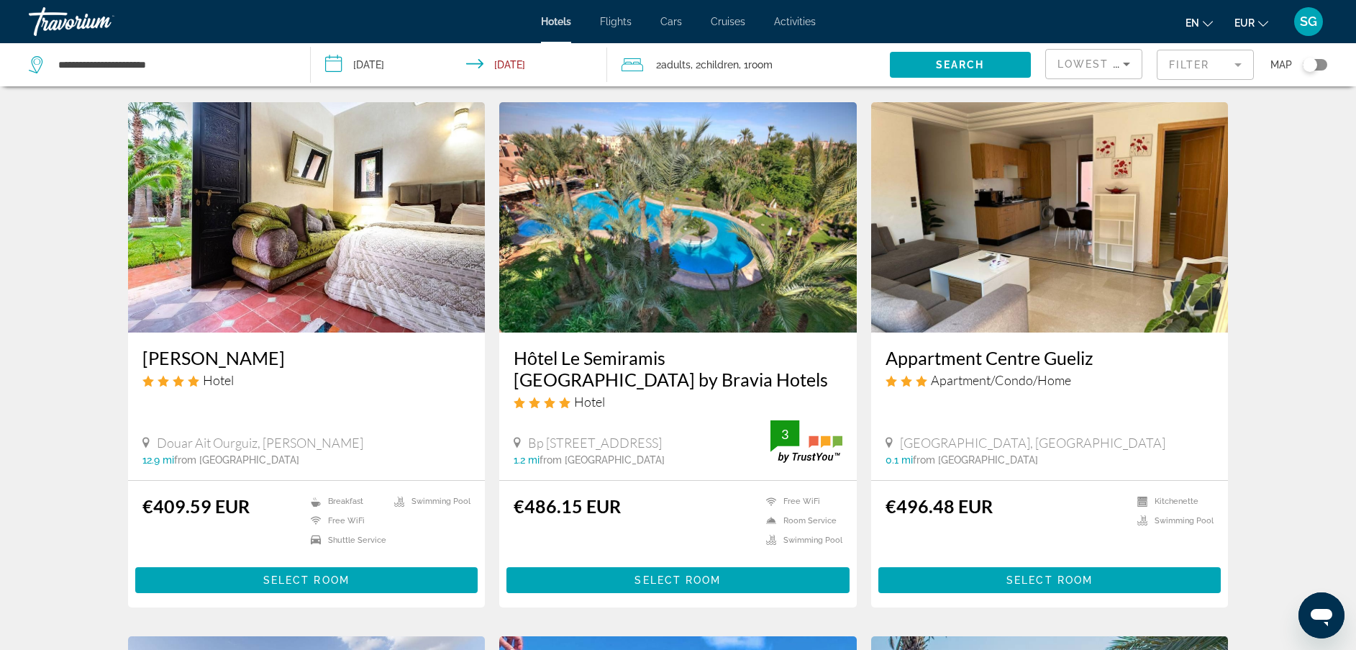
click at [971, 347] on h3 "Appartment Centre Gueliz" at bounding box center [1050, 358] width 329 height 22
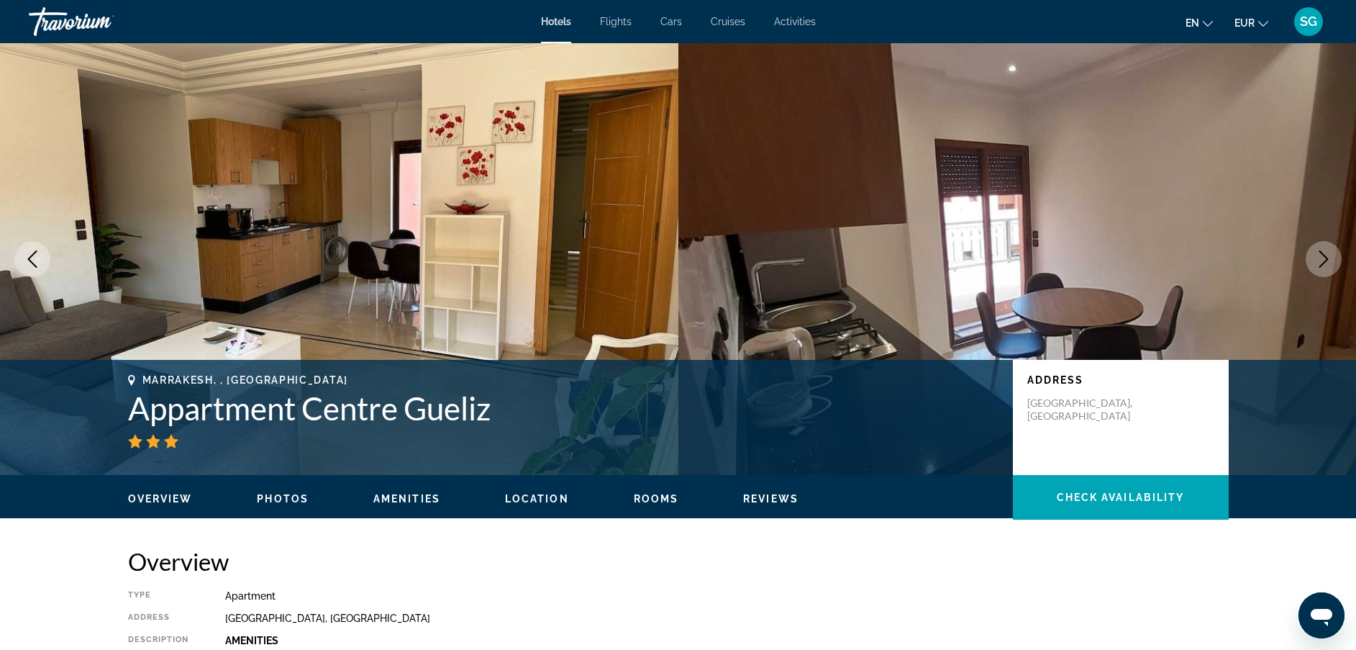
click at [1332, 268] on button "Next image" at bounding box center [1324, 259] width 36 height 36
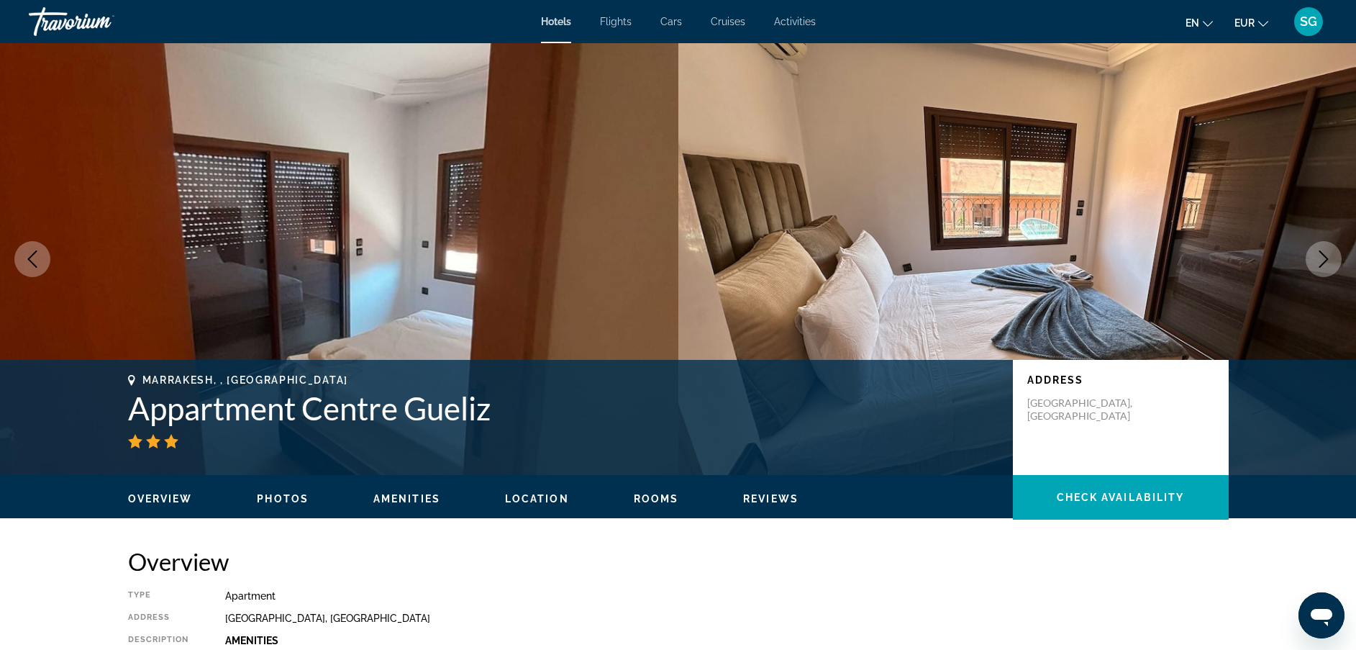
click at [1332, 268] on button "Next image" at bounding box center [1324, 259] width 36 height 36
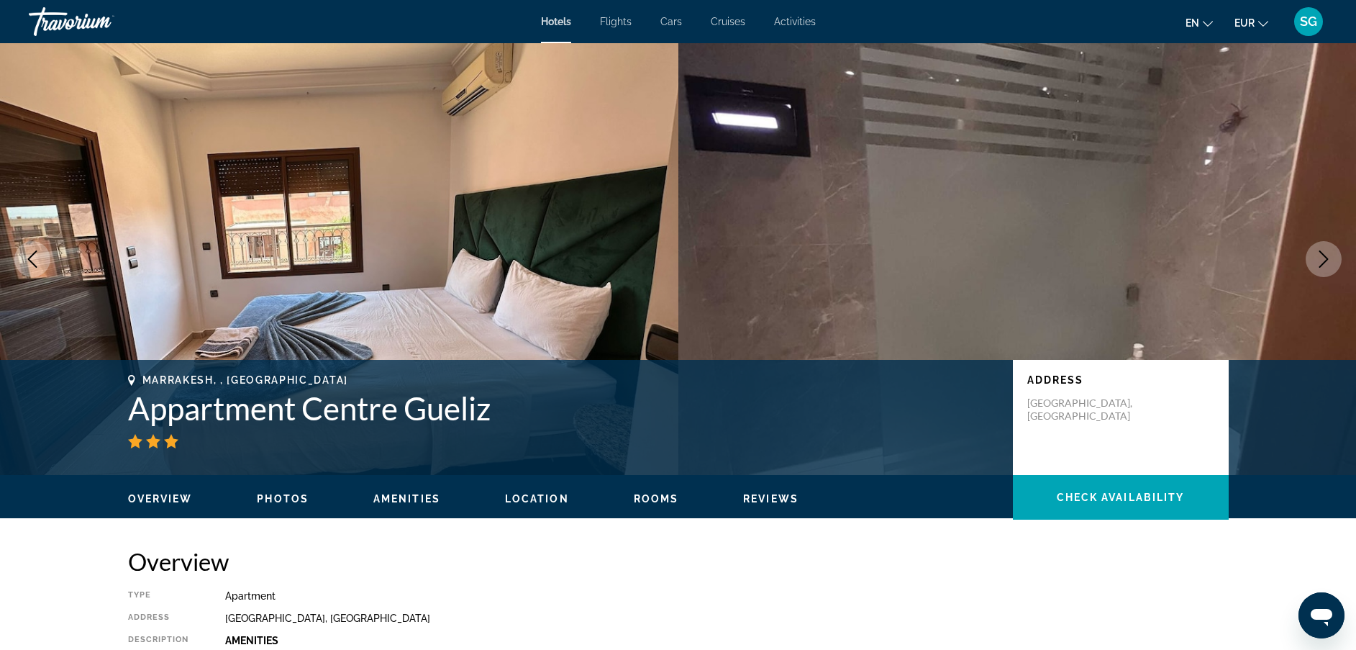
click at [1332, 268] on button "Next image" at bounding box center [1324, 259] width 36 height 36
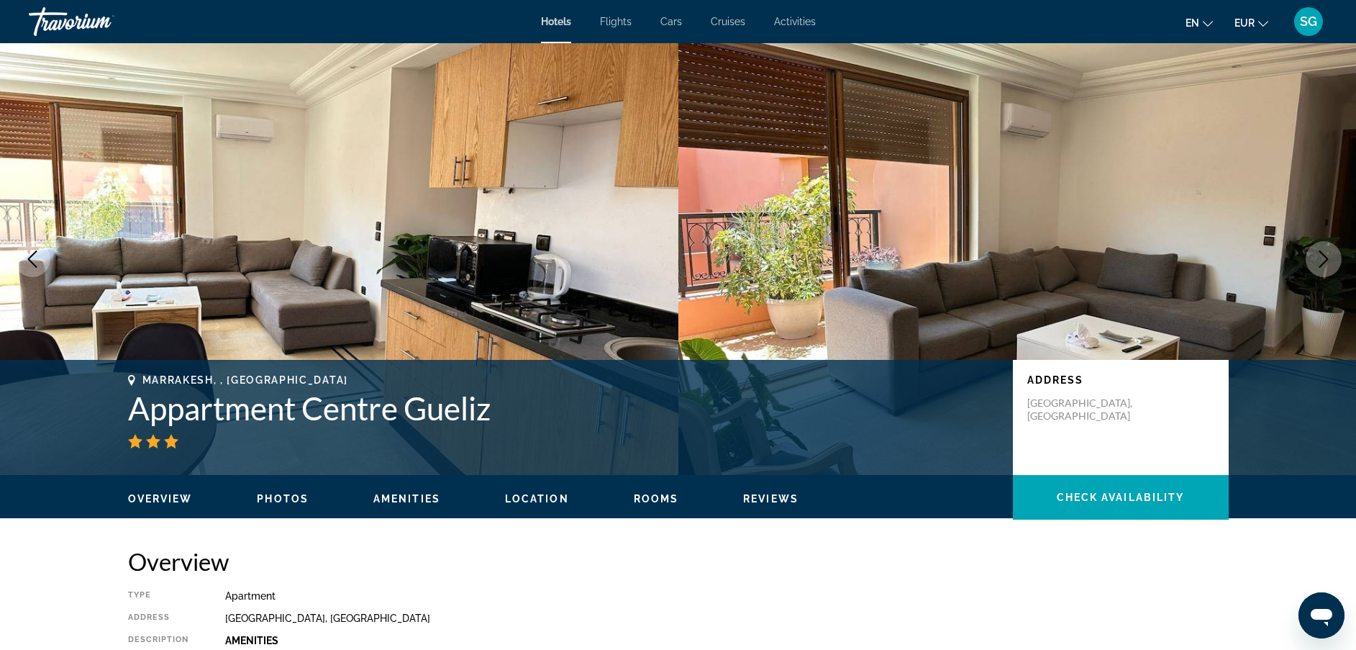
click at [1332, 268] on button "Next image" at bounding box center [1324, 259] width 36 height 36
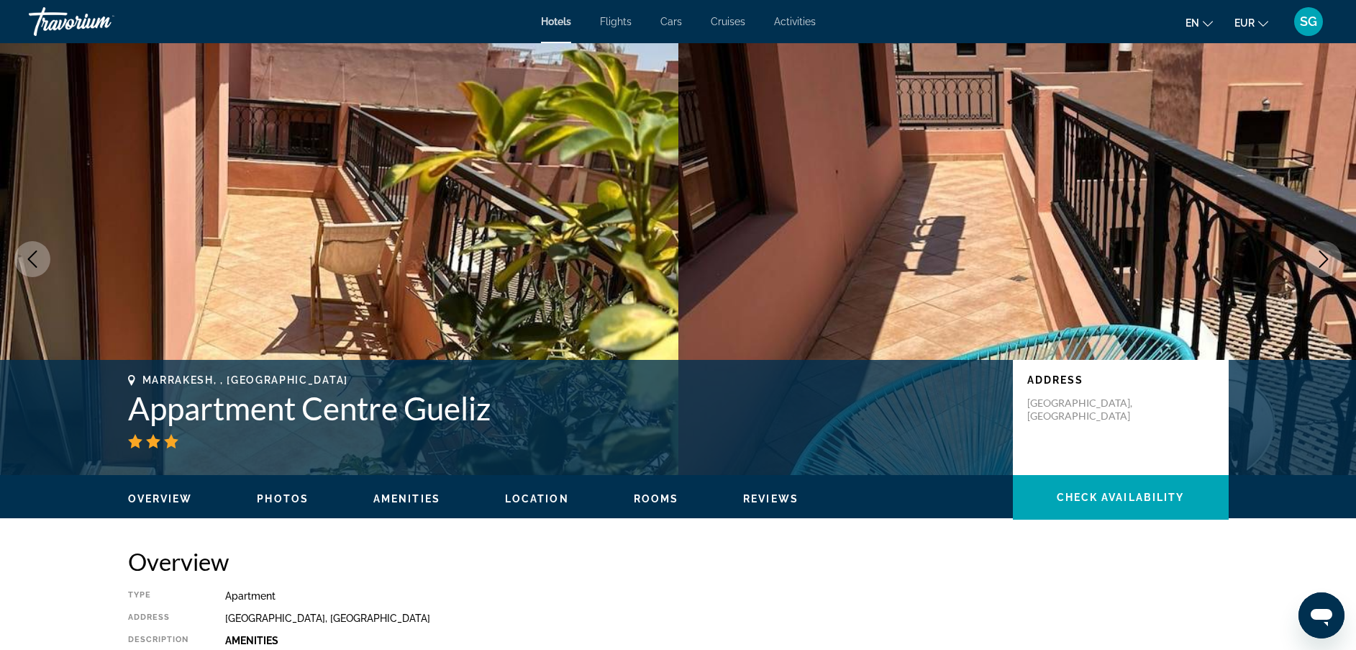
click at [1332, 268] on button "Next image" at bounding box center [1324, 259] width 36 height 36
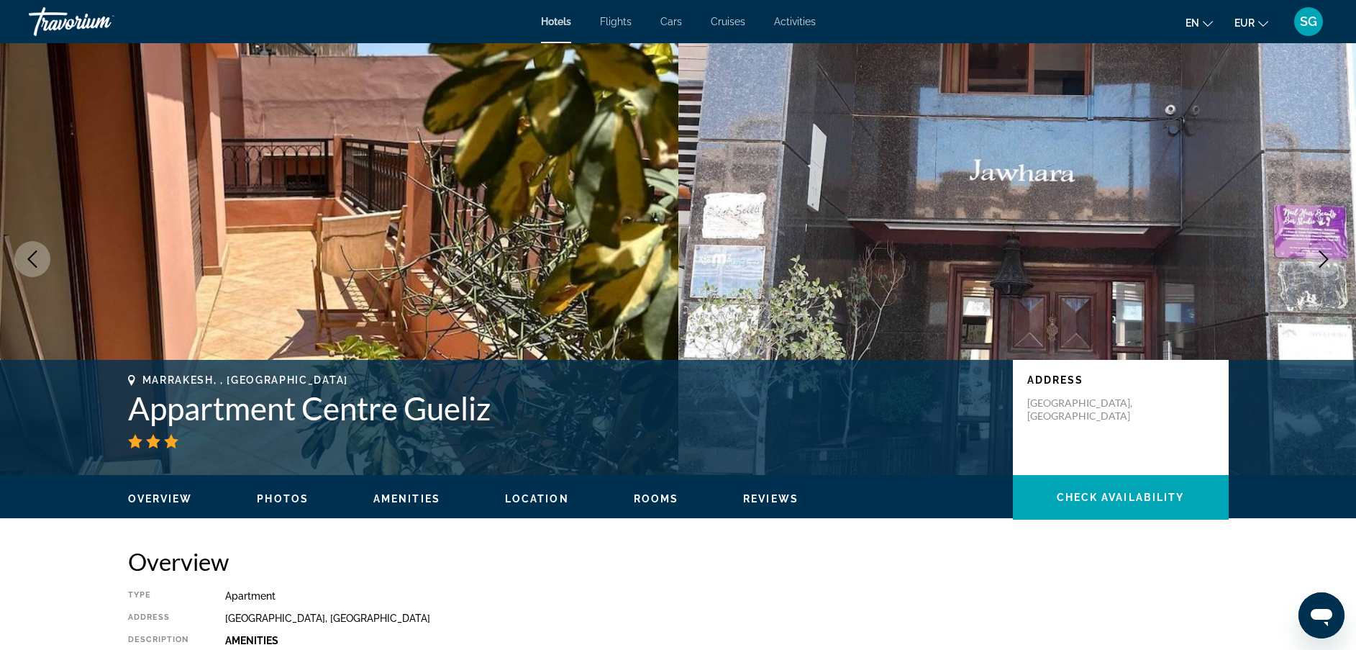
click at [1332, 268] on button "Next image" at bounding box center [1324, 259] width 36 height 36
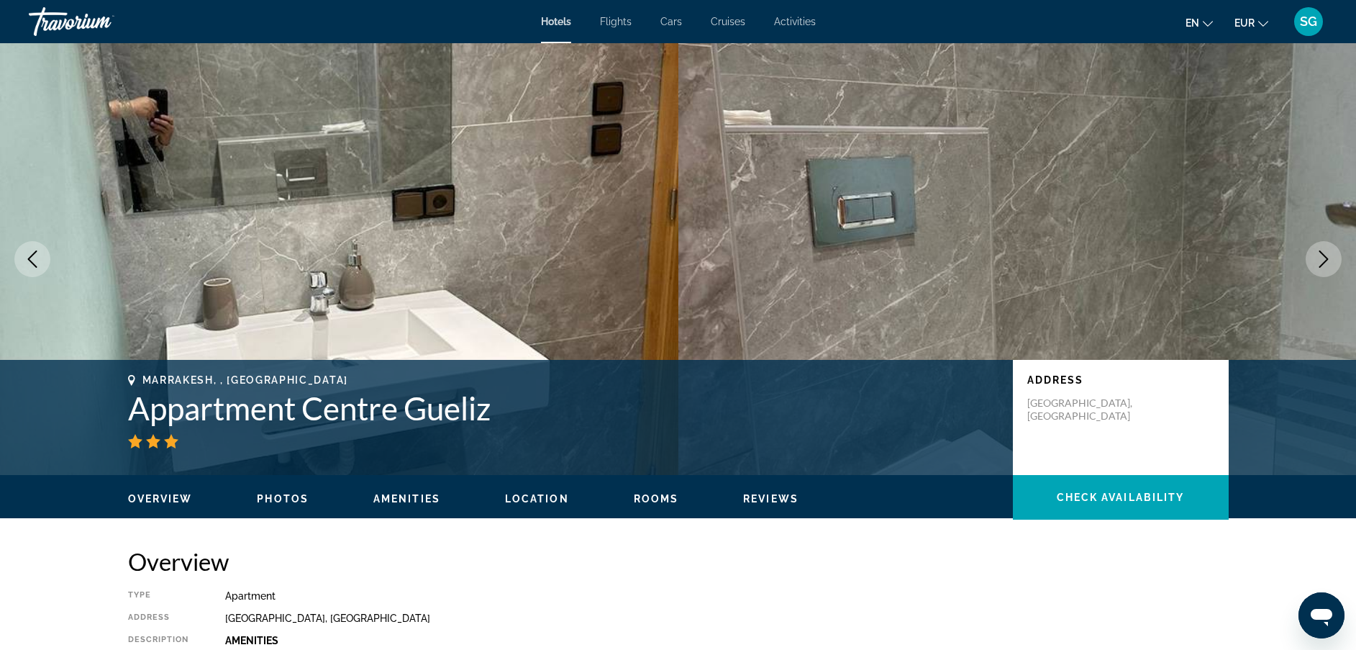
click at [1332, 268] on button "Next image" at bounding box center [1324, 259] width 36 height 36
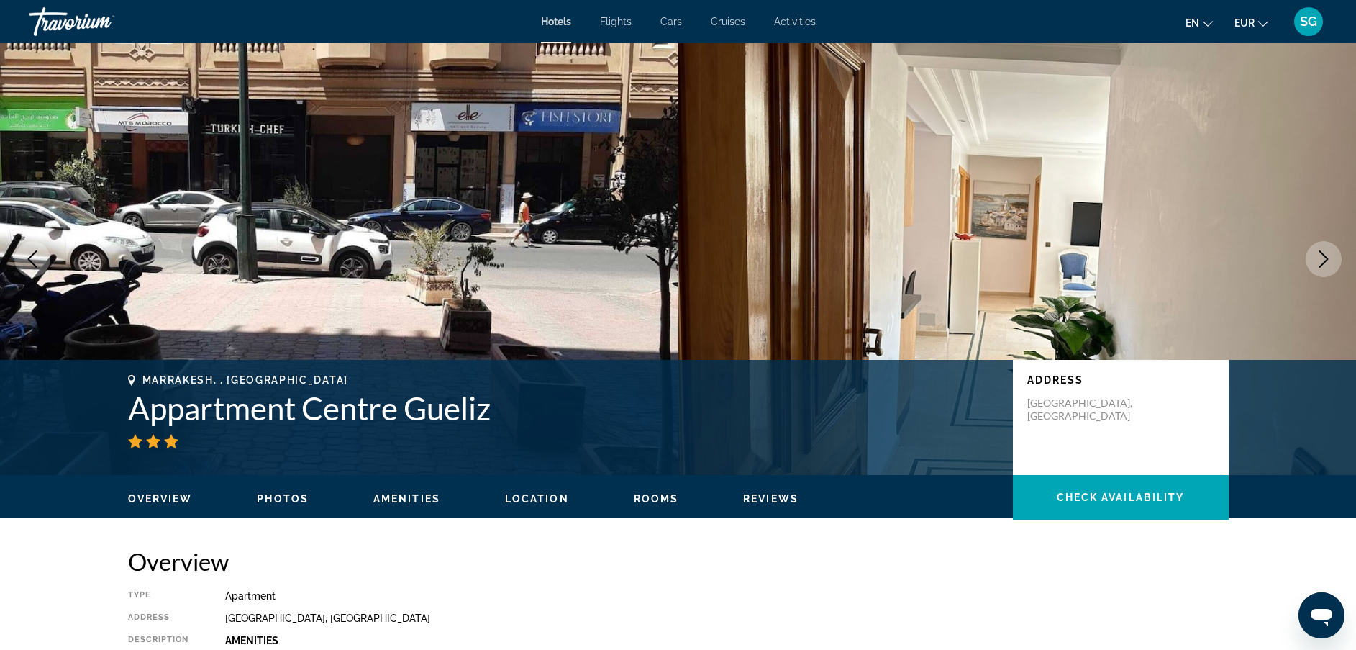
click at [1332, 268] on button "Next image" at bounding box center [1324, 259] width 36 height 36
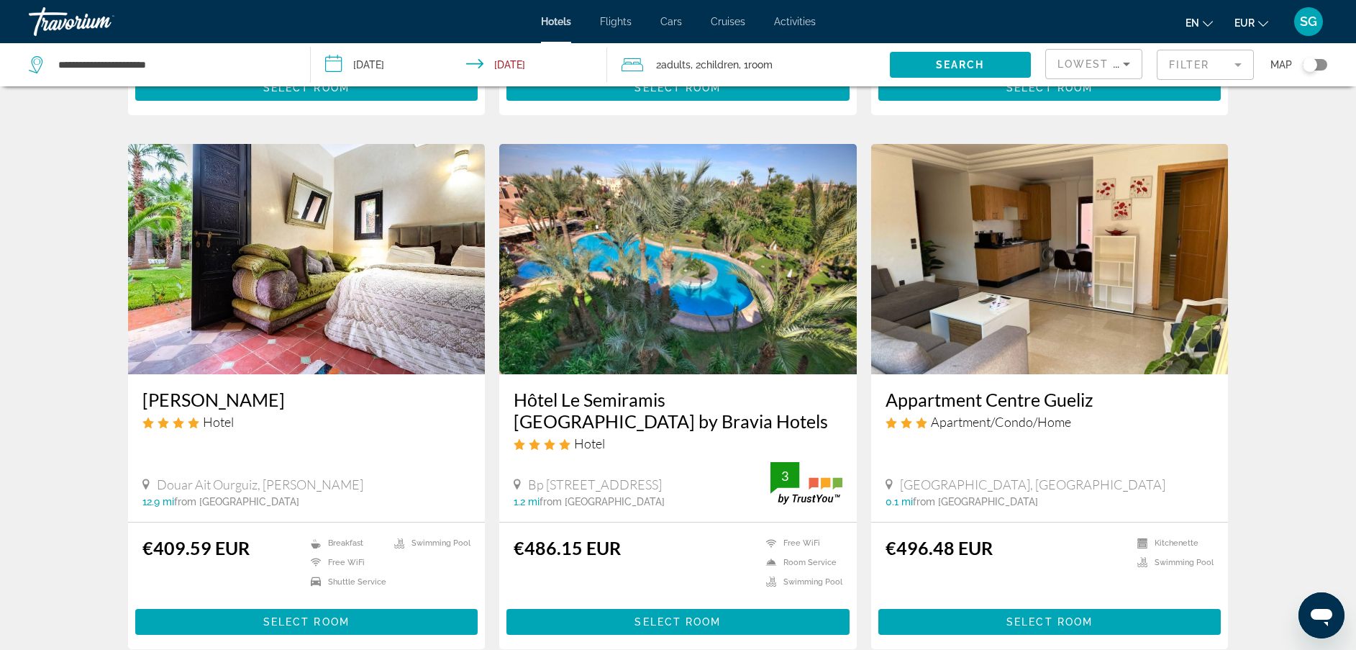
scroll to position [514, 0]
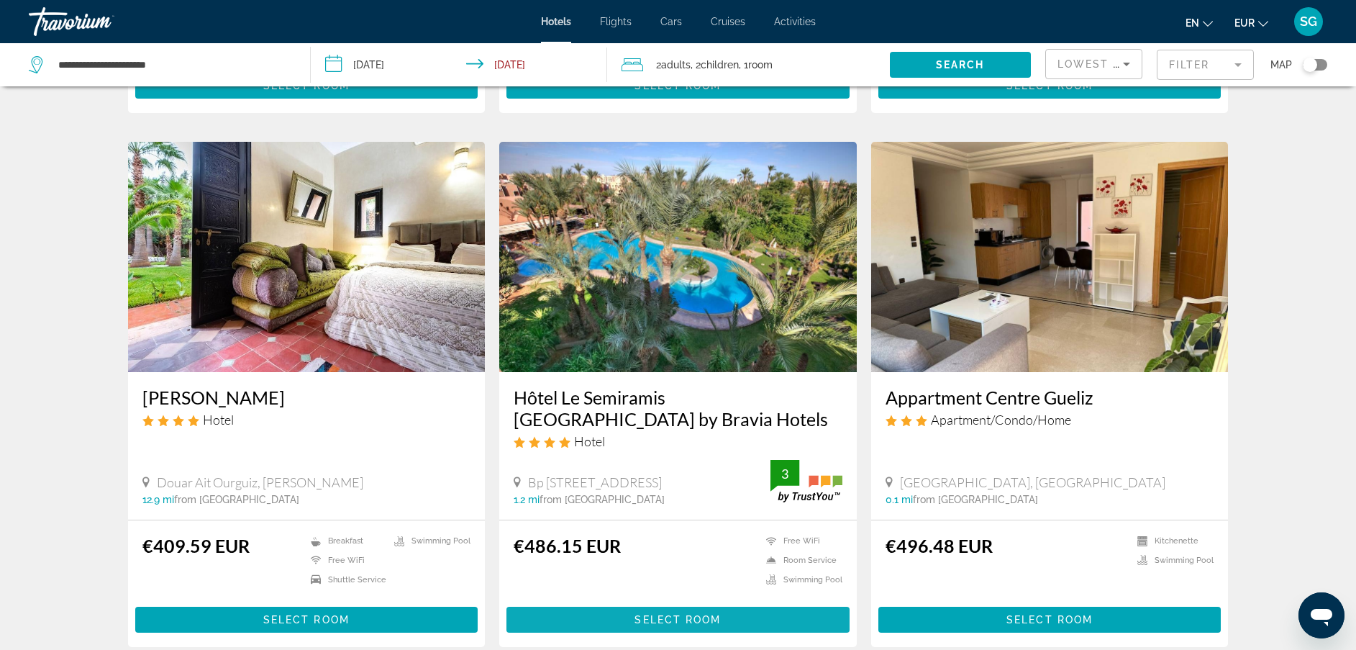
click at [691, 614] on span "Select Room" at bounding box center [678, 620] width 86 height 12
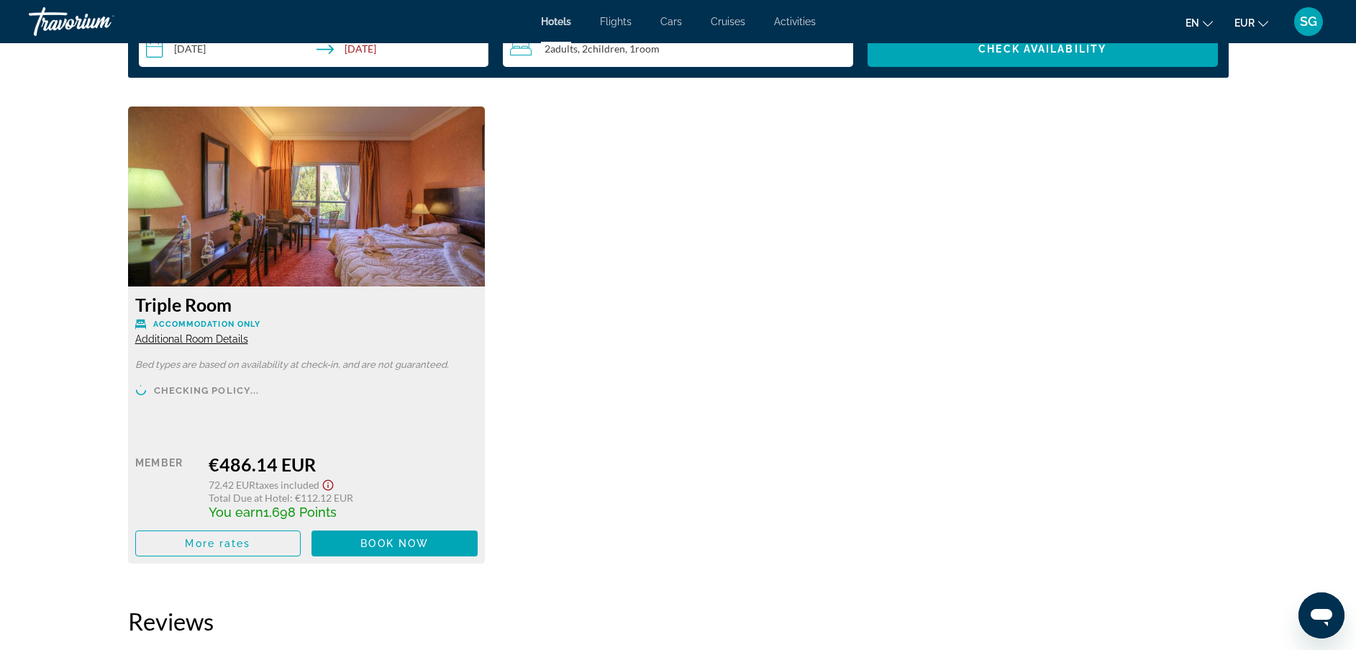
scroll to position [1874, 0]
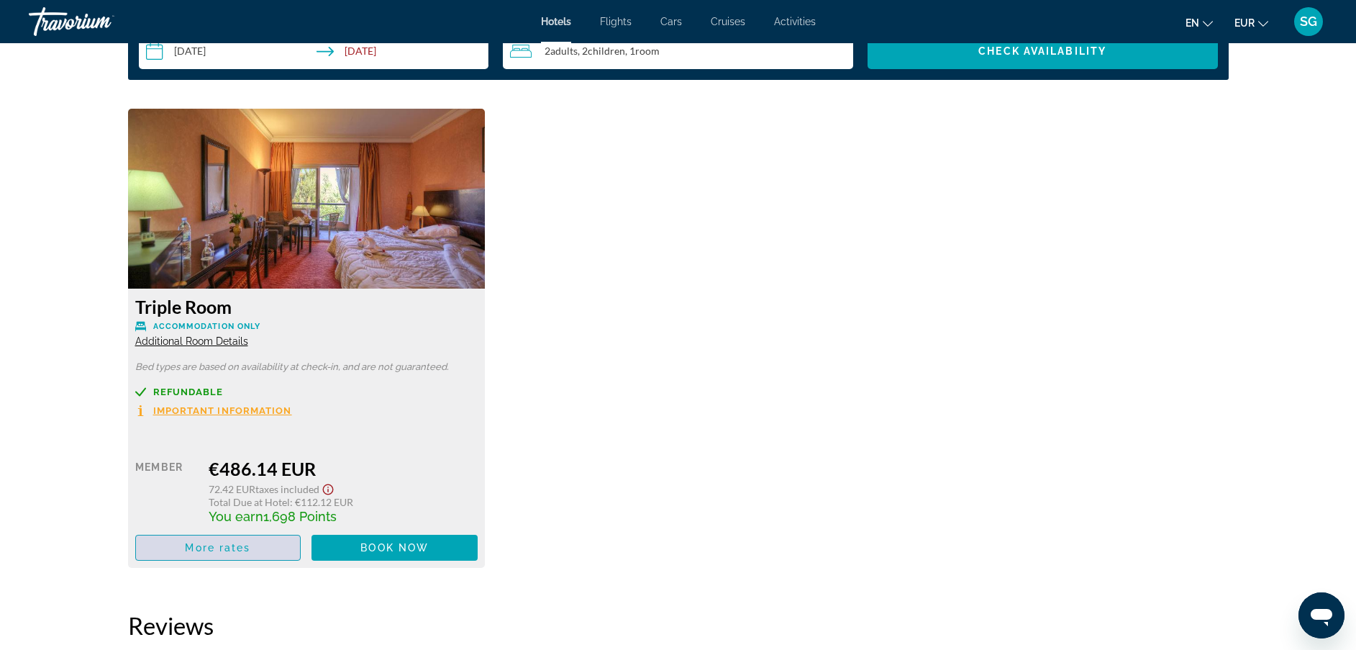
click at [223, 550] on span "More rates" at bounding box center [217, 548] width 65 height 12
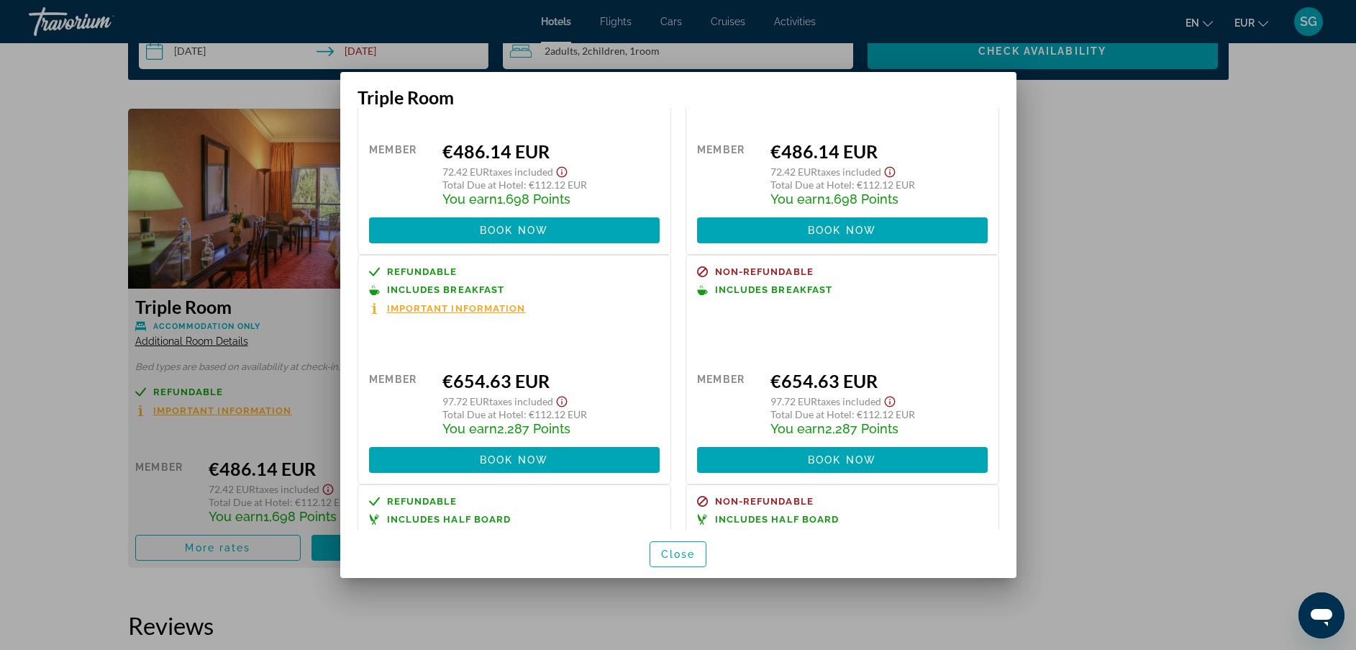
scroll to position [119, 0]
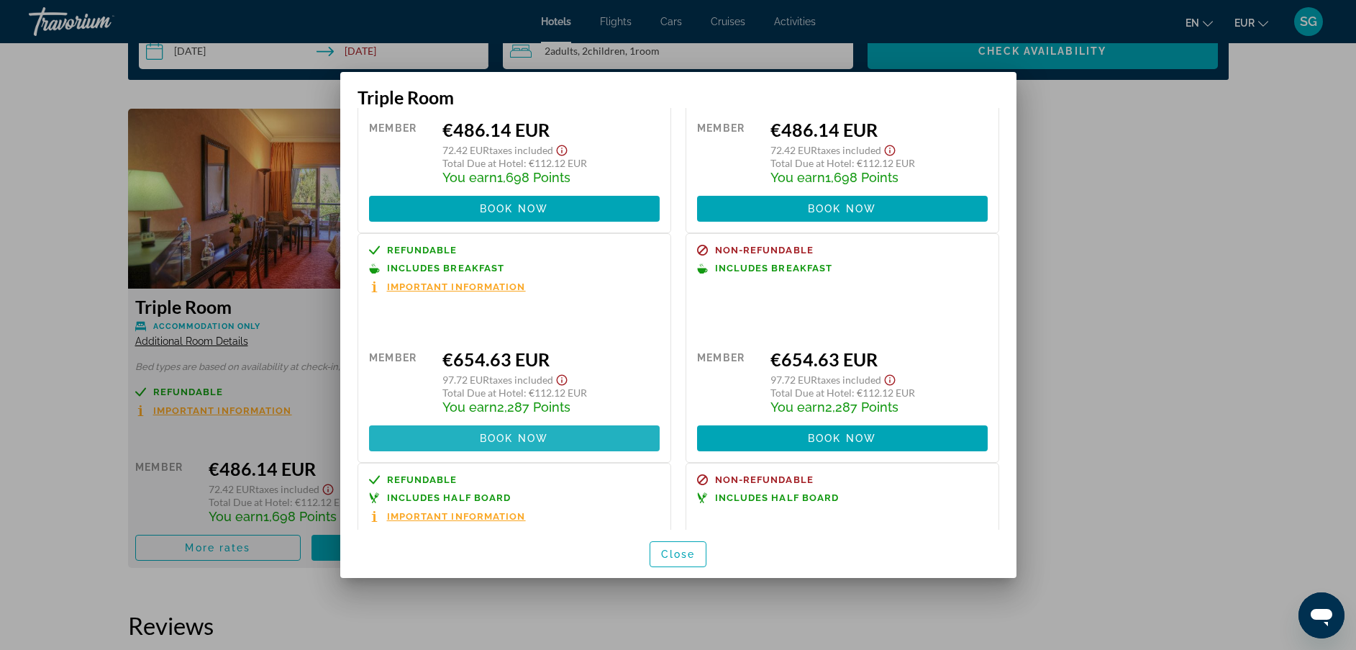
click at [537, 432] on span "Book now" at bounding box center [514, 438] width 68 height 12
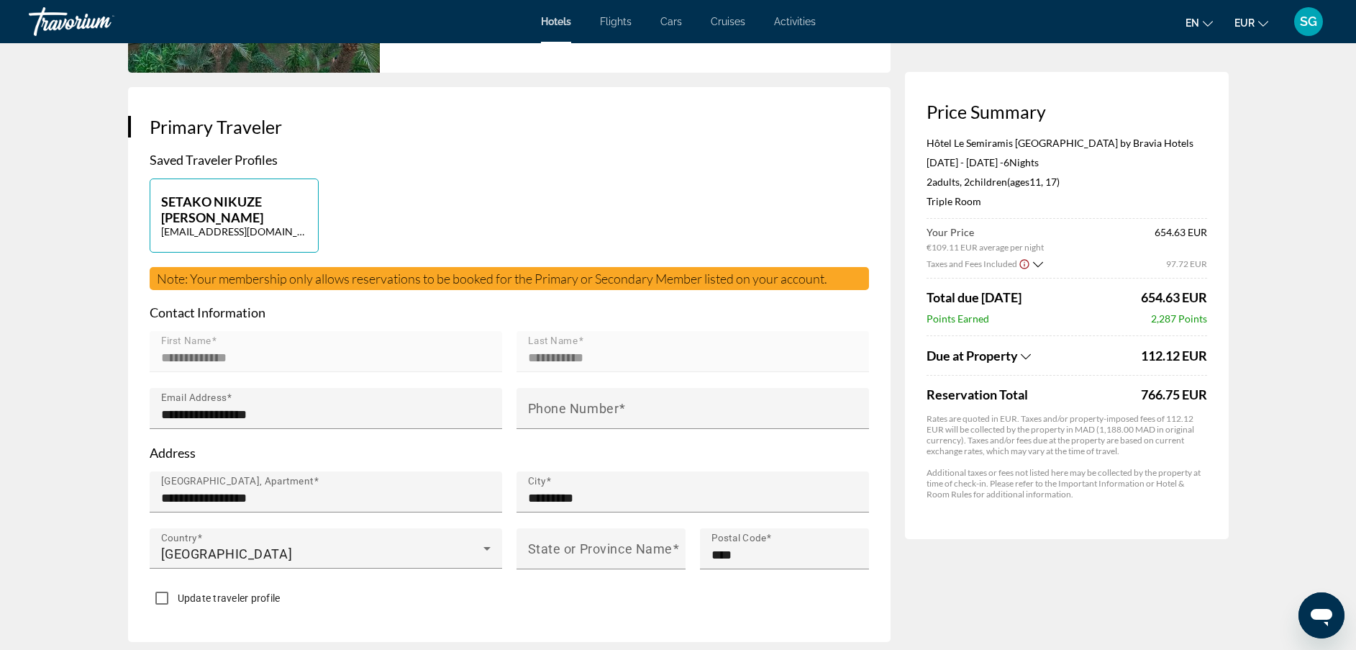
scroll to position [417, 0]
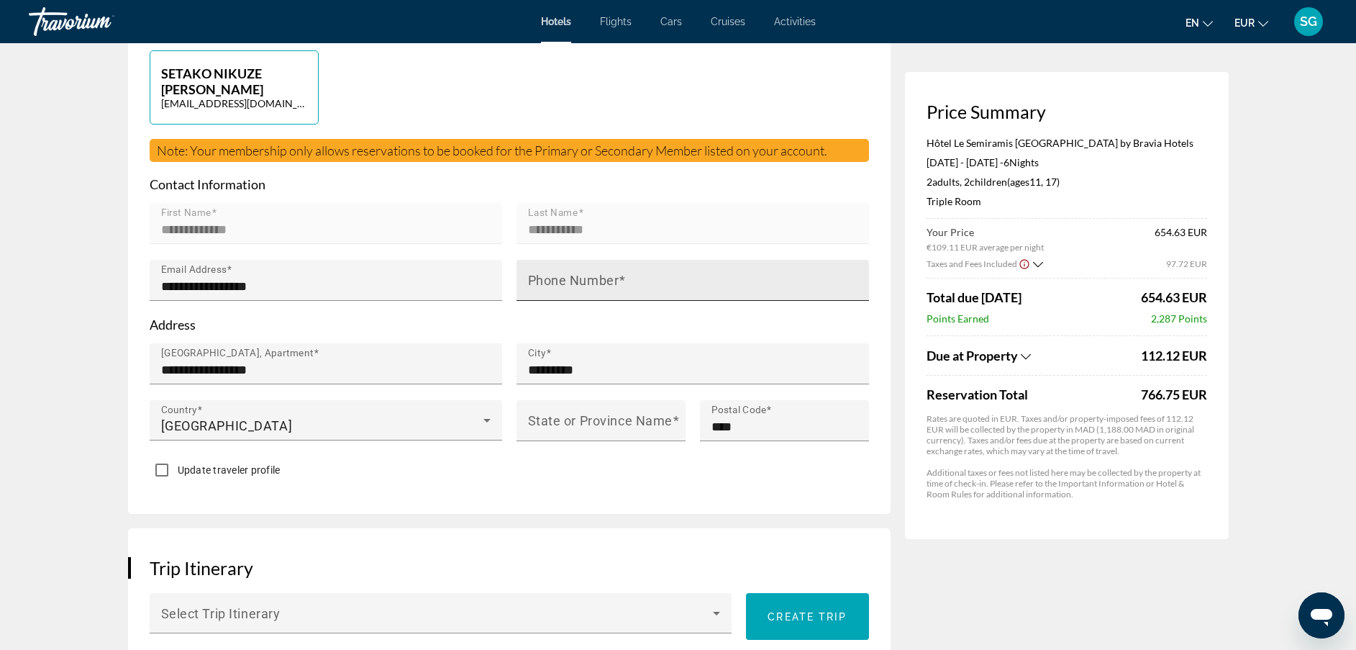
click at [645, 284] on input "Phone Number" at bounding box center [697, 286] width 338 height 17
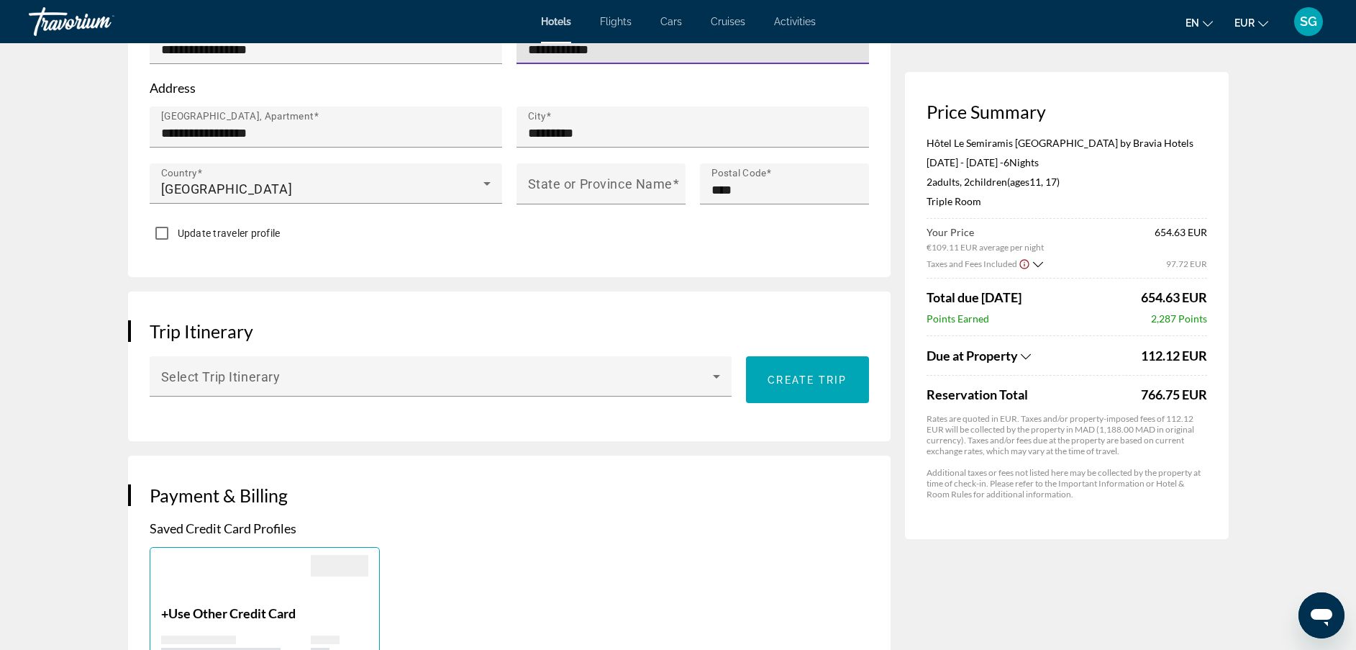
scroll to position [666, 0]
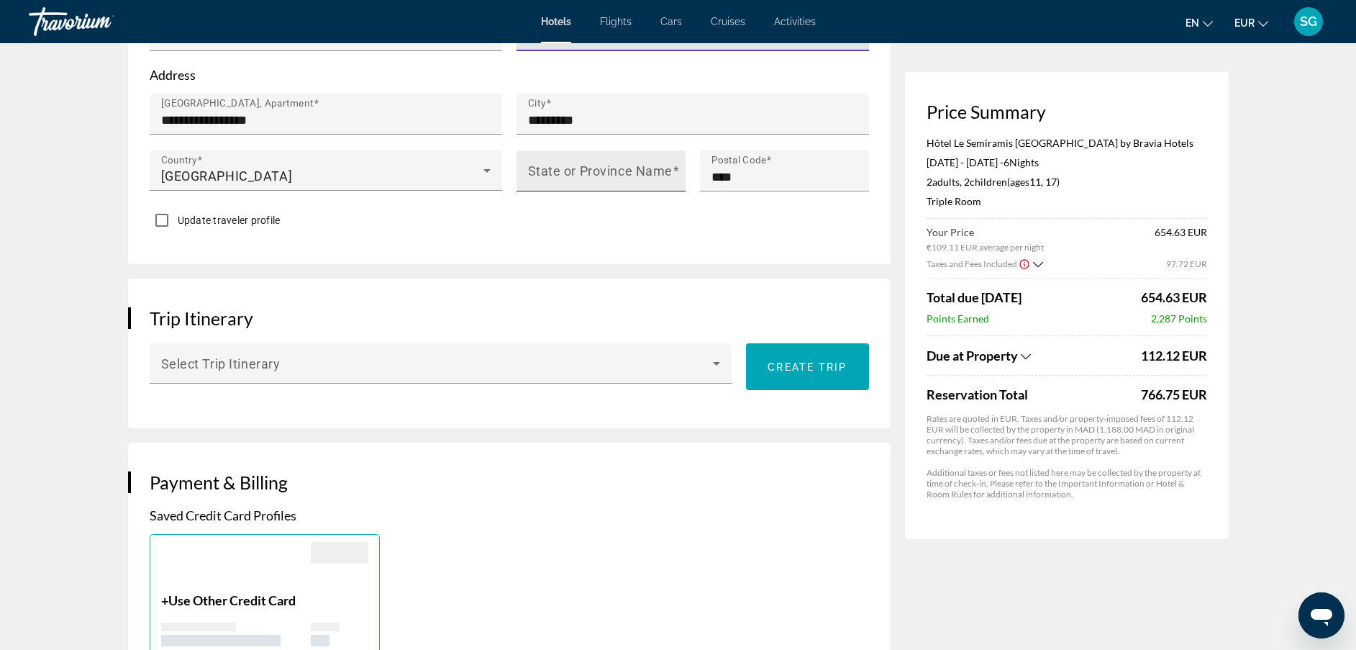
type input "**********"
click at [630, 173] on mat-label "State or Province Name" at bounding box center [600, 170] width 145 height 15
click at [630, 173] on input "State or Province Name" at bounding box center [605, 176] width 155 height 17
type input "*"
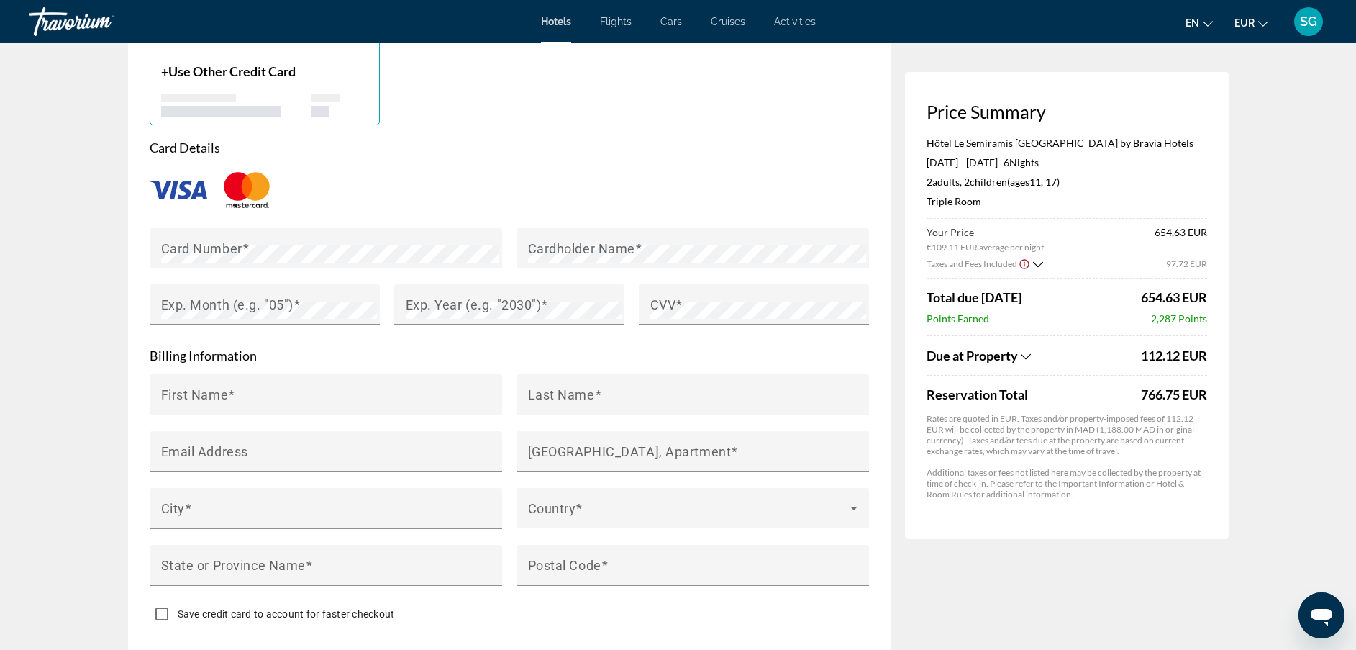
scroll to position [1196, 0]
type input "*******"
click at [594, 251] on mat-label "Cardholder Name" at bounding box center [581, 247] width 107 height 15
click at [289, 305] on mat-label "Exp. Month (e.g. "05")" at bounding box center [227, 303] width 132 height 15
click at [424, 300] on mat-label "Exp. Year (e.g. "2030")" at bounding box center [474, 303] width 136 height 15
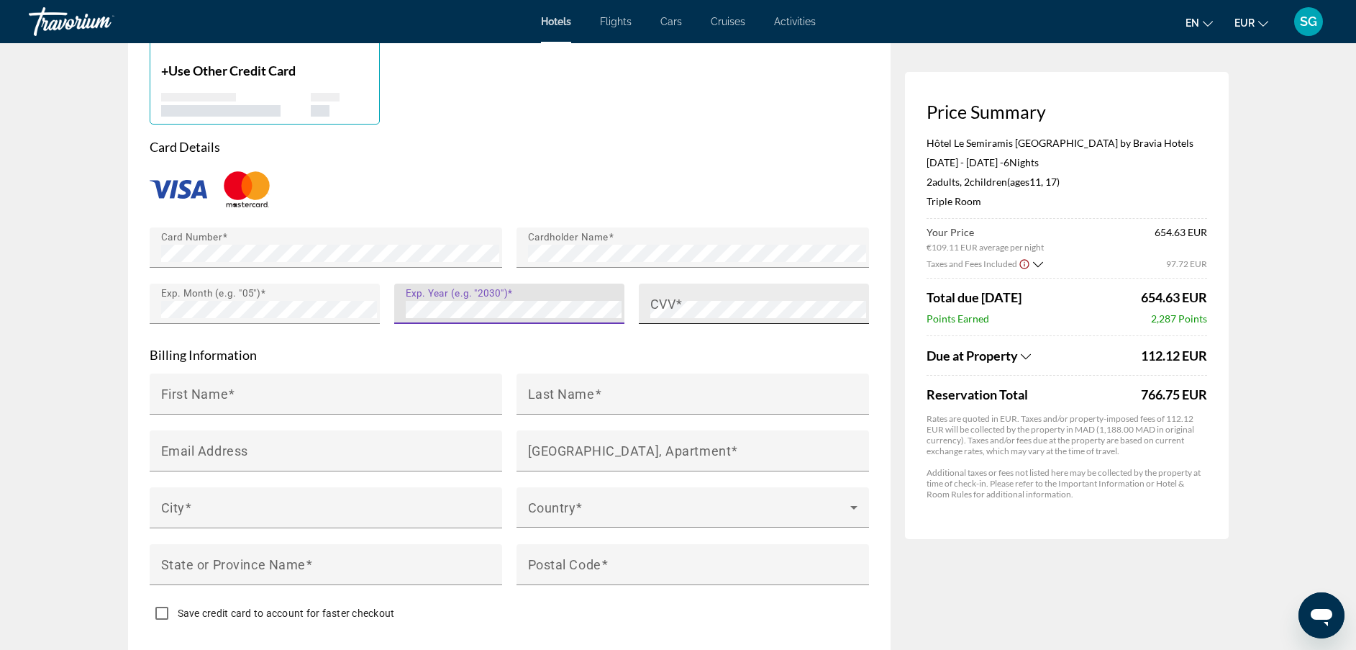
click at [717, 289] on div "CVV" at bounding box center [758, 303] width 216 height 40
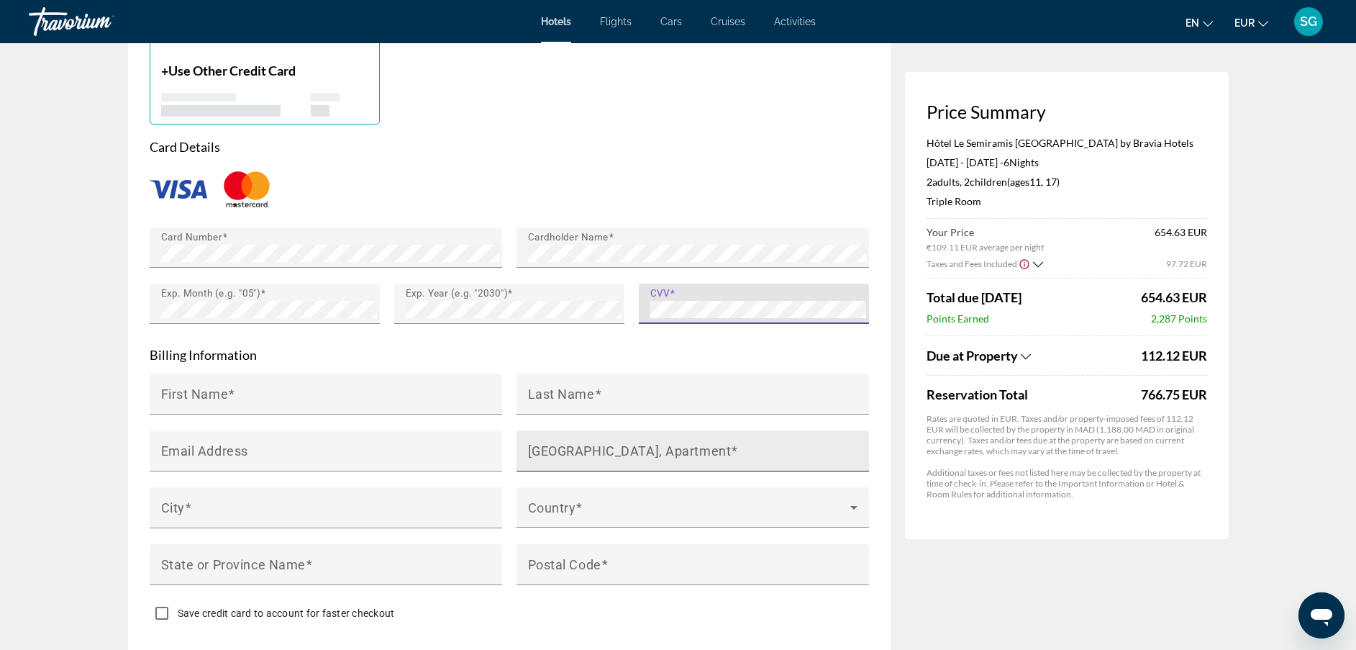
scroll to position [1241, 0]
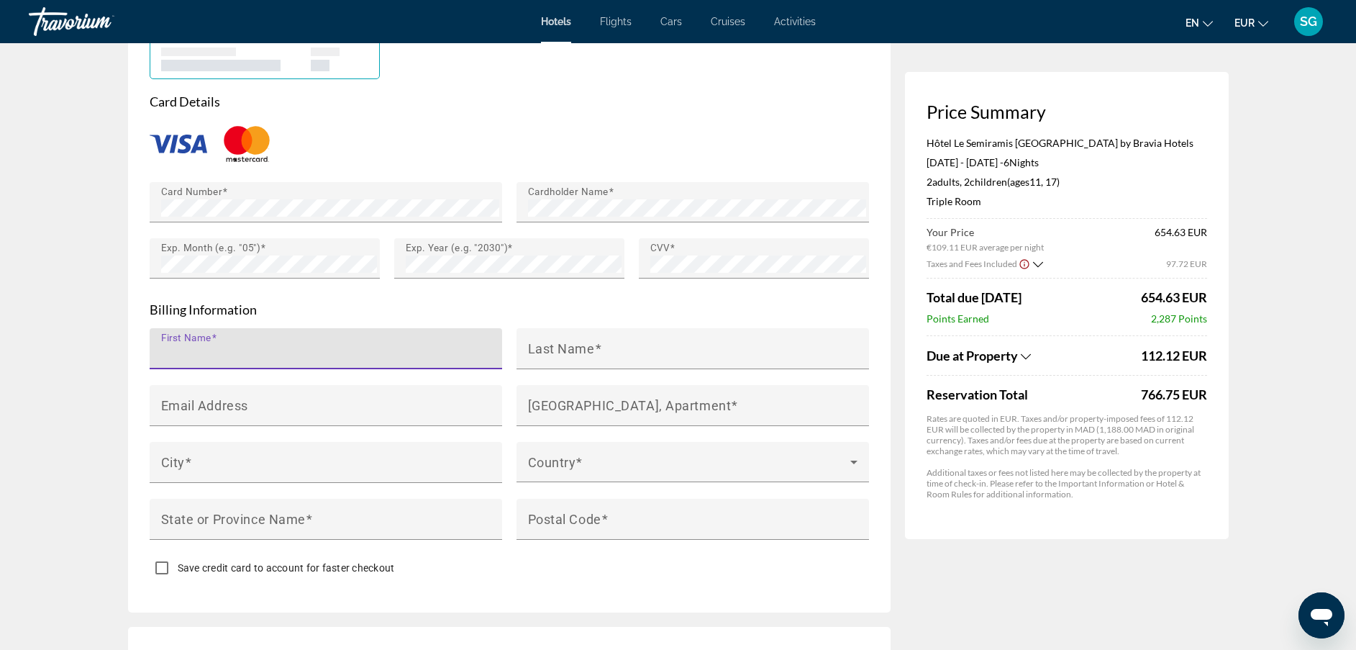
click at [454, 346] on input "First Name" at bounding box center [330, 354] width 338 height 17
type input "*****"
click at [571, 340] on mat-label "Last Name" at bounding box center [561, 347] width 67 height 15
click at [571, 346] on input "Last Name" at bounding box center [697, 354] width 338 height 17
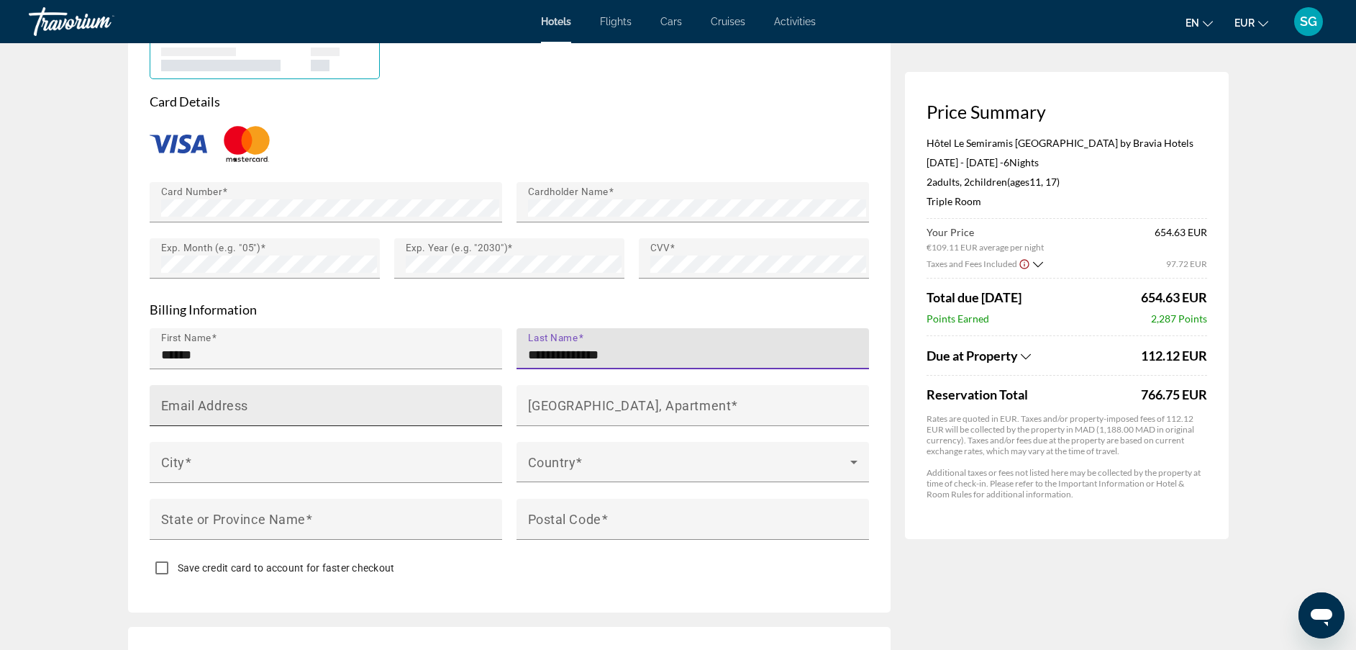
type input "**********"
click at [387, 406] on input "Email Address" at bounding box center [330, 411] width 338 height 17
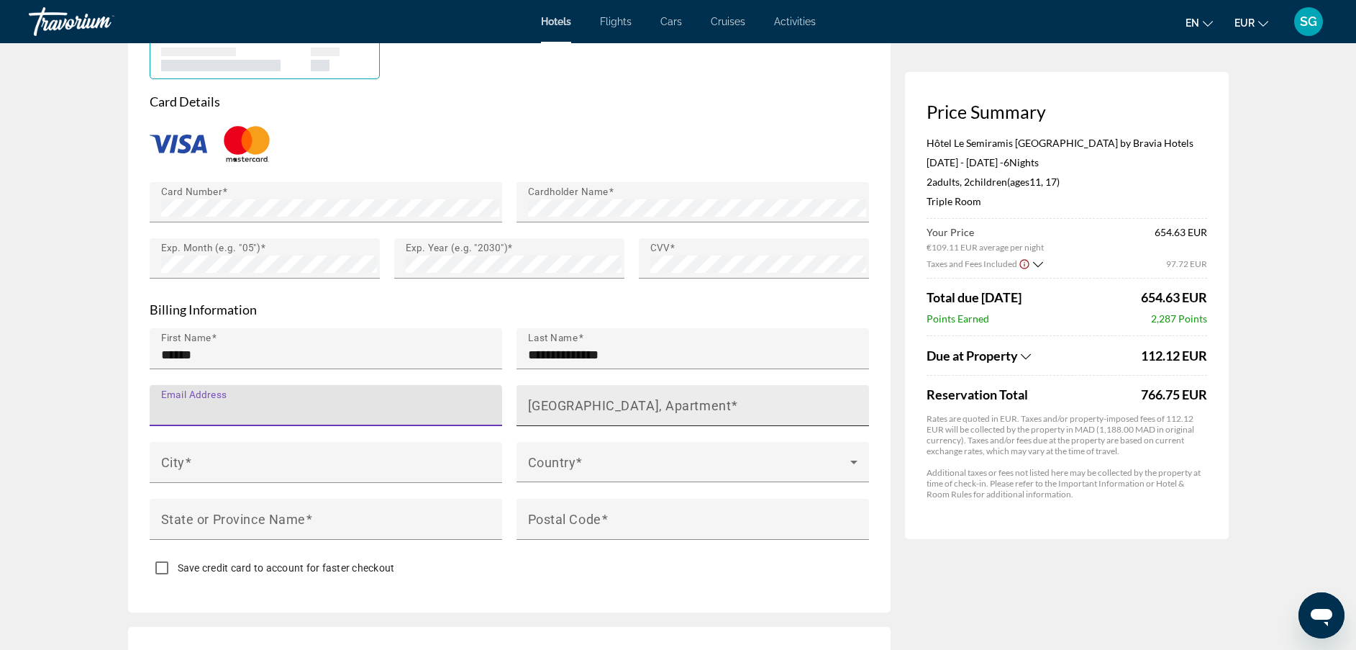
click at [629, 398] on mat-label "[GEOGRAPHIC_DATA], Apartment" at bounding box center [630, 404] width 204 height 15
click at [629, 403] on input "[GEOGRAPHIC_DATA], Apartment" at bounding box center [697, 411] width 338 height 17
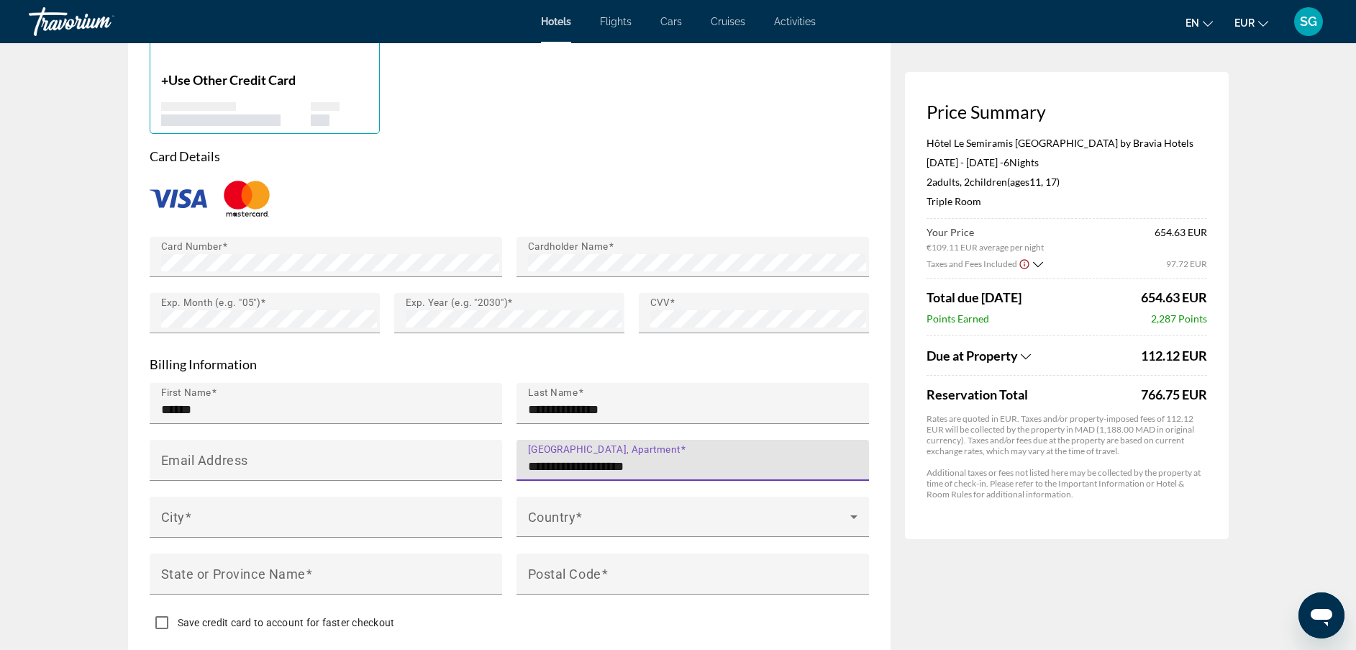
scroll to position [1234, 0]
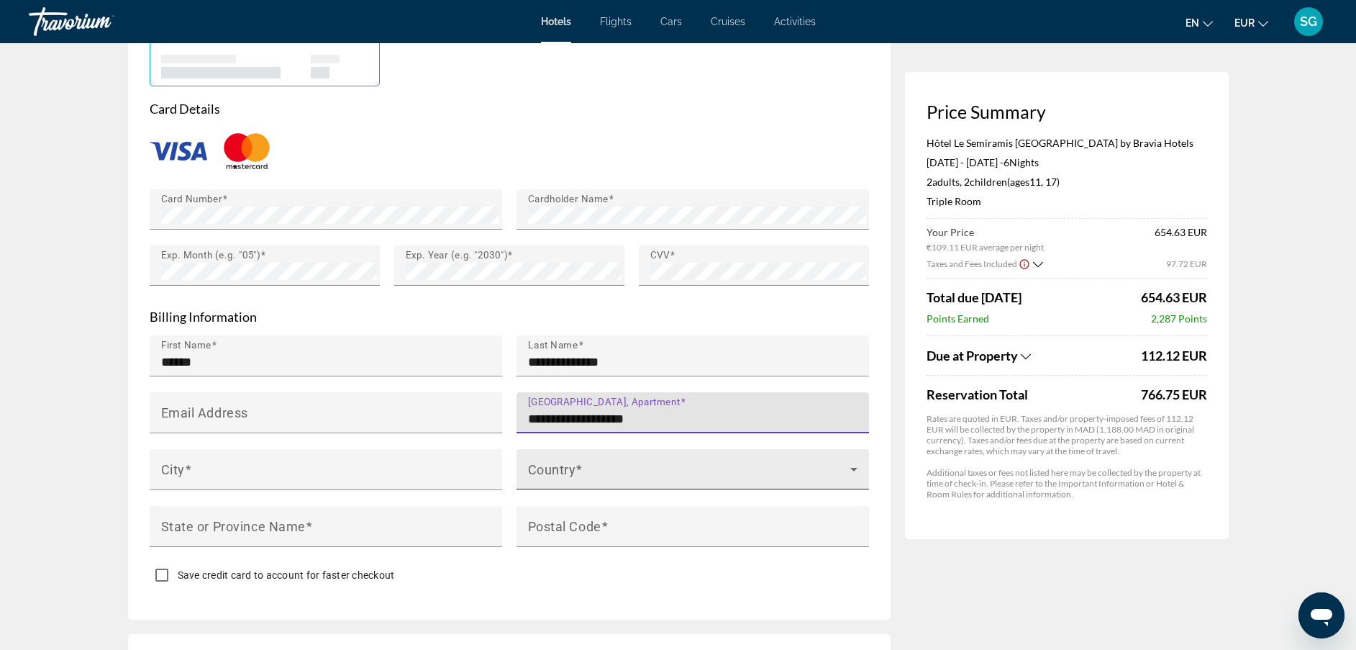
type input "**********"
click at [568, 461] on mat-label "Country" at bounding box center [552, 468] width 48 height 15
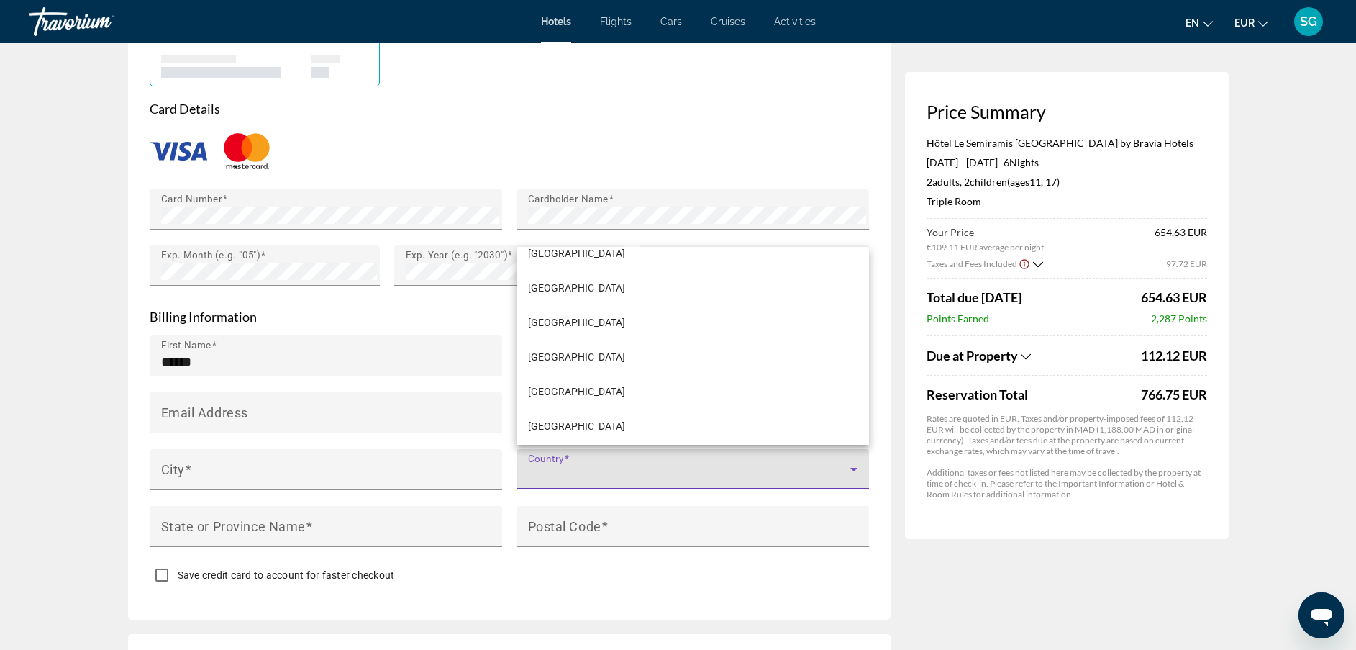
scroll to position [656, 0]
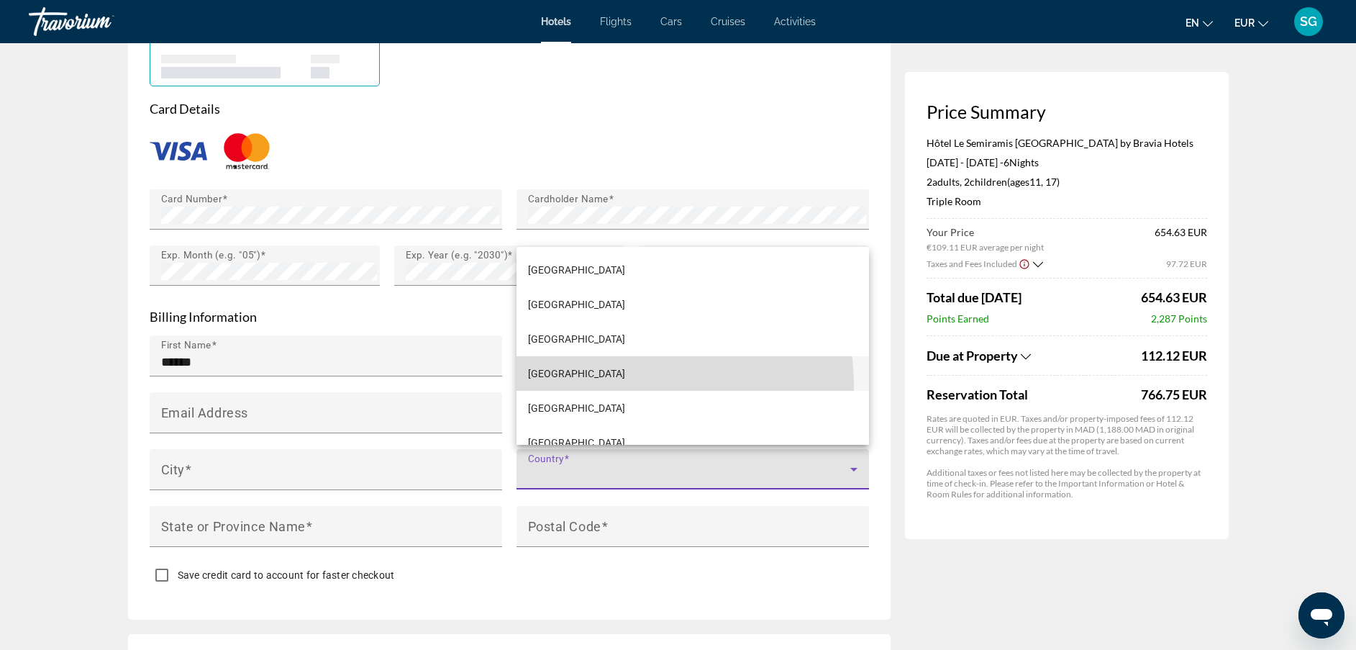
click at [579, 387] on mat-option "[GEOGRAPHIC_DATA]" at bounding box center [693, 373] width 353 height 35
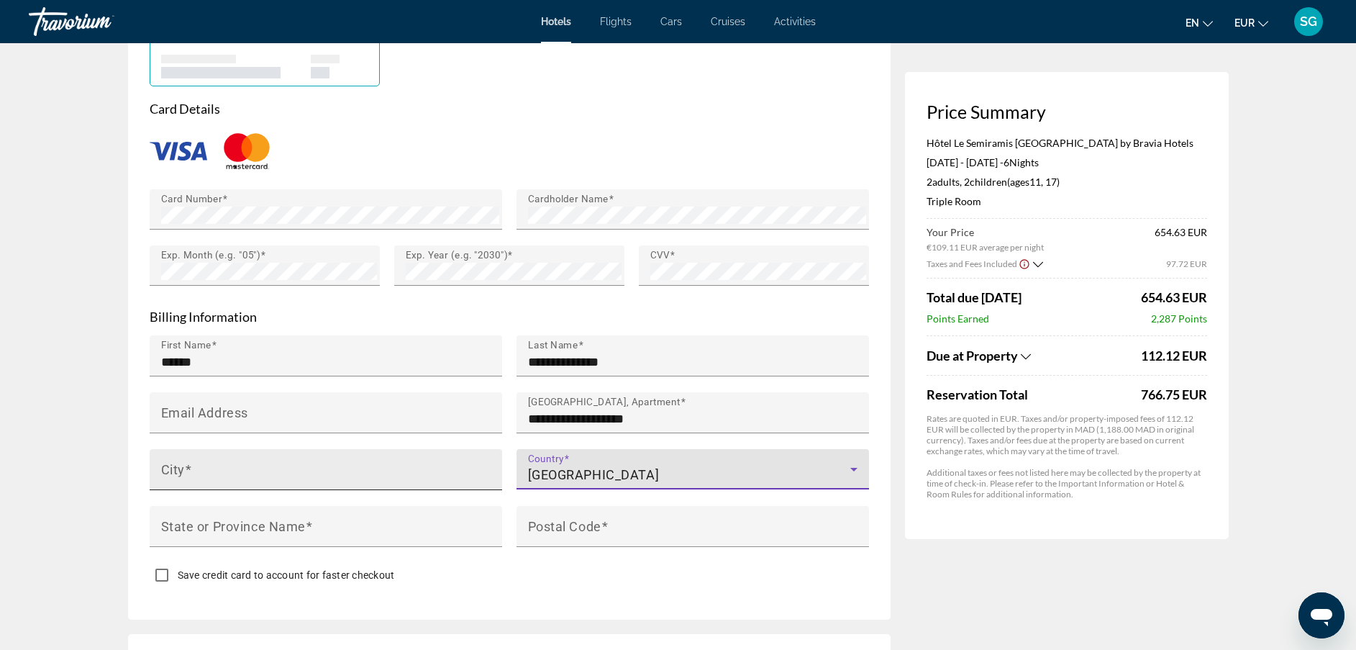
click at [330, 467] on input "City" at bounding box center [330, 475] width 338 height 17
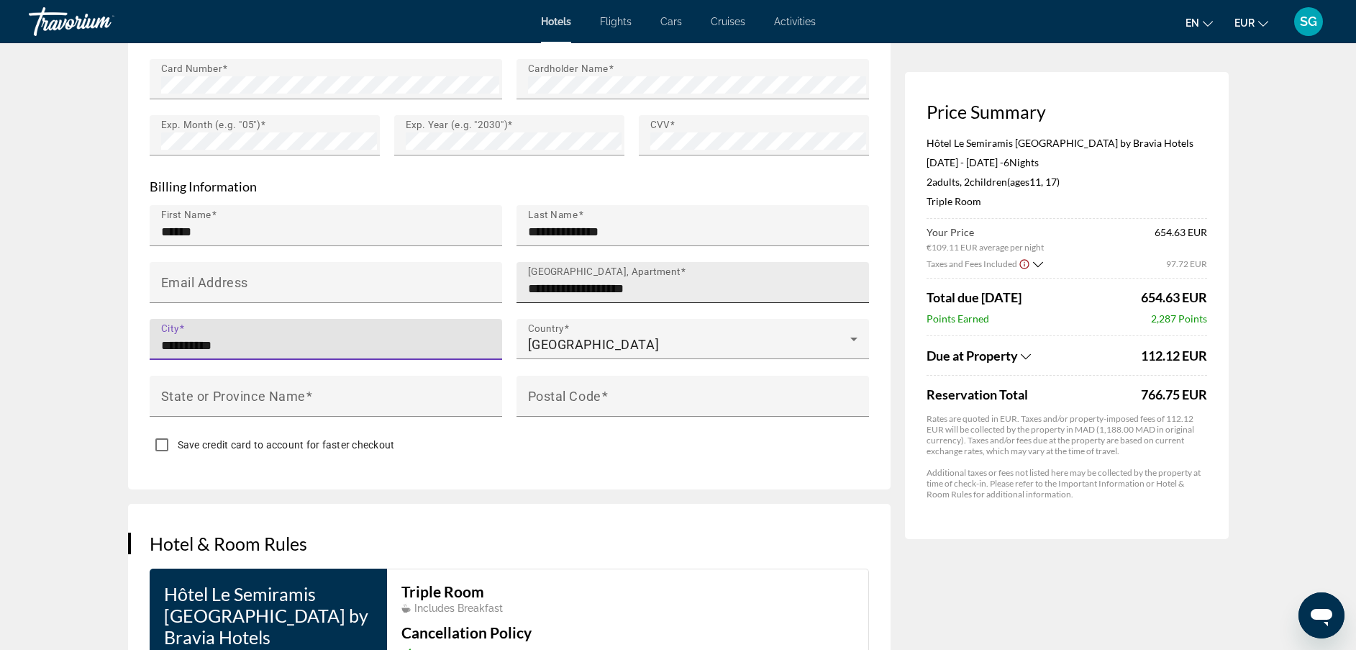
scroll to position [1364, 0]
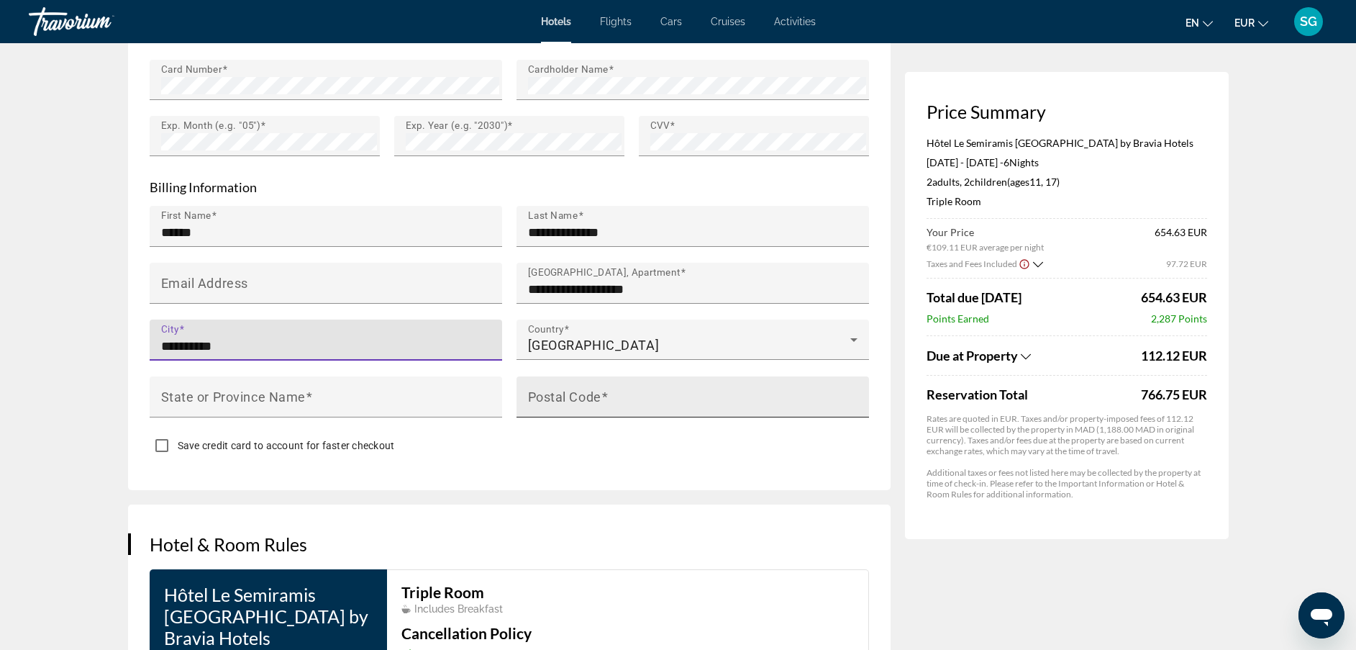
type input "*********"
click at [579, 381] on div "Postal Code" at bounding box center [697, 396] width 338 height 41
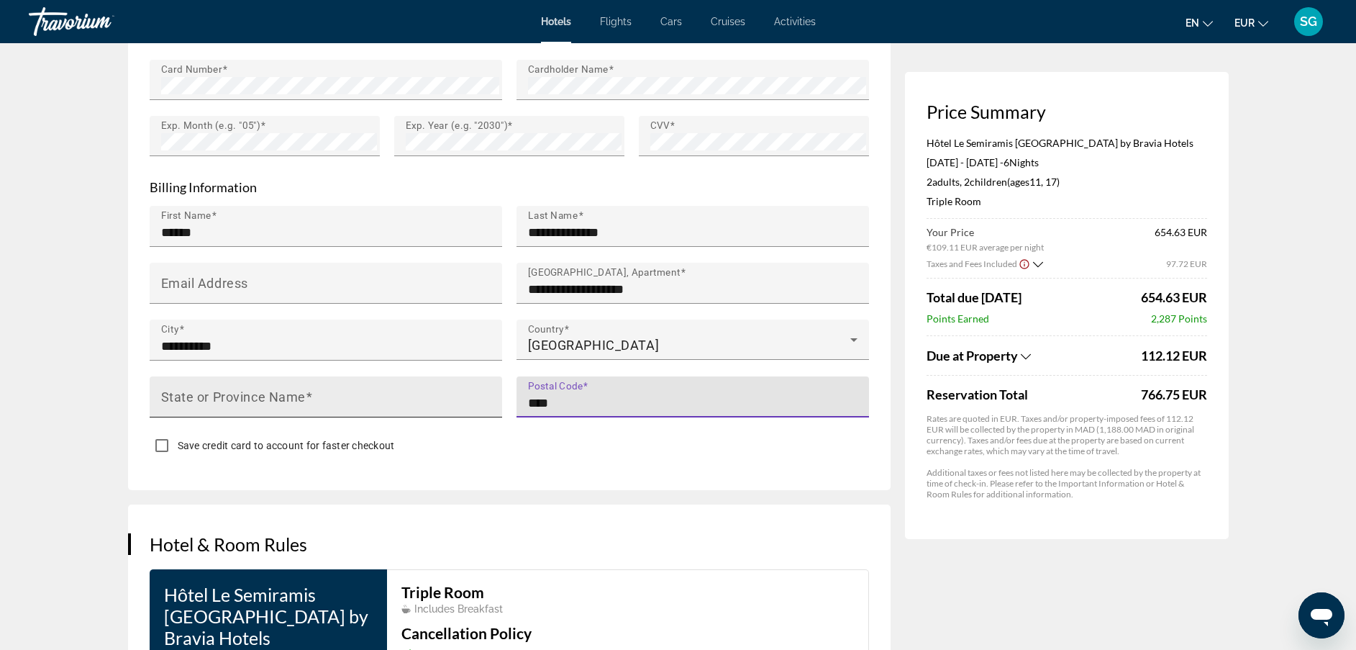
type input "****"
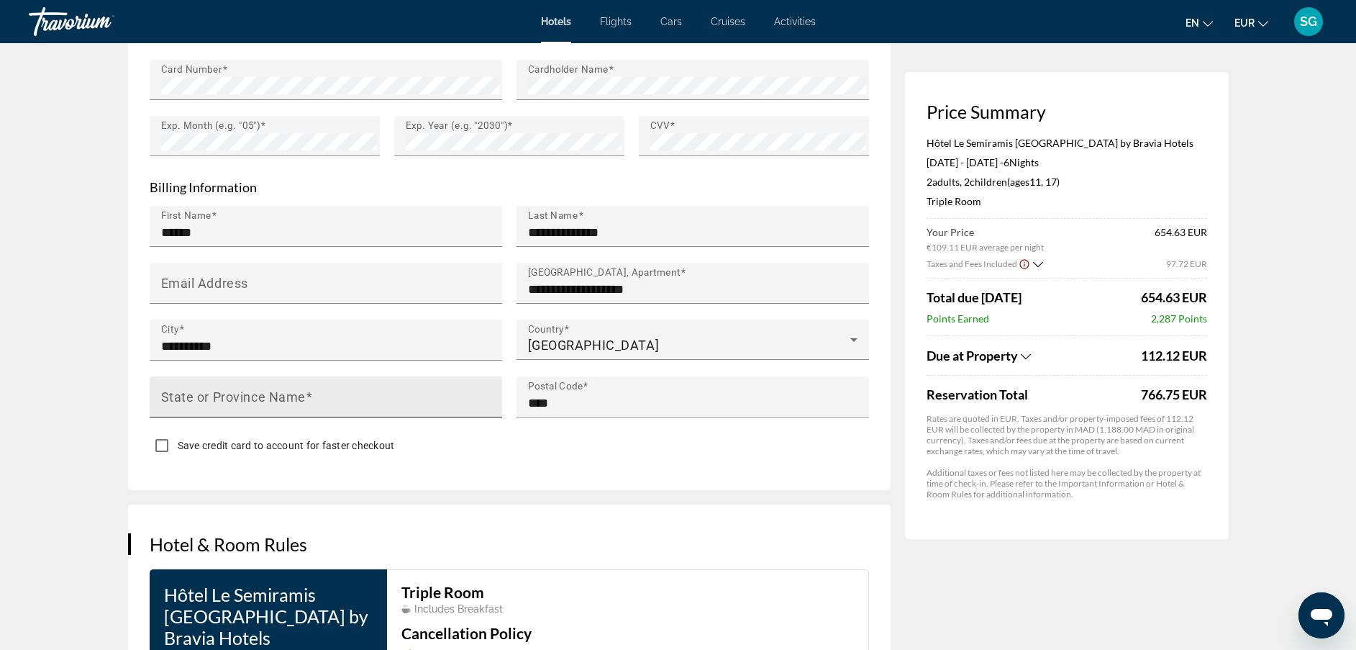
click at [321, 383] on div "State or Province Name" at bounding box center [330, 396] width 338 height 41
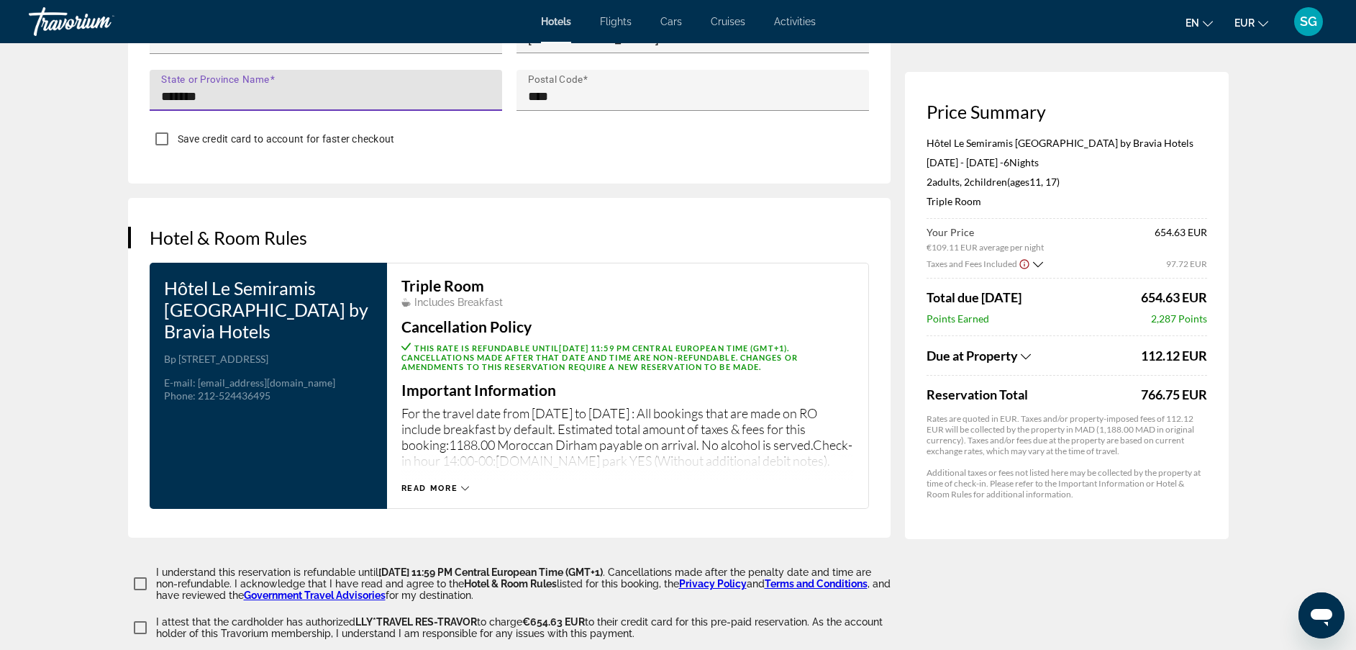
scroll to position [1733, 0]
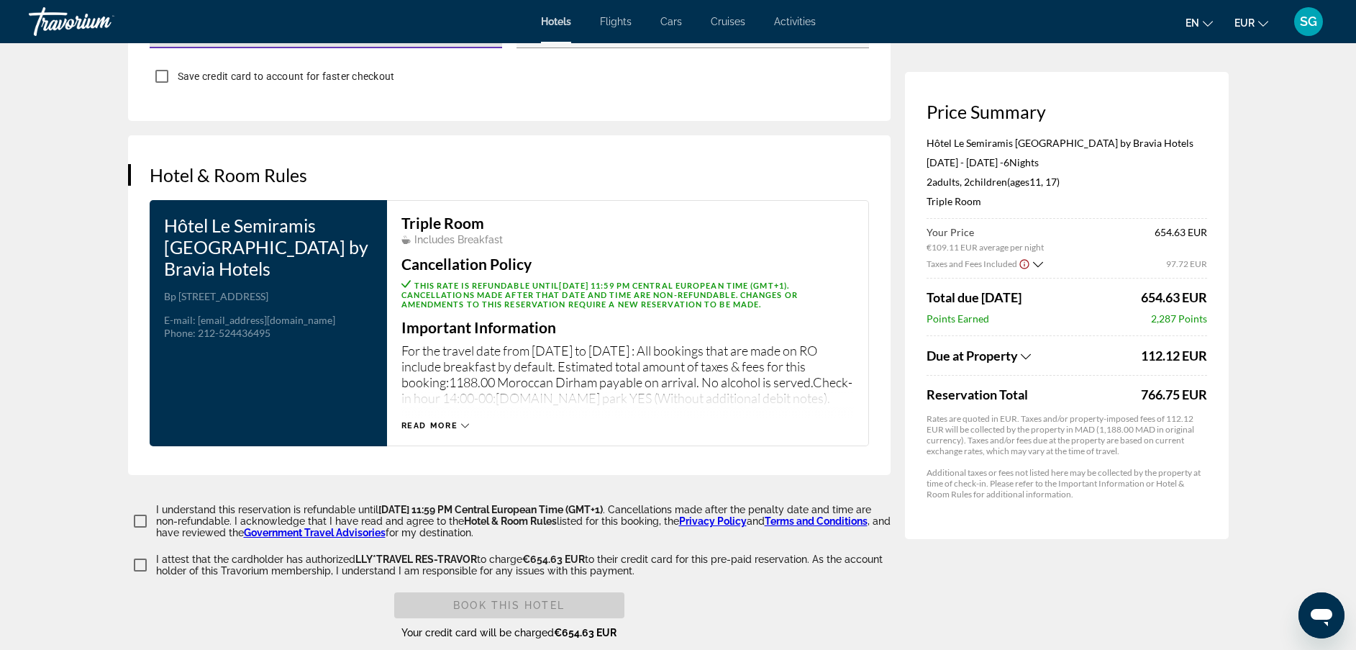
type input "*******"
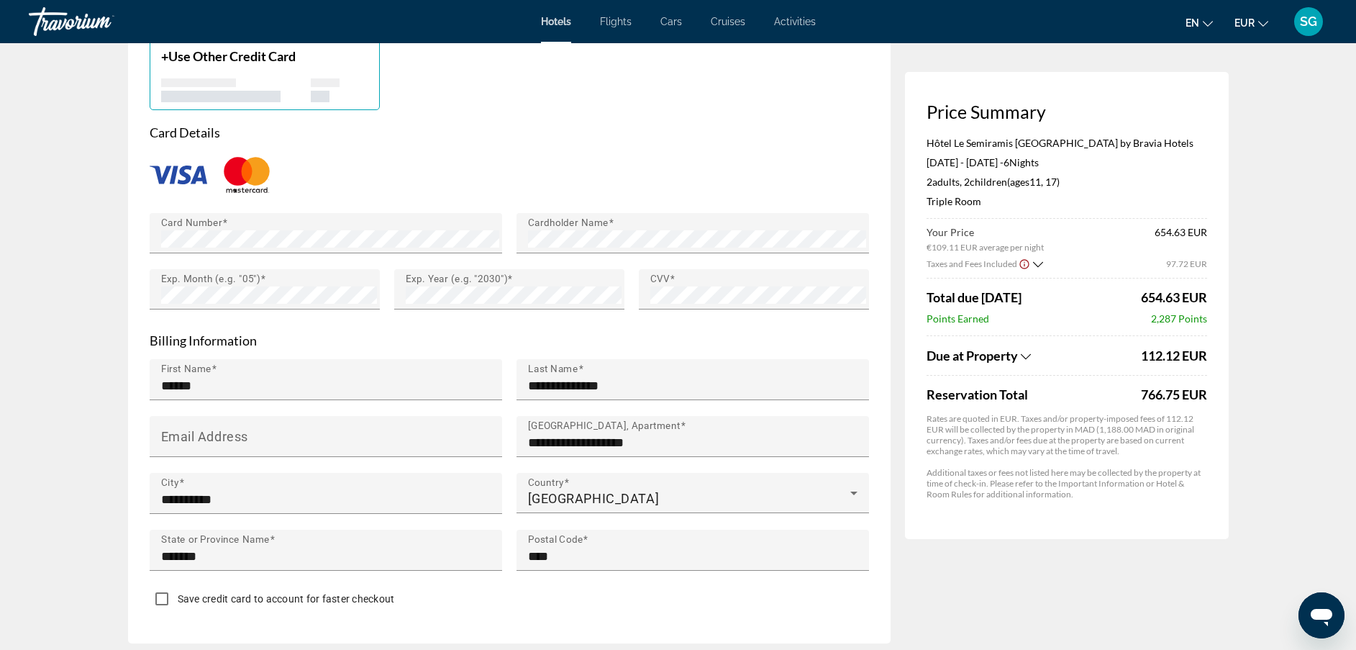
scroll to position [1235, 0]
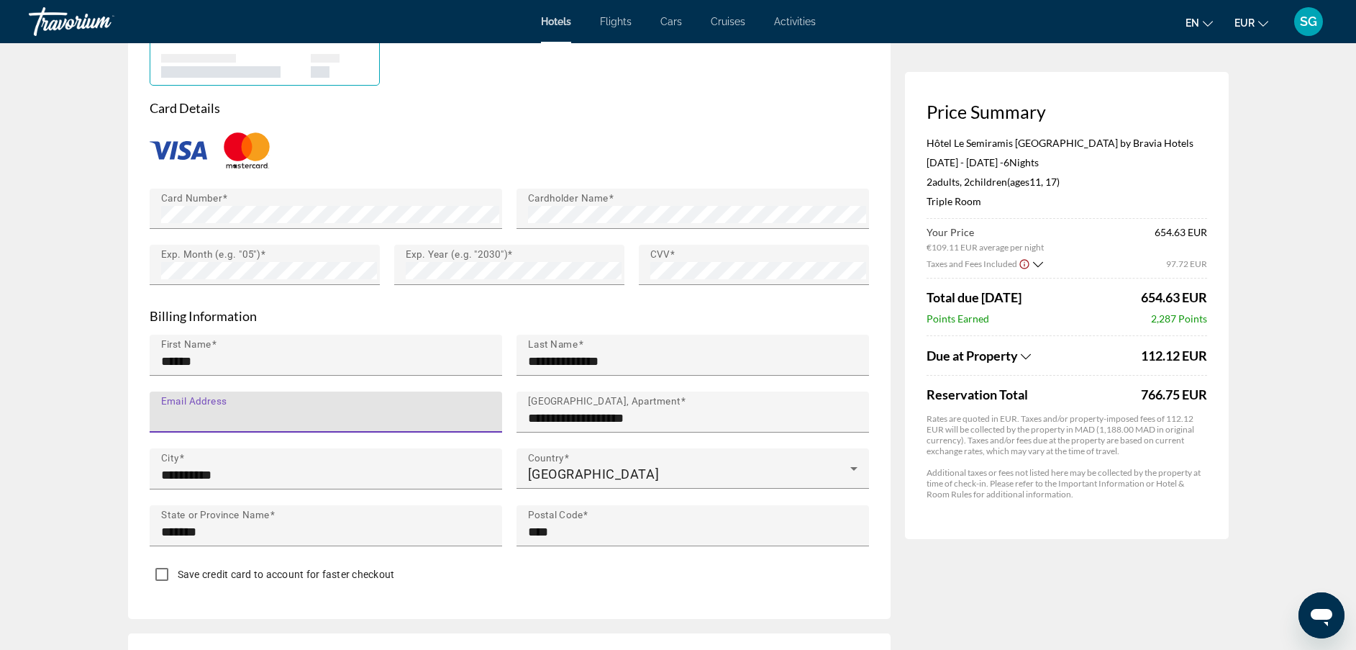
click at [470, 409] on input "Email Address" at bounding box center [330, 417] width 338 height 17
type input "**********"
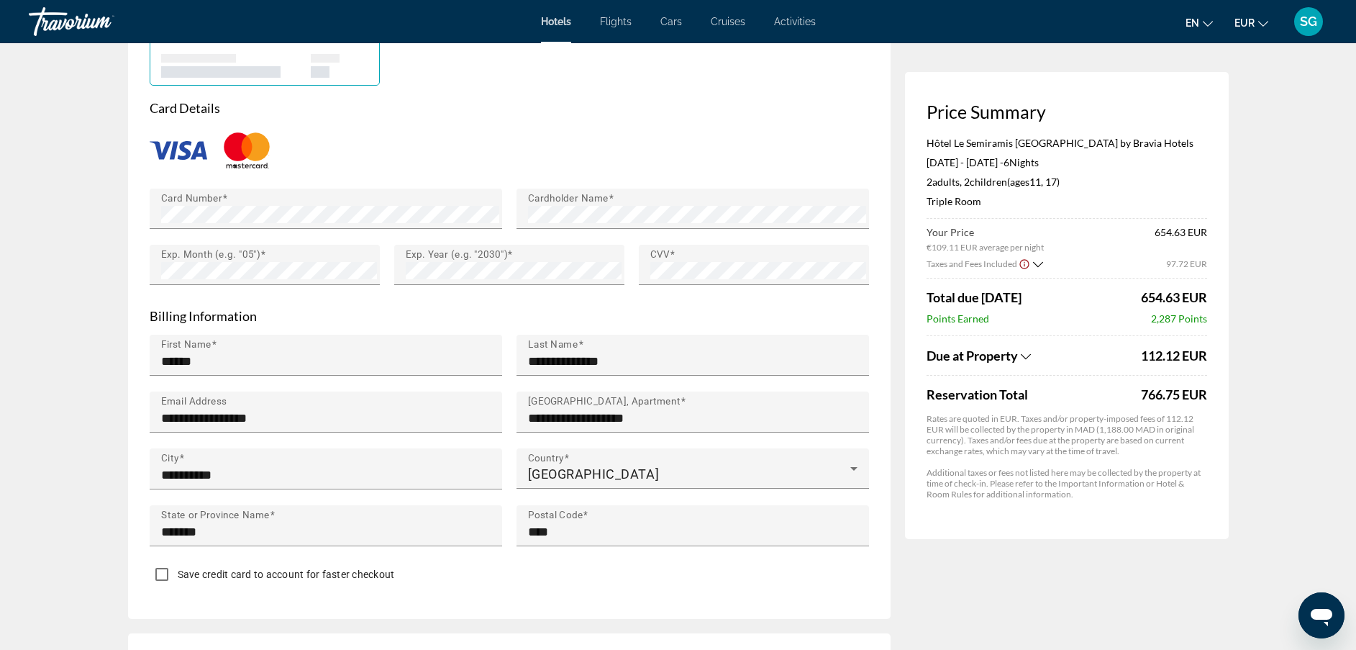
click at [740, 552] on div "Main content" at bounding box center [693, 554] width 353 height 16
click at [1020, 356] on div "Due at Property" at bounding box center [1032, 356] width 211 height 16
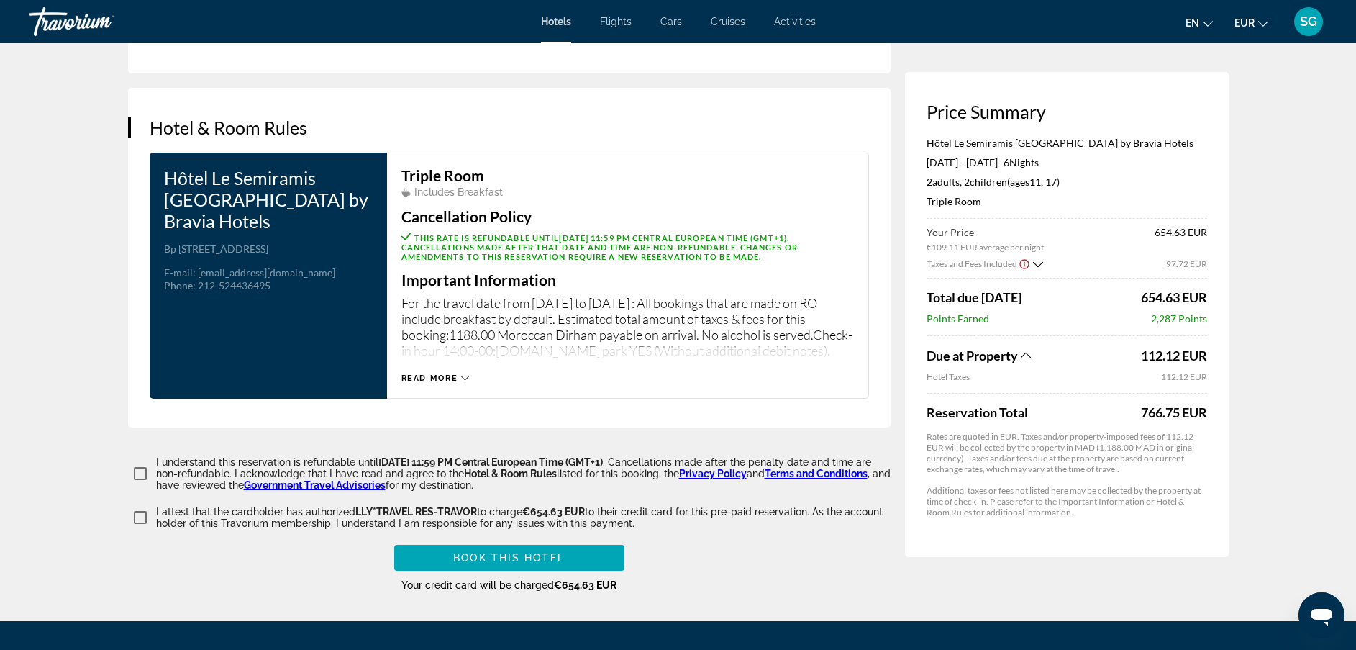
scroll to position [1922, 0]
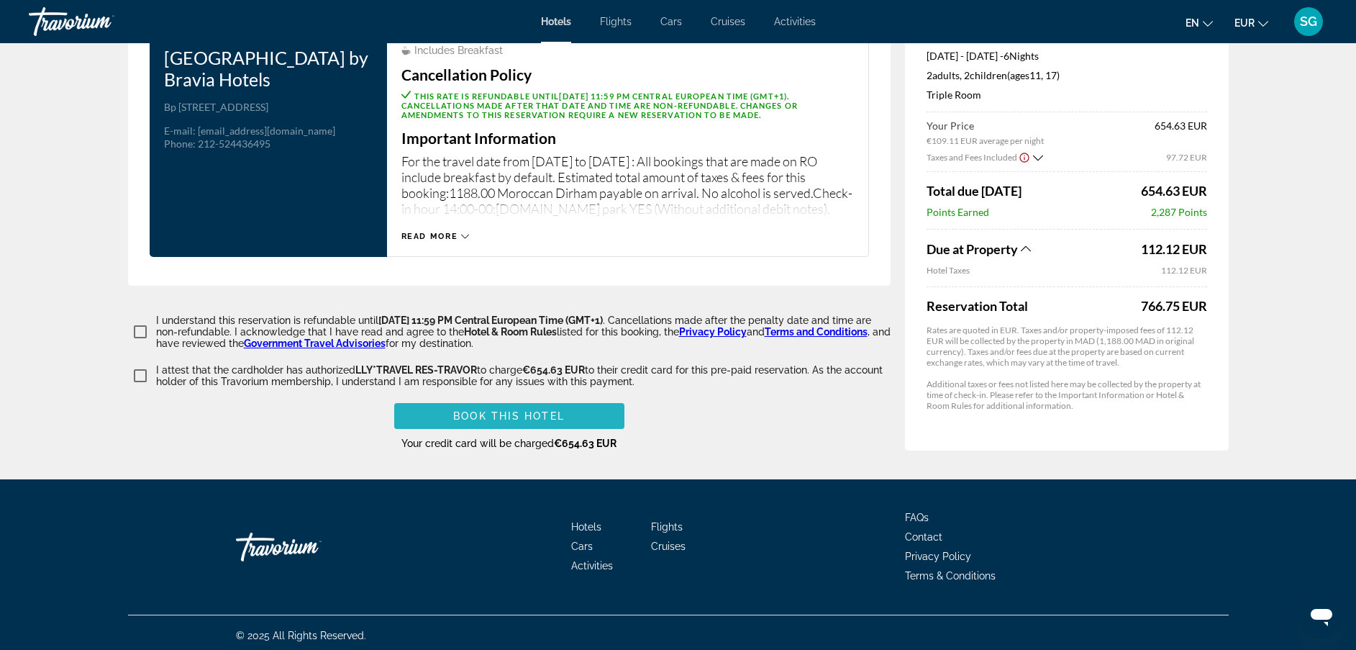
click at [573, 407] on span "Main content" at bounding box center [509, 416] width 230 height 35
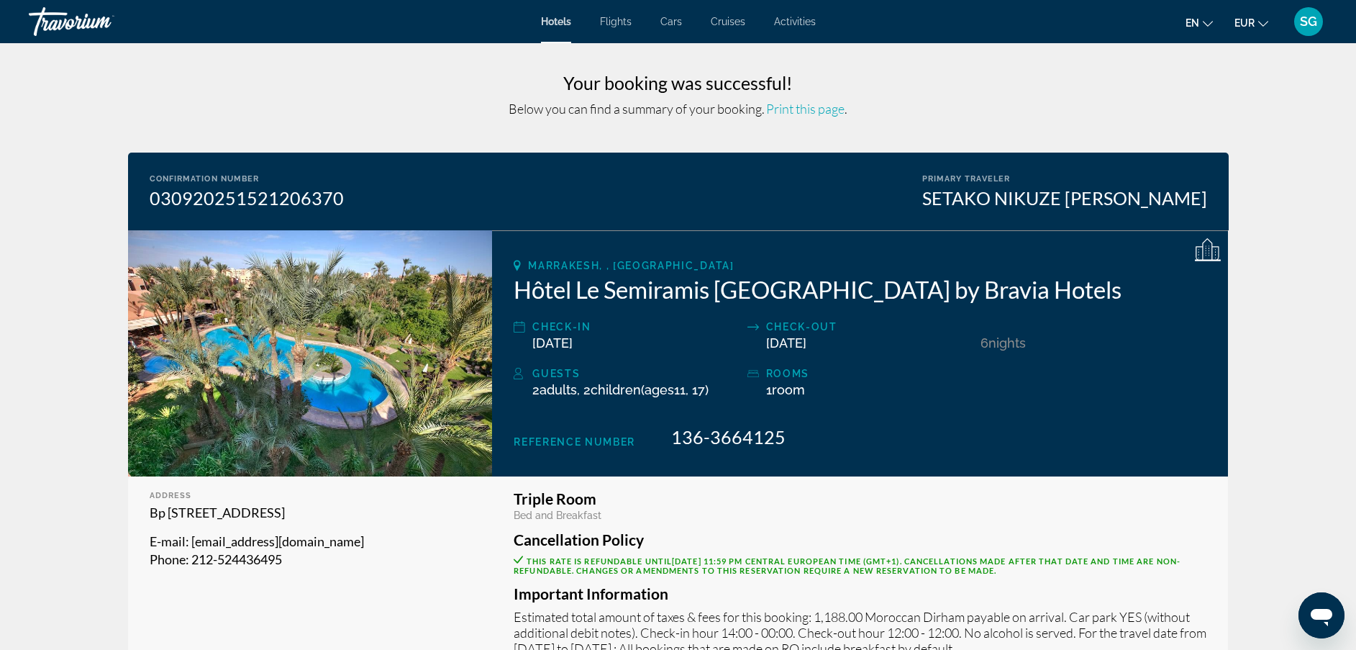
click at [820, 111] on span "Print this page" at bounding box center [805, 109] width 78 height 16
drag, startPoint x: 818, startPoint y: 105, endPoint x: 868, endPoint y: 405, distance: 304.2
click at [818, 105] on span "Print this page" at bounding box center [805, 109] width 78 height 16
